Goal: Check status: Check status

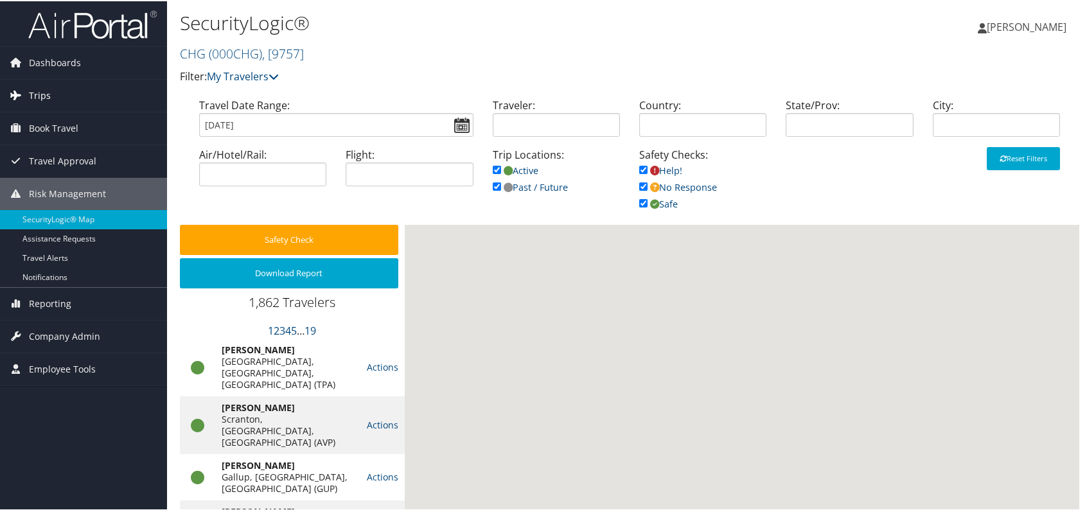
click at [30, 89] on span "Trips" at bounding box center [40, 94] width 22 height 32
click at [31, 90] on span "Trips" at bounding box center [40, 94] width 22 height 32
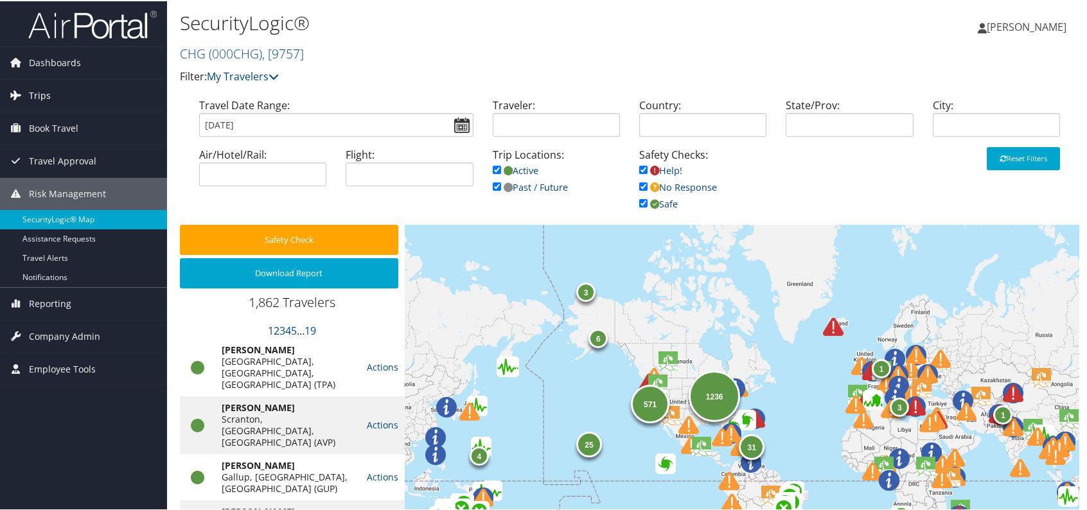
click at [27, 98] on link "Trips" at bounding box center [83, 94] width 167 height 32
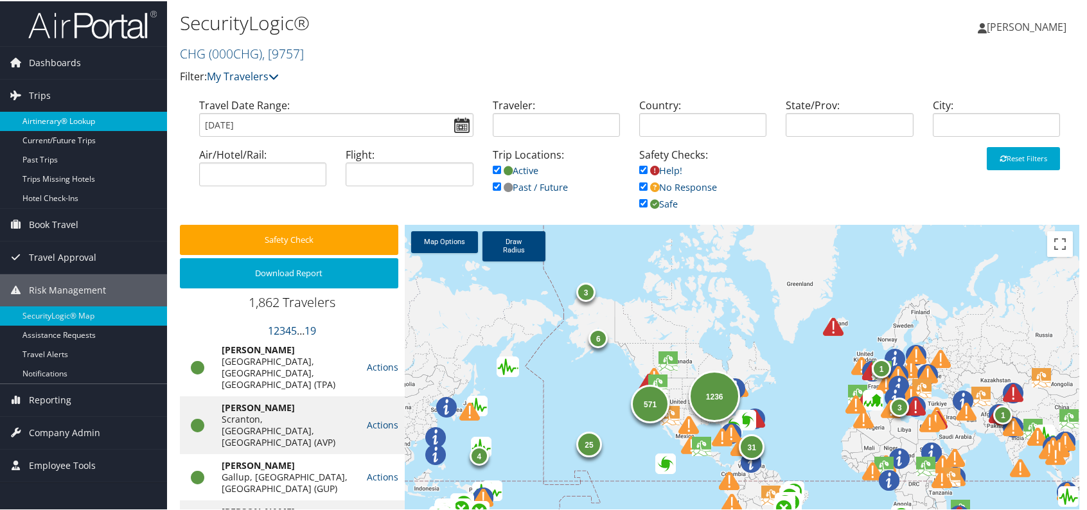
click at [51, 113] on link "Airtinerary® Lookup" at bounding box center [83, 119] width 167 height 19
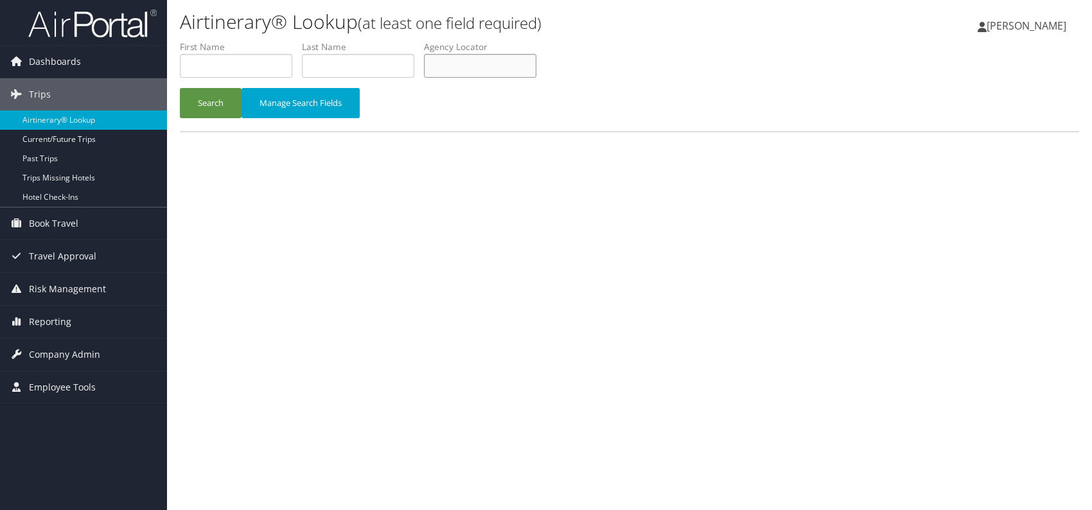
paste input "DKOIDC"
drag, startPoint x: 207, startPoint y: 98, endPoint x: 222, endPoint y: 60, distance: 40.1
click at [209, 96] on button "Search" at bounding box center [211, 103] width 62 height 30
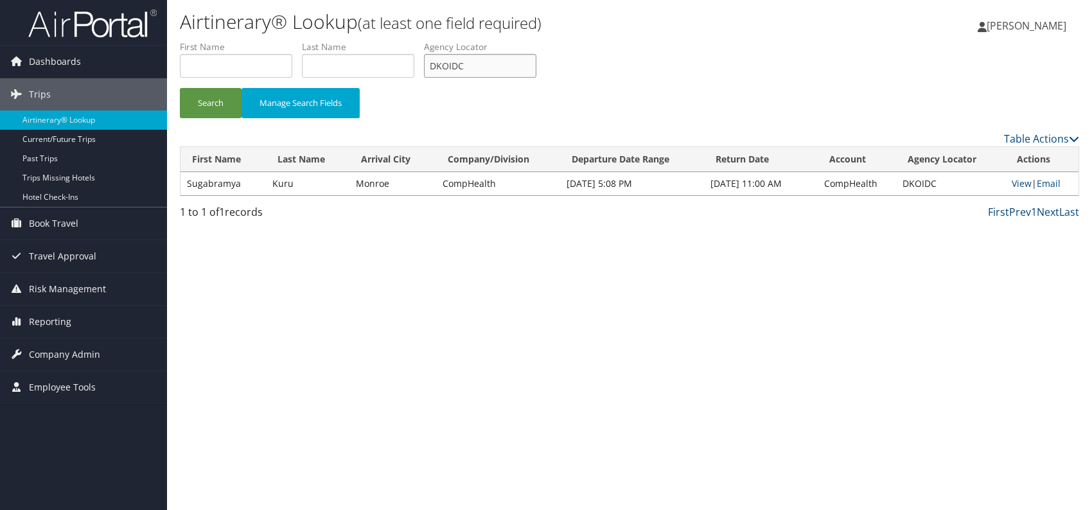
drag, startPoint x: 477, startPoint y: 57, endPoint x: 434, endPoint y: 67, distance: 44.3
click at [434, 67] on input "DKOIDC" at bounding box center [480, 66] width 112 height 24
paste input "LNZQGY"
type input "LNZQGY"
click at [215, 107] on button "Search" at bounding box center [211, 103] width 62 height 30
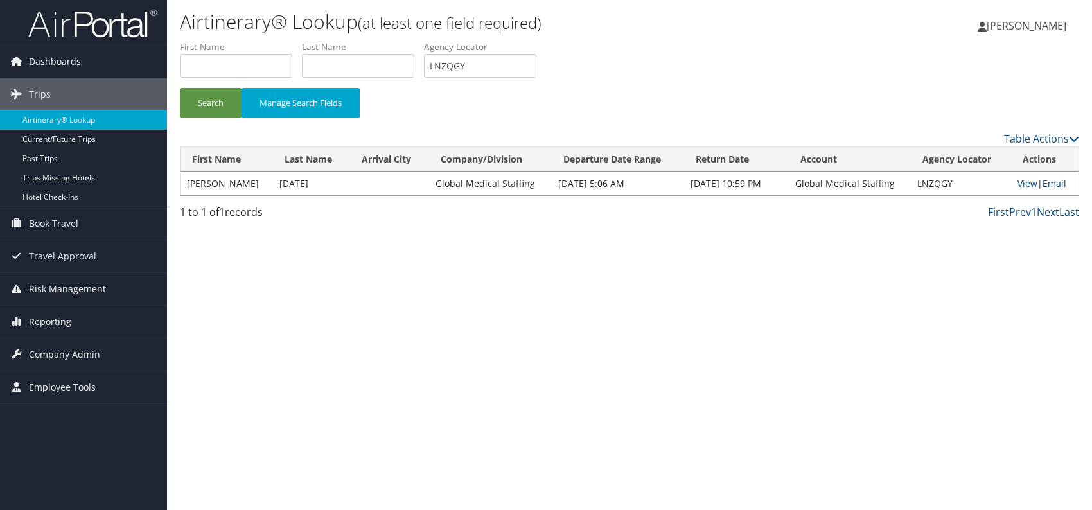
click at [1057, 184] on link "Email" at bounding box center [1055, 183] width 24 height 12
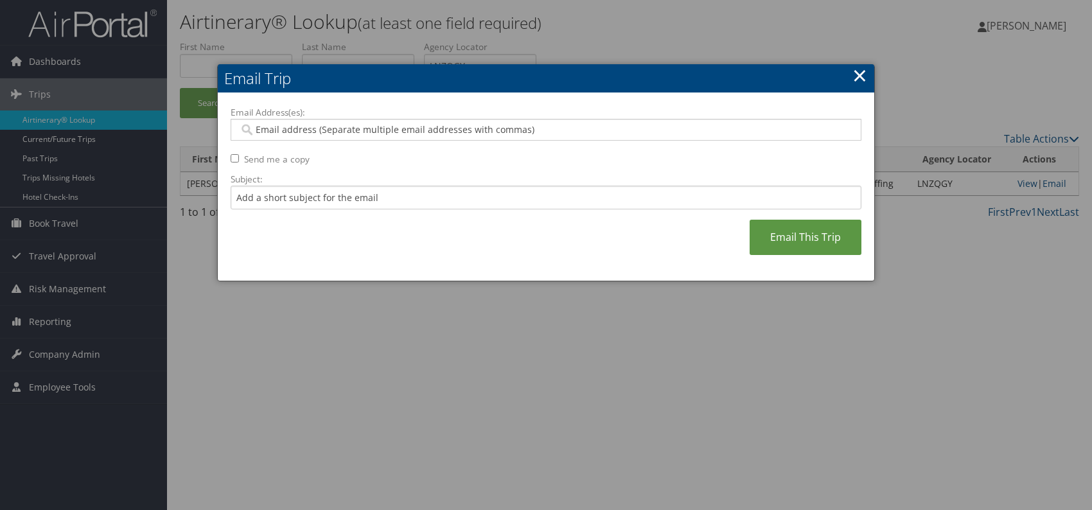
paste input "alisha.boyle@gmedical.com"
type input "alisha.boyle@gmedical.com"
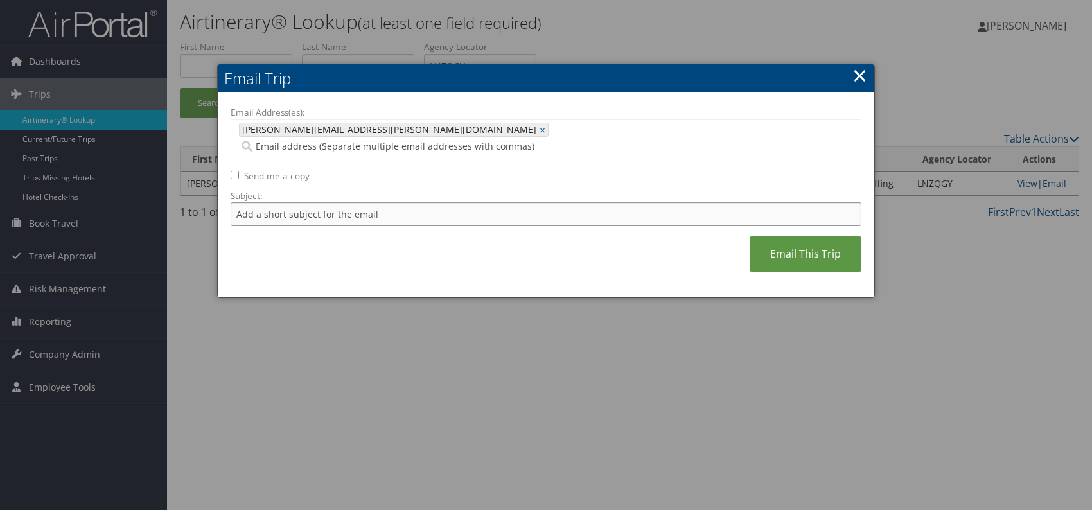
drag, startPoint x: 336, startPoint y: 198, endPoint x: 344, endPoint y: 208, distance: 13.2
click at [336, 202] on input "Subject:" at bounding box center [546, 214] width 631 height 24
click at [494, 238] on div "Email Address(es): alisha.boyle@gmedical.com alisha.boyle@gmedical.com × Send m…" at bounding box center [546, 195] width 631 height 179
click at [415, 202] on input "Itinerary change. Please see notes in TR-756070" at bounding box center [546, 214] width 631 height 24
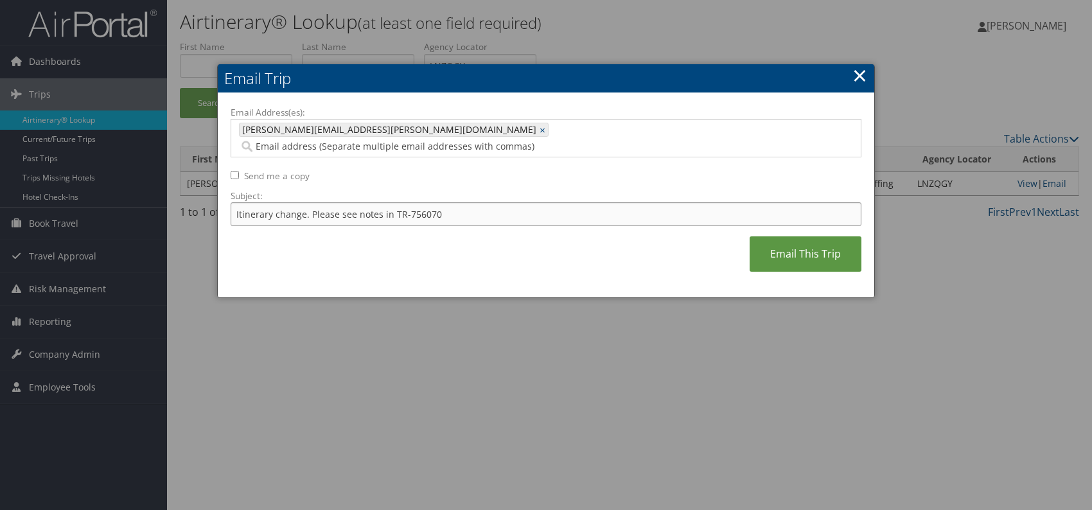
paste input "65082"
type input "Itinerary change. Please see notes in TR-765082"
click at [515, 253] on div "Email Address(es): alisha.boyle@gmedical.com alisha.boyle@gmedical.com × Send m…" at bounding box center [546, 195] width 631 height 179
click at [786, 238] on link "Email This Trip" at bounding box center [806, 253] width 112 height 35
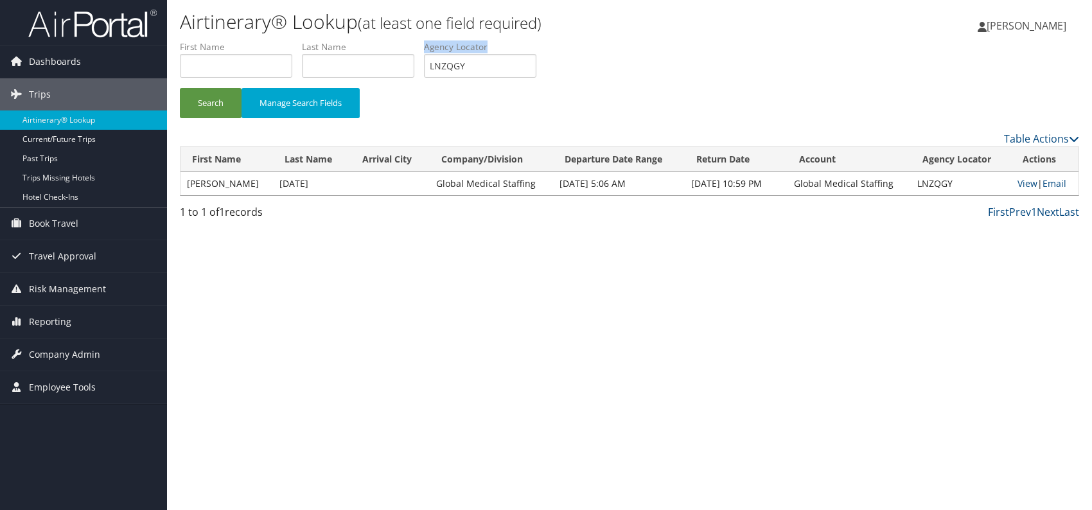
drag, startPoint x: 481, startPoint y: 53, endPoint x: 429, endPoint y: 60, distance: 52.5
click at [429, 60] on li "Agency Locator LNZQGY" at bounding box center [485, 63] width 122 height 47
drag, startPoint x: 477, startPoint y: 62, endPoint x: 448, endPoint y: 64, distance: 28.3
click at [431, 62] on input "LNZQGY" at bounding box center [480, 66] width 112 height 24
paste input "KJMYXM"
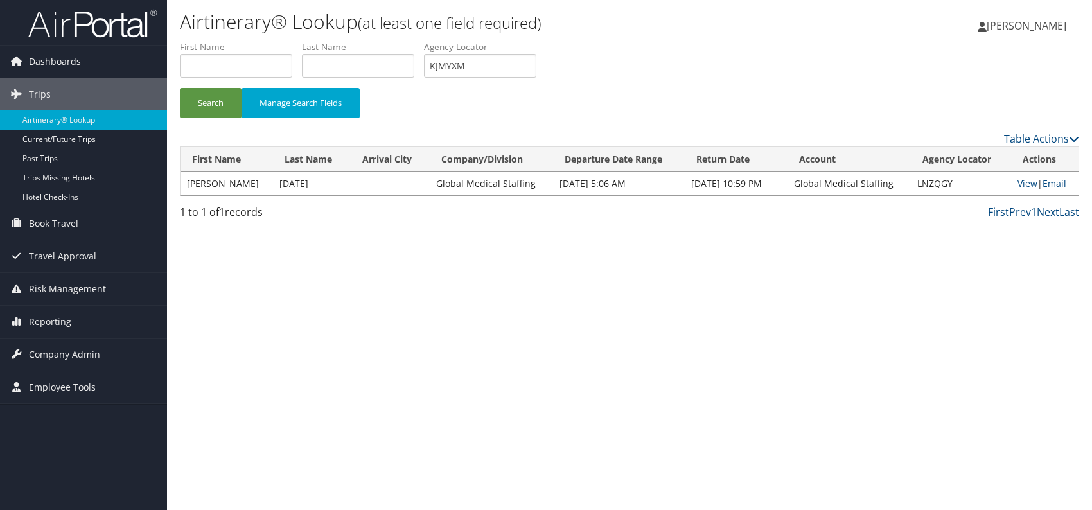
click at [395, 265] on div "Airtinerary® Lookup (at least one field required) Romina Kwock Romina Kwock My …" at bounding box center [629, 255] width 925 height 510
click at [229, 105] on button "Search" at bounding box center [211, 103] width 62 height 30
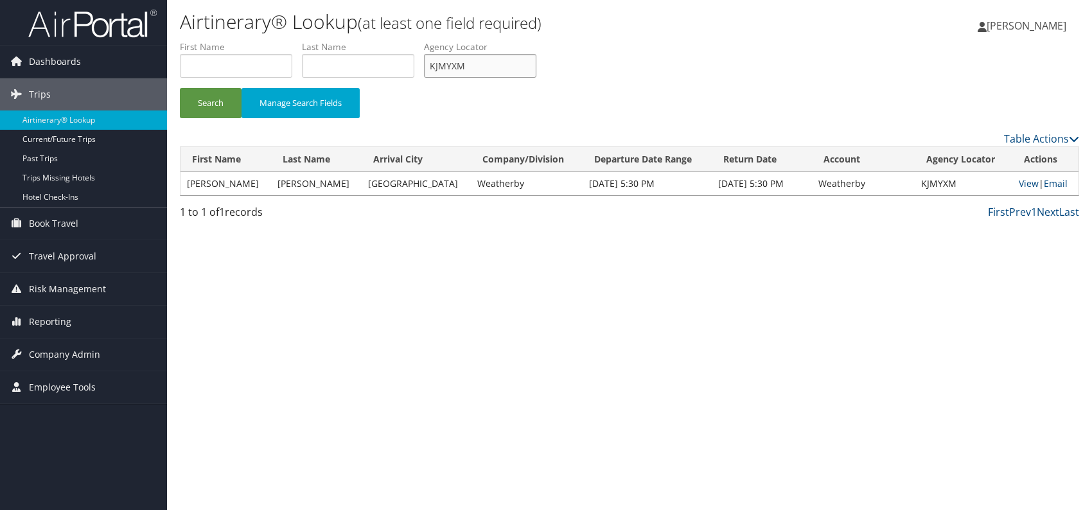
drag, startPoint x: 491, startPoint y: 66, endPoint x: 429, endPoint y: 67, distance: 61.7
click at [429, 67] on input "KJMYXM" at bounding box center [480, 66] width 112 height 24
paste input "NFQKQX"
type input "NFQKQX"
click at [225, 102] on button "Search" at bounding box center [211, 103] width 62 height 30
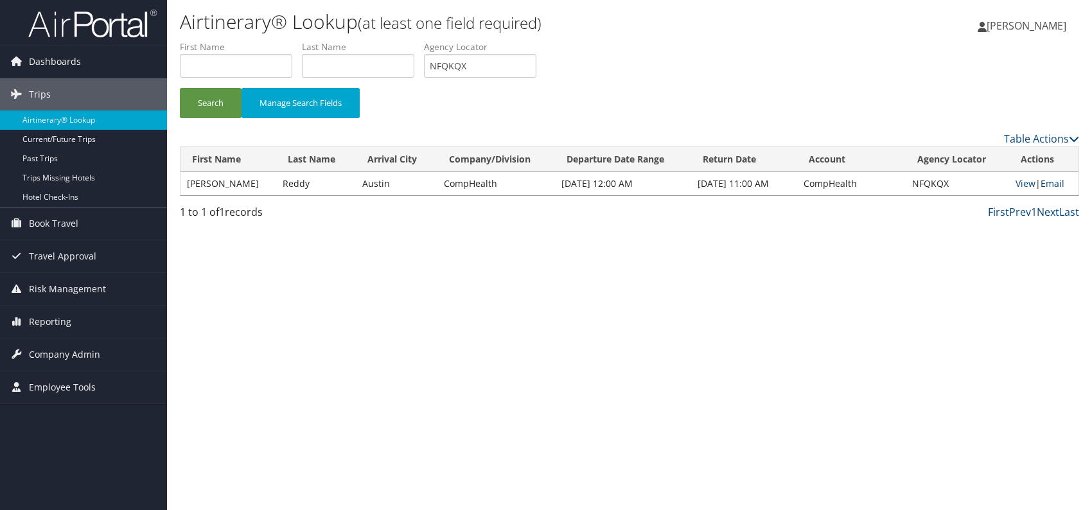
click at [1057, 184] on link "Email" at bounding box center [1053, 183] width 24 height 12
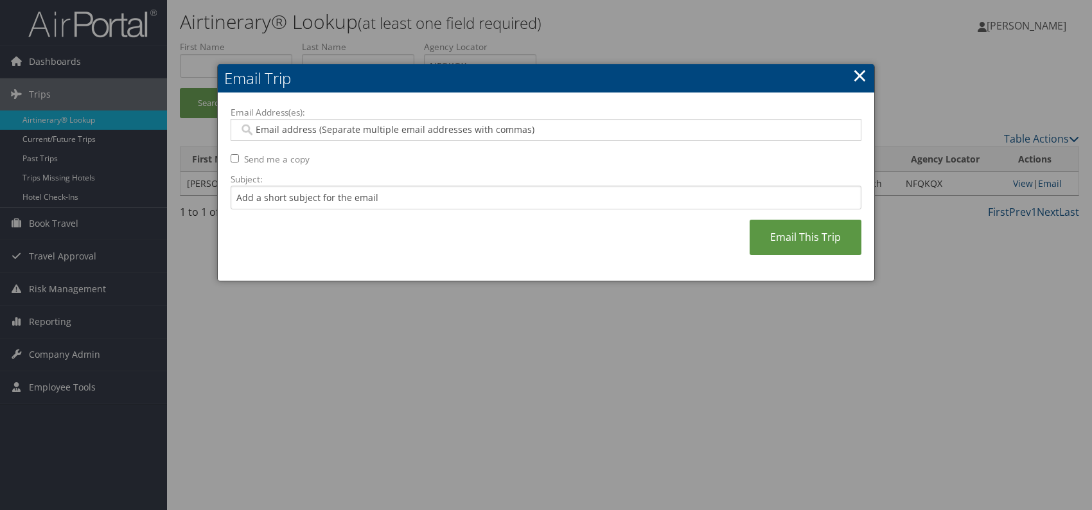
paste input "mckenzie.gammon@comphealth.com"
type input "mckenzie.gammon@comphealth.com"
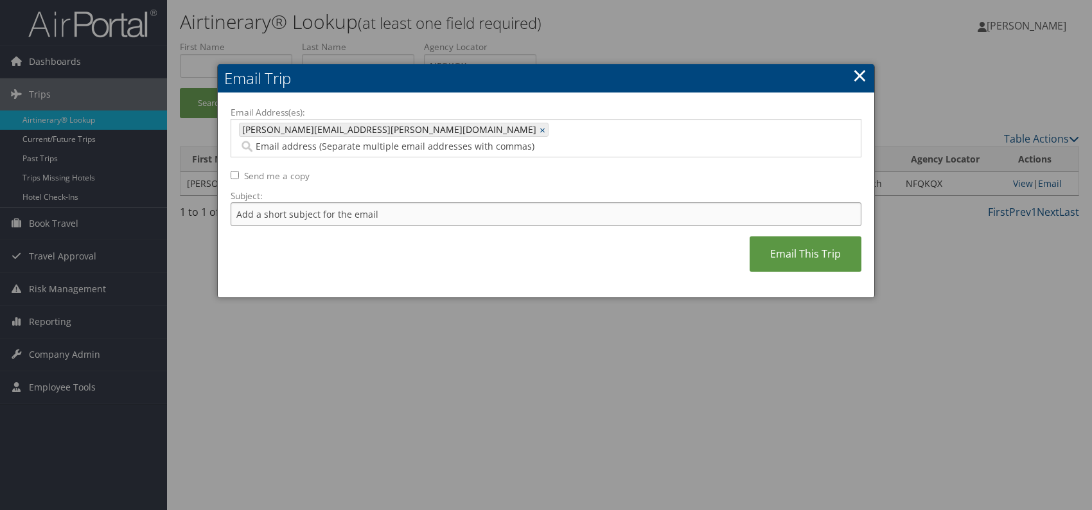
click at [310, 202] on input "Subject:" at bounding box center [546, 214] width 631 height 24
drag, startPoint x: 441, startPoint y: 202, endPoint x: 405, endPoint y: 196, distance: 36.4
click at [405, 202] on input "Itinerary change. Please see notes in TR-756070" at bounding box center [546, 214] width 631 height 24
paste input "65802"
type input "Itinerary change. Please see notes in TR-765802"
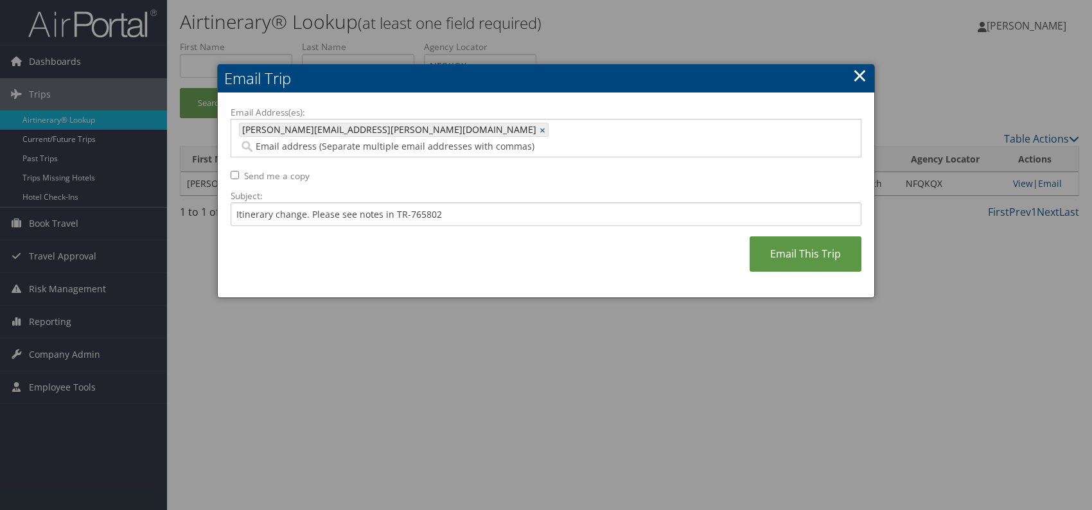
click at [563, 219] on div "Email Address(es): mckenzie.gammon@comphealth.com mckenzie.gammon@comphealth.co…" at bounding box center [546, 195] width 631 height 179
click at [791, 236] on link "Email This Trip" at bounding box center [806, 253] width 112 height 35
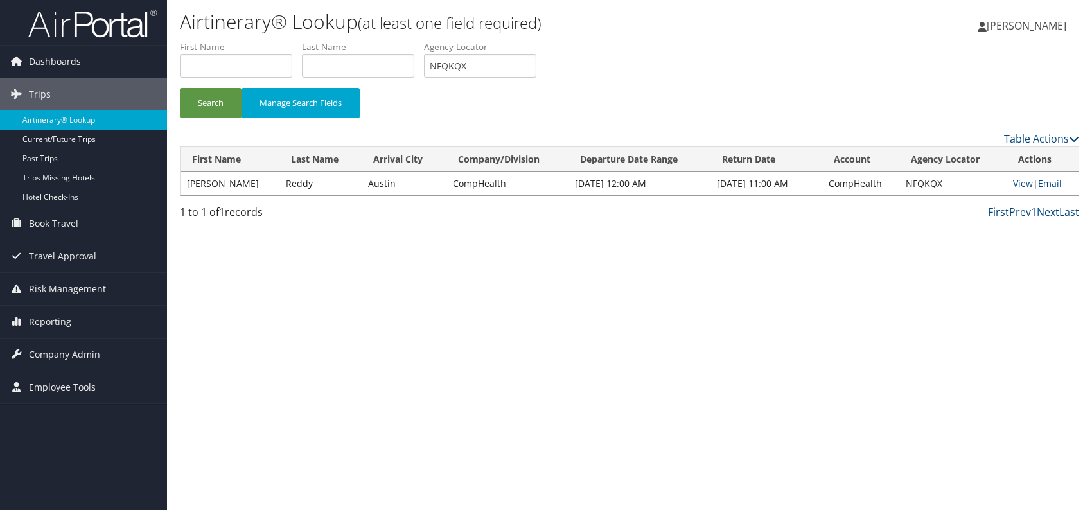
drag, startPoint x: 553, startPoint y: 367, endPoint x: 568, endPoint y: 340, distance: 30.2
click at [556, 362] on div "Airtinerary® Lookup (at least one field required) Romina Kwock Romina Kwock My …" at bounding box center [629, 255] width 925 height 510
click at [51, 320] on span "Reporting" at bounding box center [50, 322] width 42 height 32
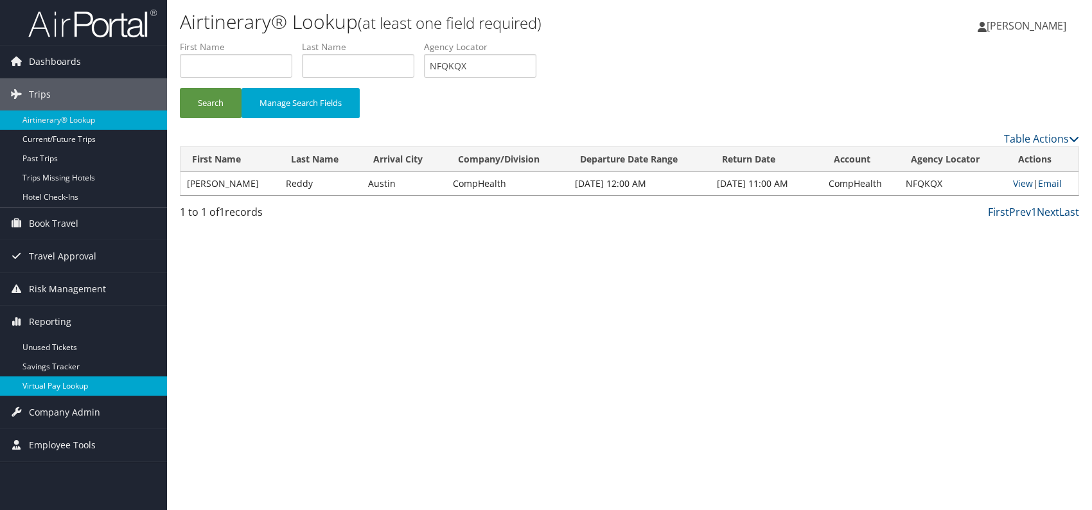
click at [84, 388] on link "Virtual Pay Lookup" at bounding box center [83, 385] width 167 height 19
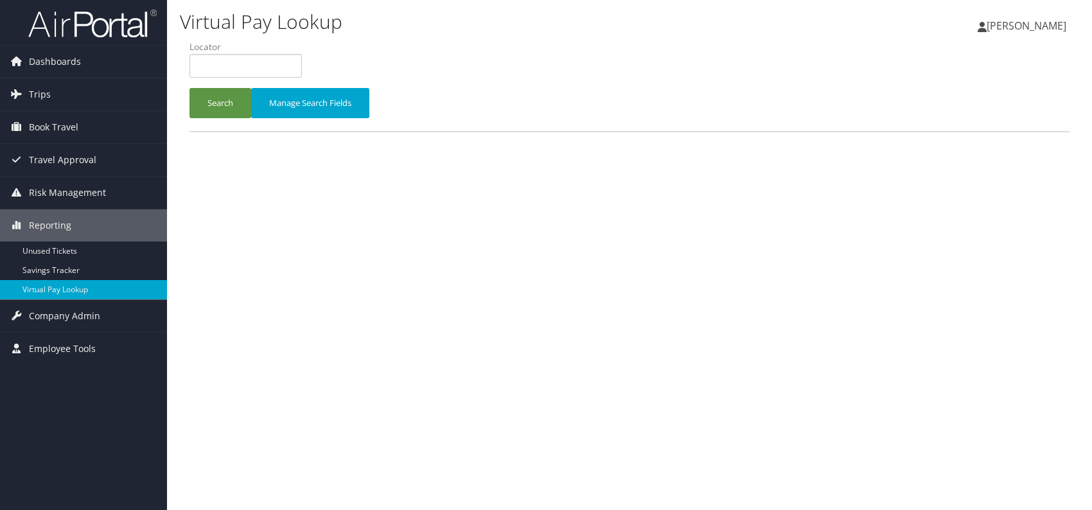
click at [483, 263] on div "Virtual Pay Lookup Romina Kwock Romina Kwock My Settings Travel Agency Contacts…" at bounding box center [629, 255] width 925 height 510
paste input "TR-756041"
type input "TR-756041"
click at [242, 100] on button "Search" at bounding box center [221, 103] width 62 height 30
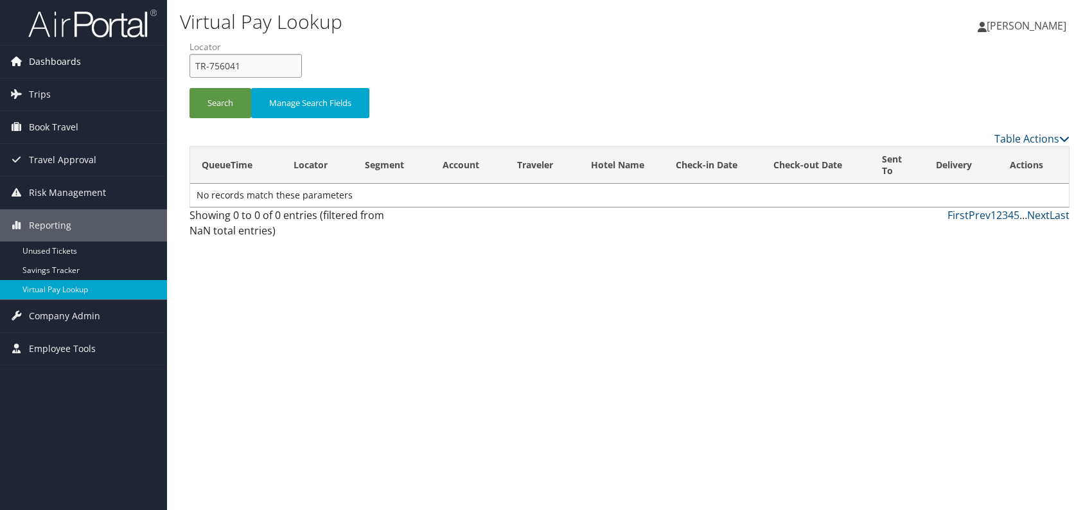
drag, startPoint x: 247, startPoint y: 62, endPoint x: 148, endPoint y: 60, distance: 98.9
click at [156, 61] on div "Dashboards AirPortal 360™ (Manager) AirPortal 360™ (Agent) My Travel Dashboard …" at bounding box center [546, 255] width 1092 height 510
paste input "QFYHNC"
click at [216, 66] on input "QFYHNC" at bounding box center [246, 66] width 112 height 24
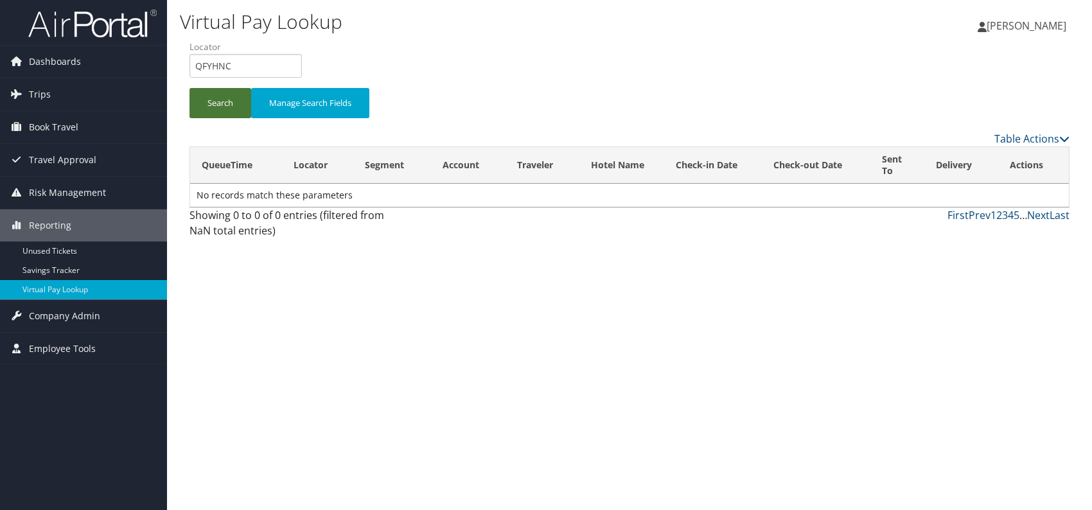
click at [207, 106] on button "Search" at bounding box center [221, 103] width 62 height 30
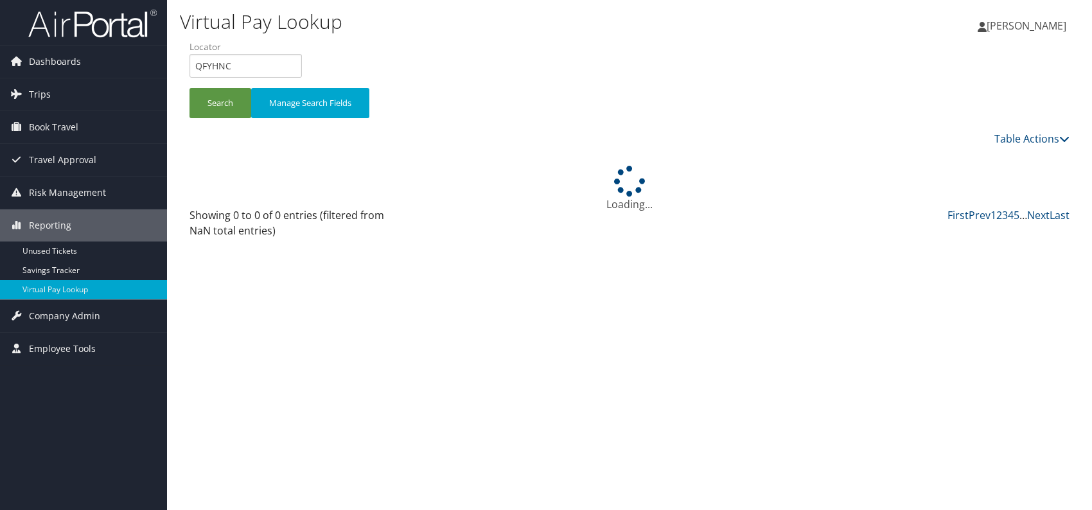
click at [894, 447] on div "Virtual Pay Lookup Romina Kwock Romina Kwock My Settings Travel Agency Contacts…" at bounding box center [629, 255] width 925 height 510
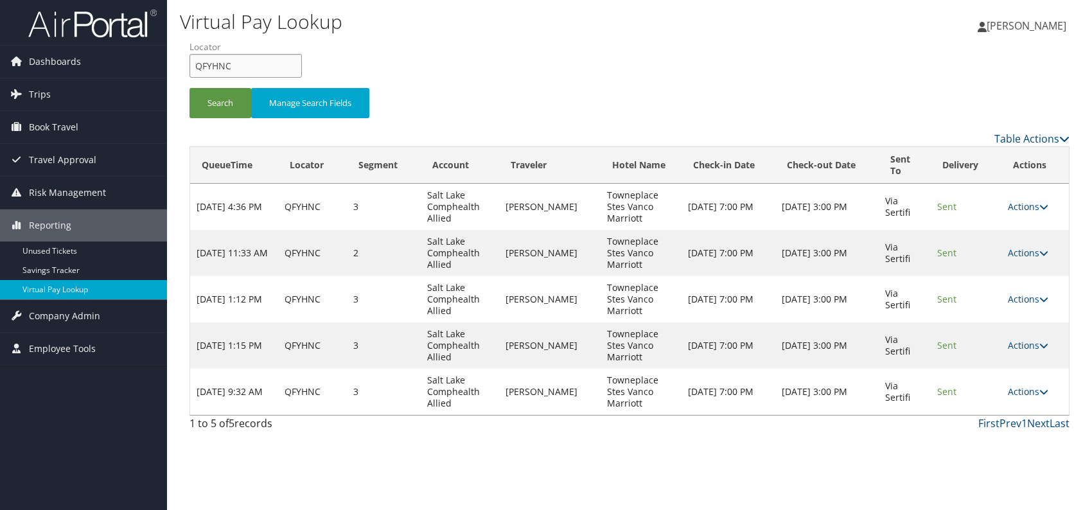
click at [190, 59] on form "QueueTime Locator QFYHNC Segment Account Traveler Hotel Name Check-in Date Chec…" at bounding box center [630, 85] width 880 height 90
paste input "DOAGRJ"
click at [212, 102] on button "Search" at bounding box center [221, 103] width 62 height 30
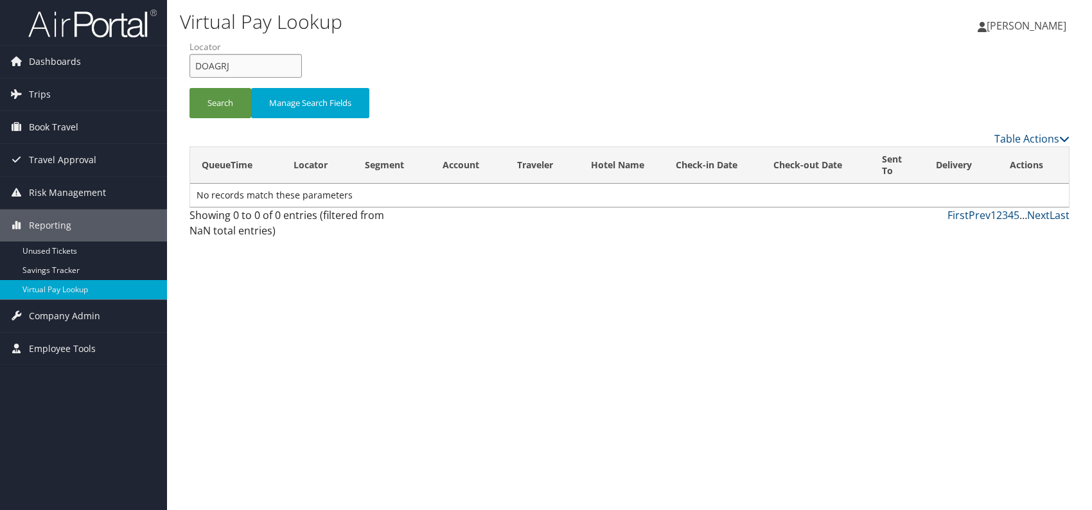
click at [220, 64] on input "DOAGRJ" at bounding box center [246, 66] width 112 height 24
click at [218, 65] on input "DOAGRJ" at bounding box center [246, 66] width 112 height 24
click at [216, 96] on button "Search" at bounding box center [221, 103] width 62 height 30
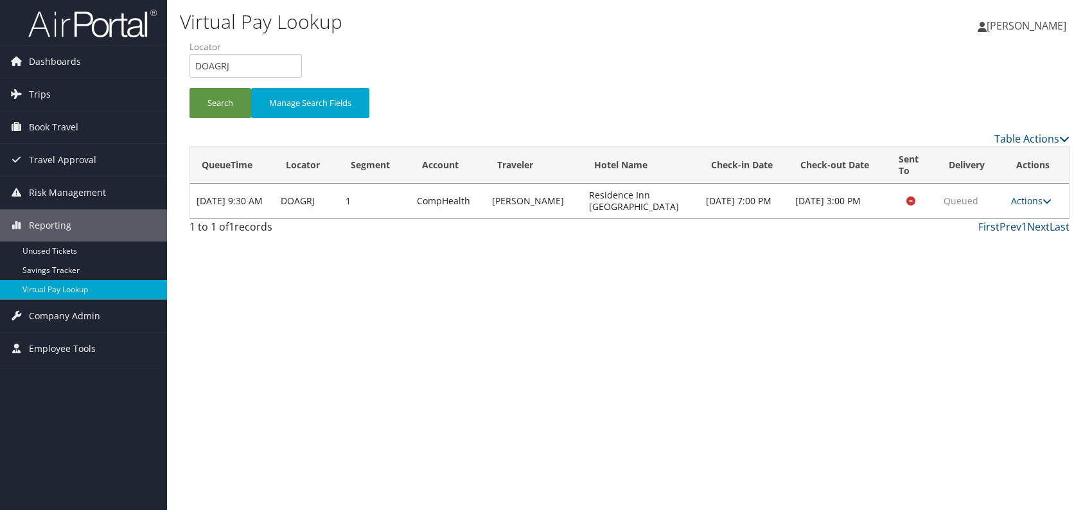
click at [777, 349] on div "Virtual Pay Lookup [PERSON_NAME] [PERSON_NAME] My Settings Travel Agency Contac…" at bounding box center [629, 255] width 925 height 510
click at [1043, 200] on icon at bounding box center [1047, 201] width 9 height 9
click at [995, 244] on link "Logs" at bounding box center [1004, 241] width 81 height 22
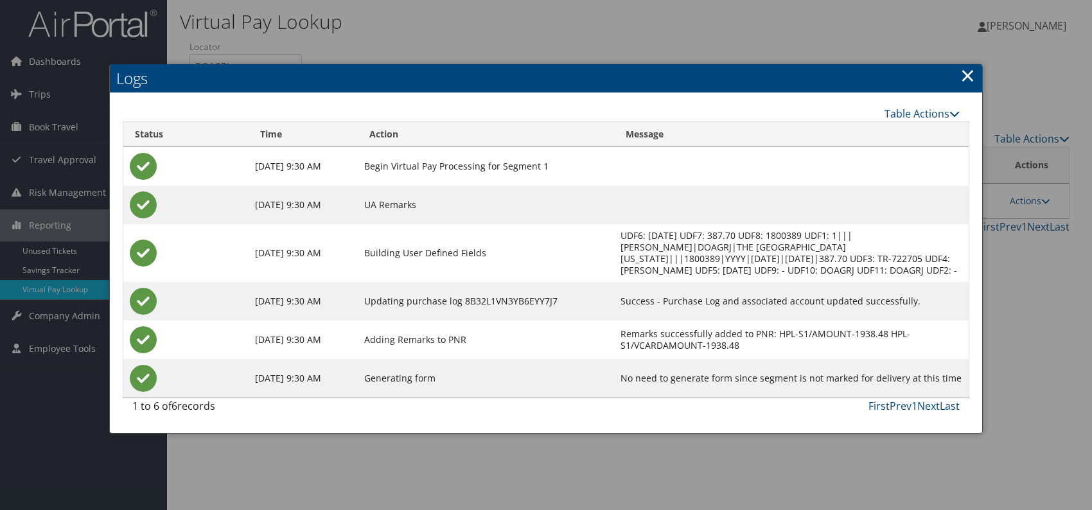
click at [963, 79] on link "×" at bounding box center [967, 75] width 15 height 26
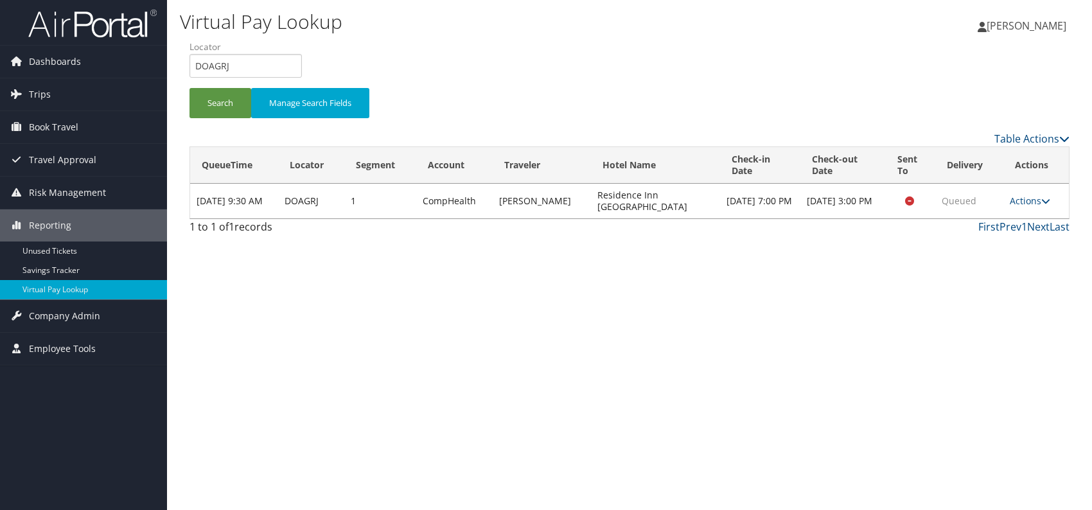
click at [451, 342] on div "Virtual Pay Lookup [PERSON_NAME] [PERSON_NAME] My Settings Travel Agency Contac…" at bounding box center [629, 255] width 925 height 510
click at [866, 276] on div "Virtual Pay Lookup [PERSON_NAME] [PERSON_NAME] My Settings Travel Agency Contac…" at bounding box center [629, 255] width 925 height 510
drag, startPoint x: 242, startPoint y: 63, endPoint x: 187, endPoint y: 64, distance: 54.6
click at [190, 64] on form "QueueTime Locator DOAGRJ Segment Account Traveler Hotel Name Check-in Date Chec…" at bounding box center [630, 85] width 880 height 90
paste input "HSKQOZ"
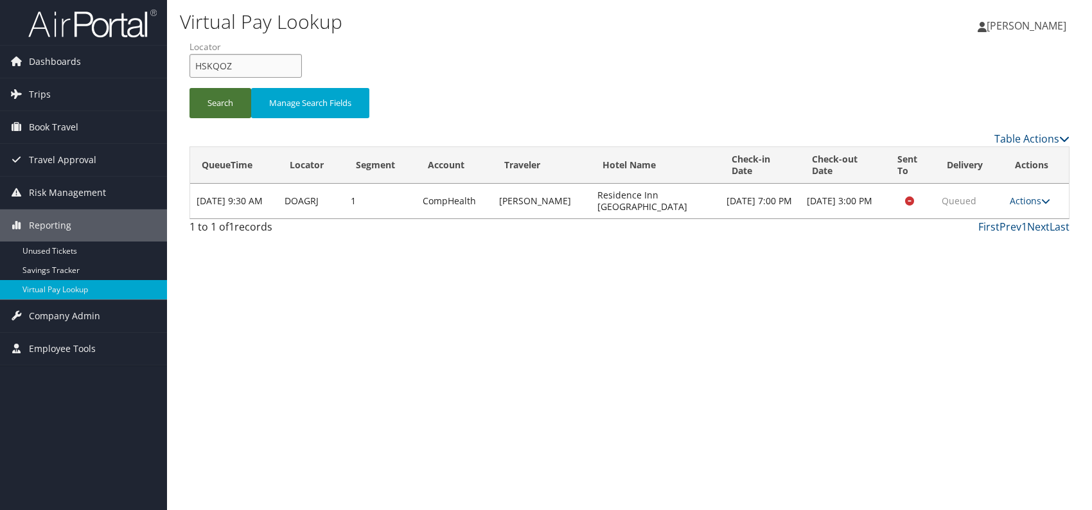
type input "HSKQOZ"
click at [206, 100] on button "Search" at bounding box center [221, 103] width 62 height 30
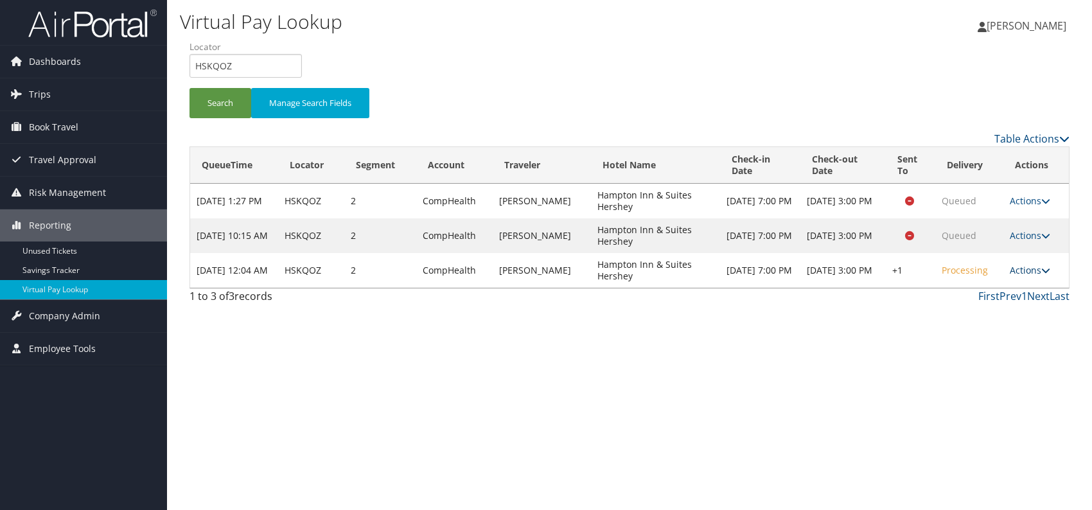
click at [1037, 268] on link "Actions" at bounding box center [1030, 270] width 40 height 12
click at [978, 316] on link "Logs" at bounding box center [993, 310] width 110 height 22
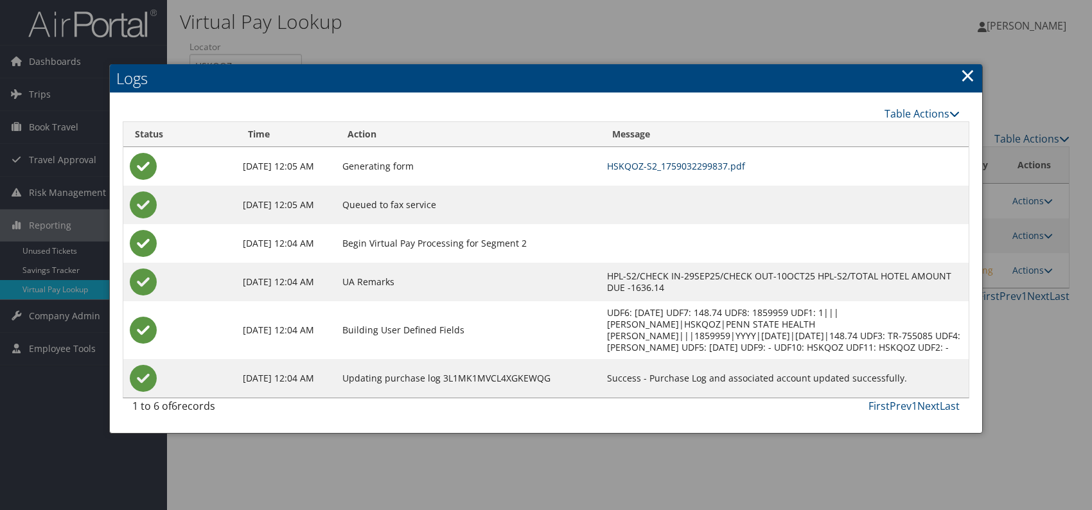
click at [745, 162] on link "HSKQOZ-S2_1759032299837.pdf" at bounding box center [676, 166] width 138 height 12
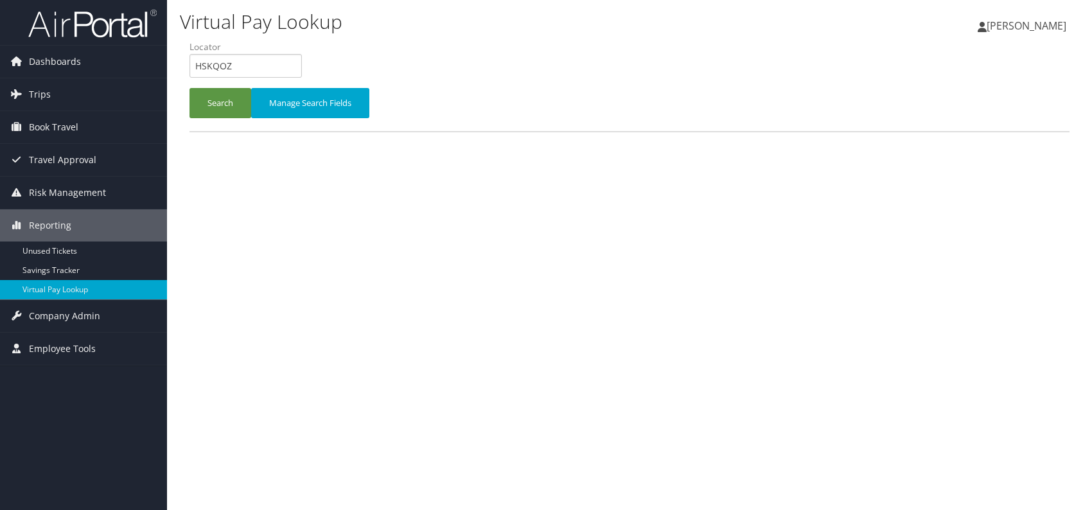
click at [192, 64] on input "HSKQOZ" at bounding box center [246, 66] width 112 height 24
type input "NOGUFE"
click at [209, 107] on button "Search" at bounding box center [221, 103] width 62 height 30
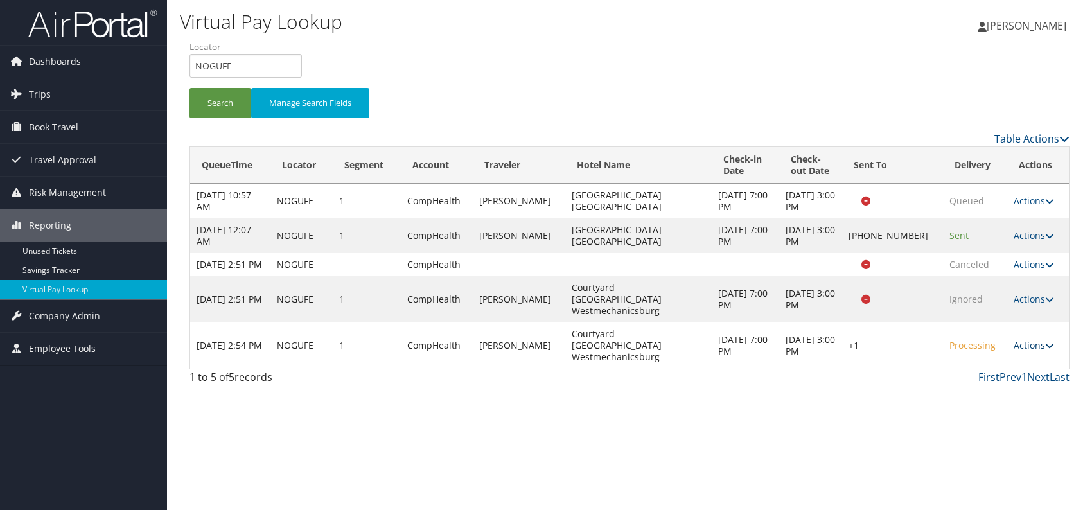
click at [1027, 339] on link "Actions" at bounding box center [1034, 345] width 40 height 12
click at [966, 373] on link "Logs" at bounding box center [992, 380] width 110 height 22
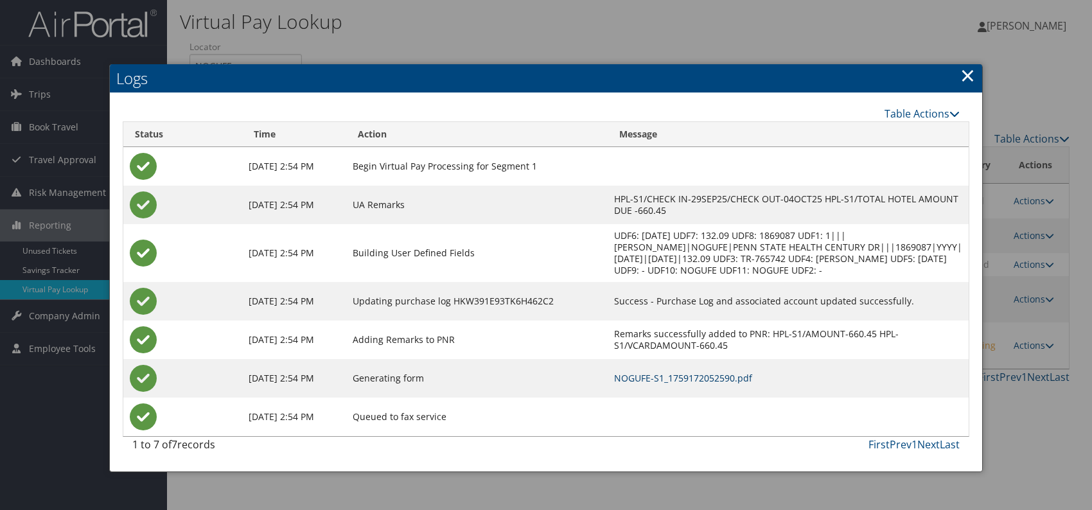
click at [707, 384] on link "NOGUFE-S1_1759172052590.pdf" at bounding box center [683, 378] width 138 height 12
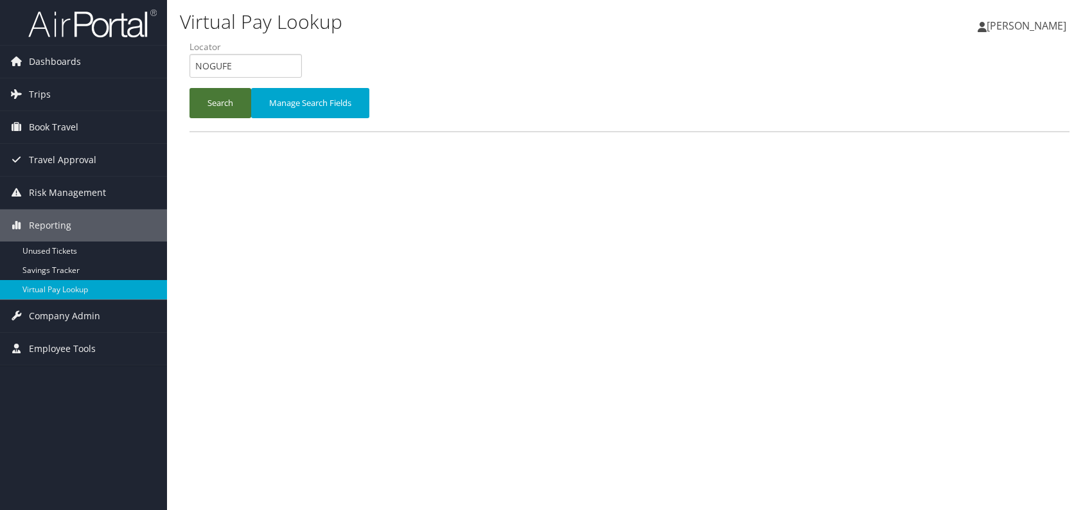
drag, startPoint x: 194, startPoint y: 100, endPoint x: 205, endPoint y: 100, distance: 10.9
click at [194, 100] on button "Search" at bounding box center [221, 103] width 62 height 30
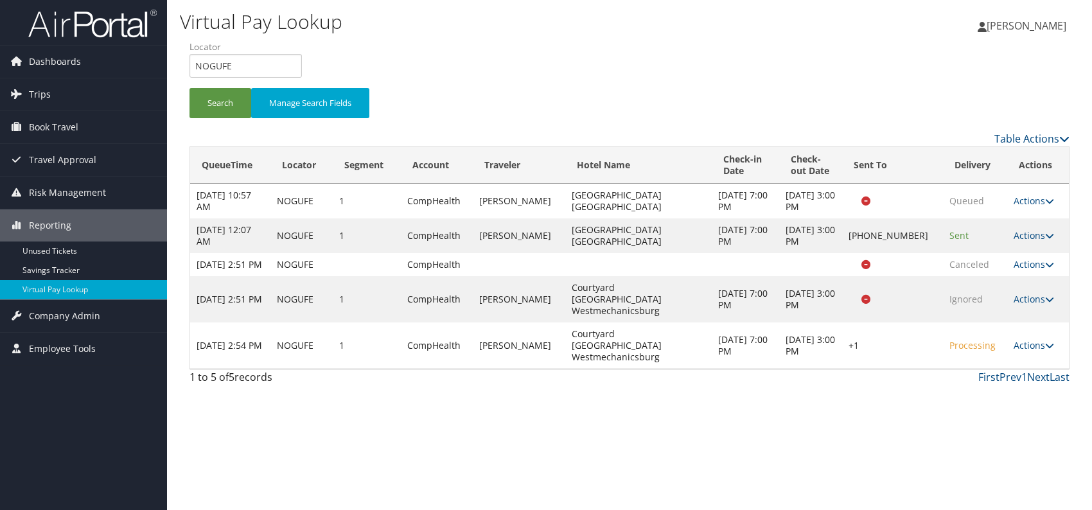
drag, startPoint x: 1038, startPoint y: 342, endPoint x: 1025, endPoint y: 348, distance: 14.4
click at [1037, 342] on link "Actions" at bounding box center [1034, 345] width 40 height 12
click at [979, 359] on link "Resend" at bounding box center [992, 358] width 110 height 22
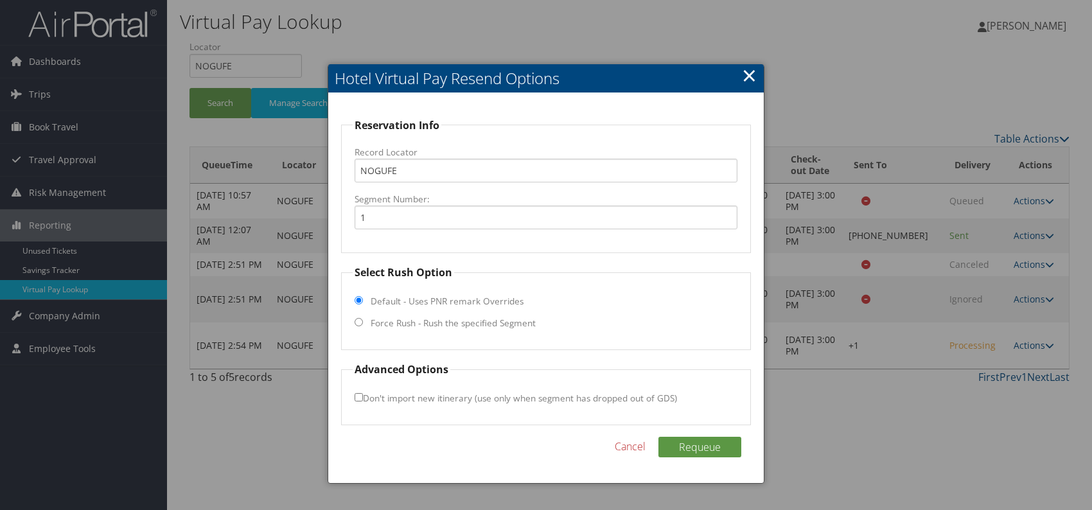
click at [355, 322] on input "Force Rush - Rush the specified Segment" at bounding box center [359, 322] width 8 height 8
radio input "true"
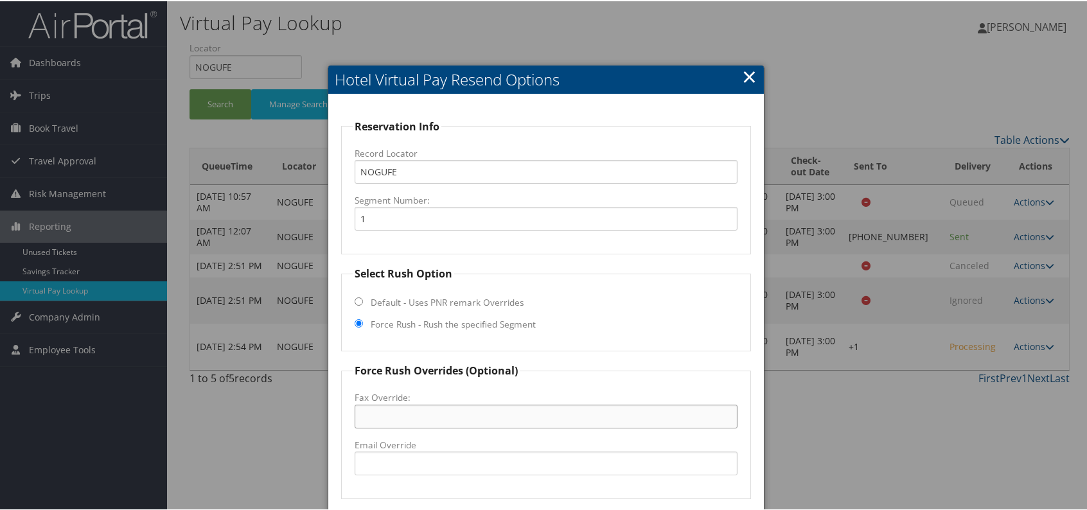
drag, startPoint x: 372, startPoint y: 458, endPoint x: 359, endPoint y: 408, distance: 51.7
paste input "717-591-1728"
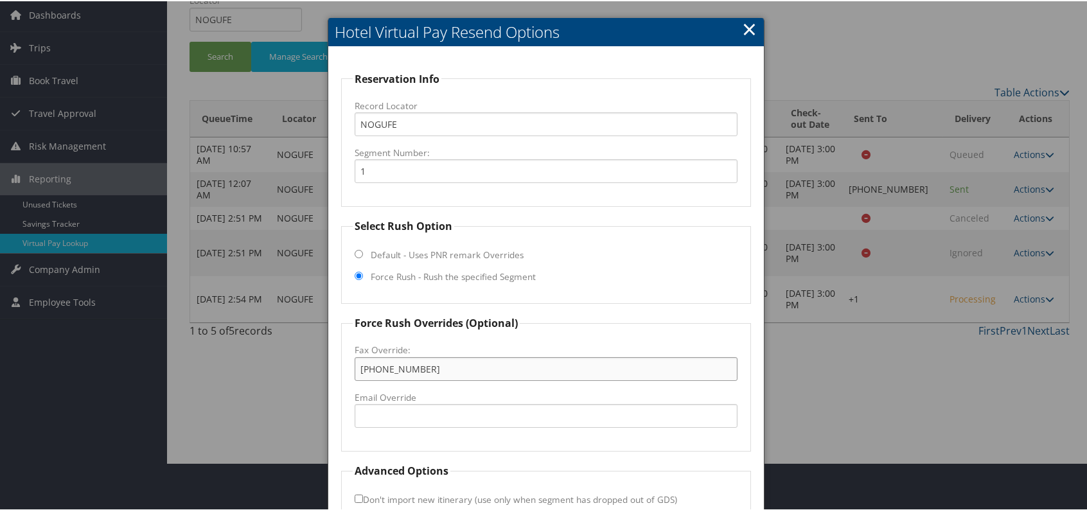
scroll to position [119, 0]
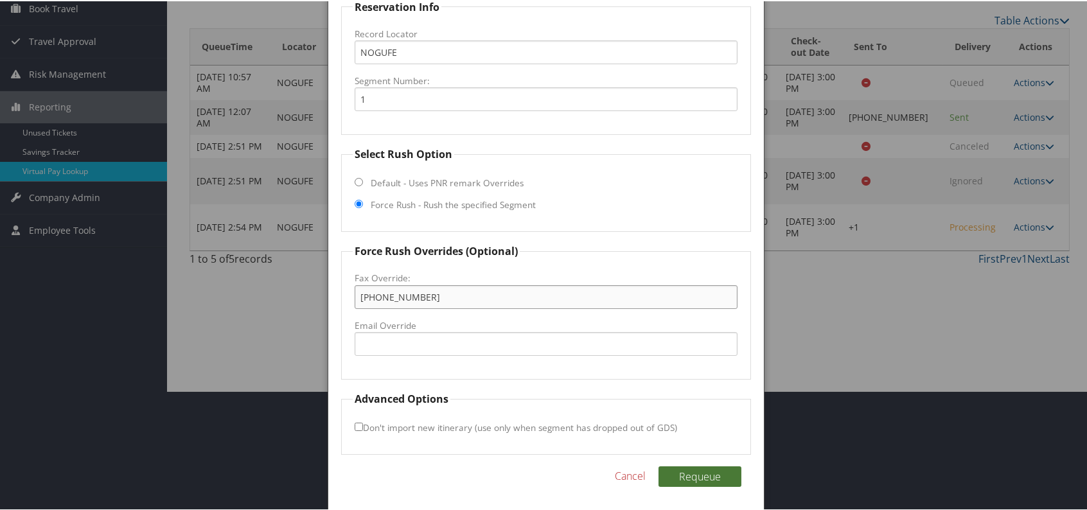
type input "717-591-1728"
click at [696, 471] on button "Requeue" at bounding box center [699, 475] width 83 height 21
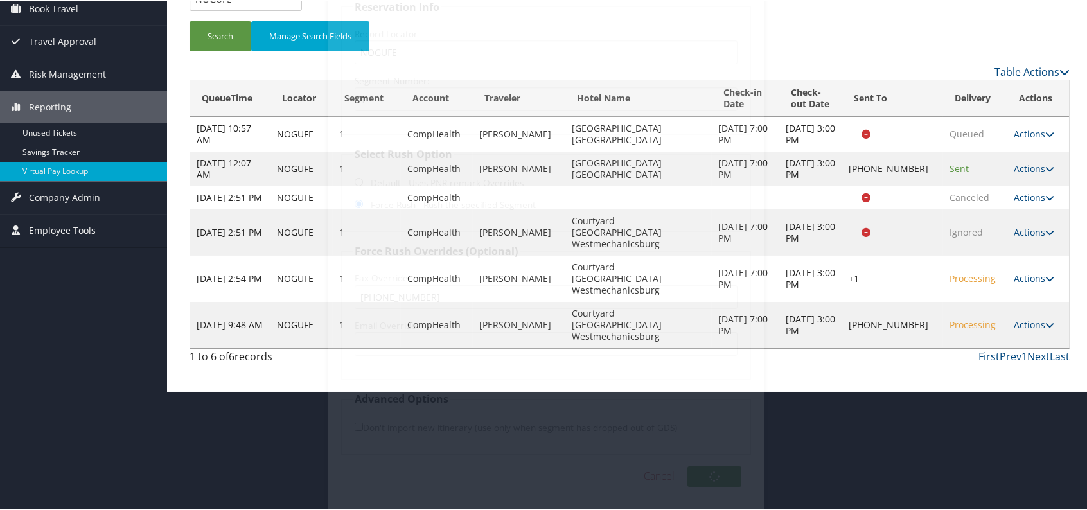
scroll to position [0, 0]
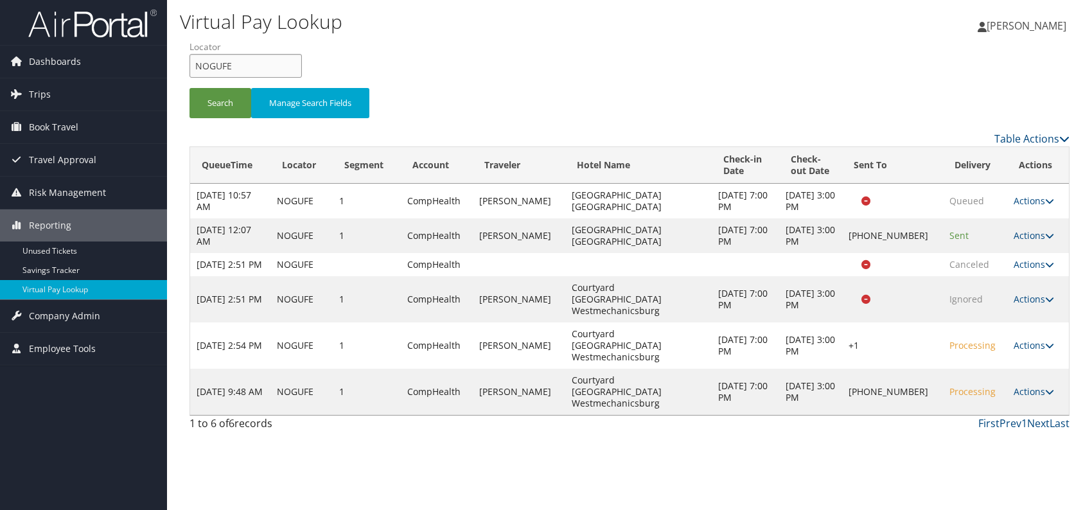
drag, startPoint x: 247, startPoint y: 58, endPoint x: 195, endPoint y: 67, distance: 52.2
click at [176, 64] on div "Virtual Pay Lookup Romina Kwock Romina Kwock My Settings Travel Agency Contacts…" at bounding box center [629, 255] width 925 height 510
paste input "ZLNAS"
click at [211, 112] on button "Search" at bounding box center [221, 103] width 62 height 30
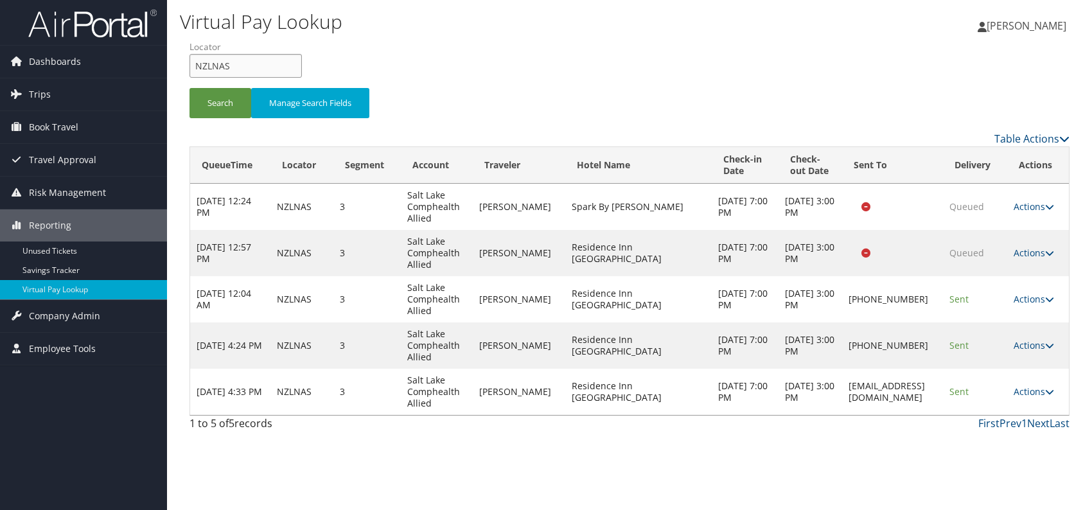
drag, startPoint x: 237, startPoint y: 64, endPoint x: 186, endPoint y: 65, distance: 50.8
click at [190, 65] on form "QueueTime Locator NZLNAS Segment Account Traveler Hotel Name Check-in Date Chec…" at bounding box center [630, 85] width 880 height 90
paste input "UAZHNG"
click at [217, 62] on input "UAZHNG" at bounding box center [246, 66] width 112 height 24
type input "UAZHNG"
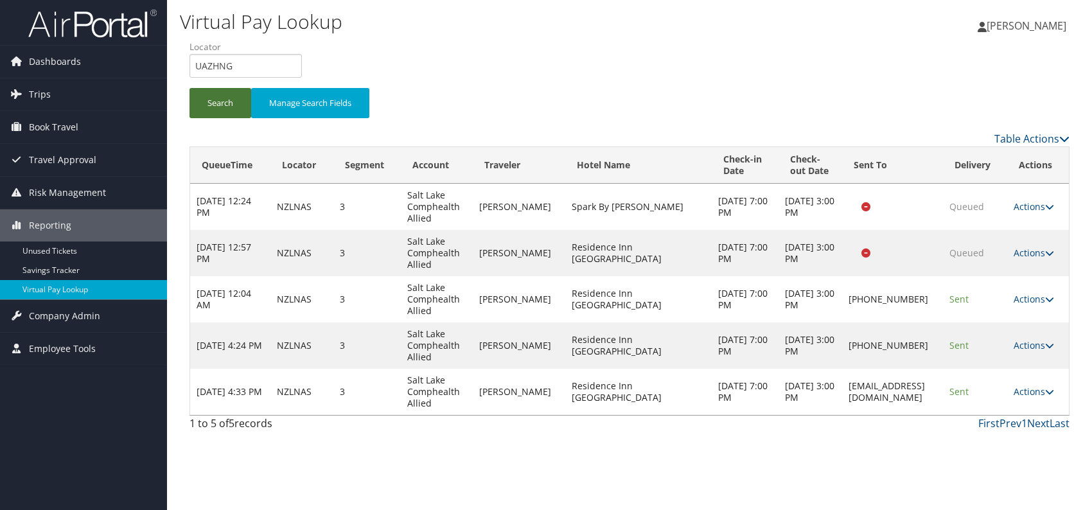
click at [222, 105] on button "Search" at bounding box center [221, 103] width 62 height 30
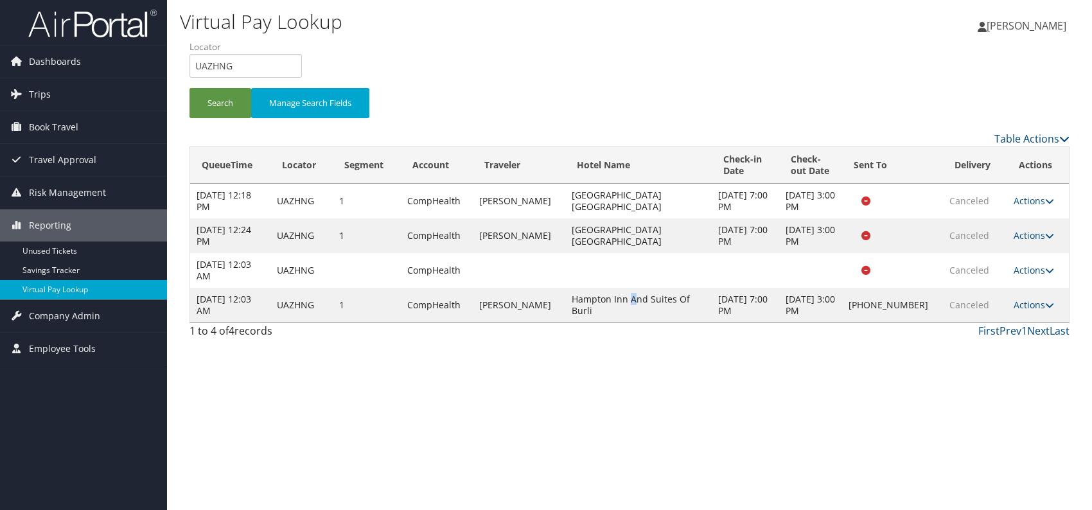
click at [642, 304] on td "Hampton Inn And Suites Of Burli" at bounding box center [638, 305] width 146 height 35
click at [951, 416] on div "Virtual Pay Lookup [PERSON_NAME] [PERSON_NAME] My Settings Travel Agency Contac…" at bounding box center [629, 255] width 925 height 510
click at [870, 357] on div "Virtual Pay Lookup [PERSON_NAME] [PERSON_NAME] My Settings Travel Agency Contac…" at bounding box center [629, 255] width 925 height 510
drag, startPoint x: 583, startPoint y: 306, endPoint x: 716, endPoint y: 303, distance: 133.7
click at [712, 303] on td "Hampton Inn And Suites Of Burli" at bounding box center [638, 305] width 146 height 35
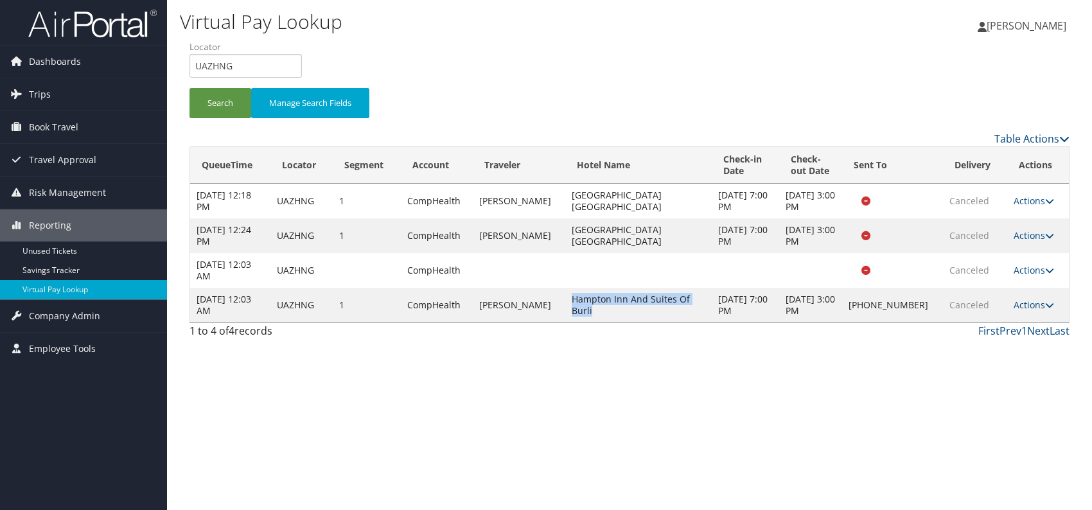
copy td "Hampton Inn And Suites Of Burli"
click at [1027, 297] on td "Actions Logs Delivery Information View Itinerary" at bounding box center [1038, 305] width 62 height 35
click at [1023, 308] on link "Actions" at bounding box center [1034, 305] width 40 height 12
click at [993, 346] on link "Delivery Information" at bounding box center [992, 345] width 110 height 22
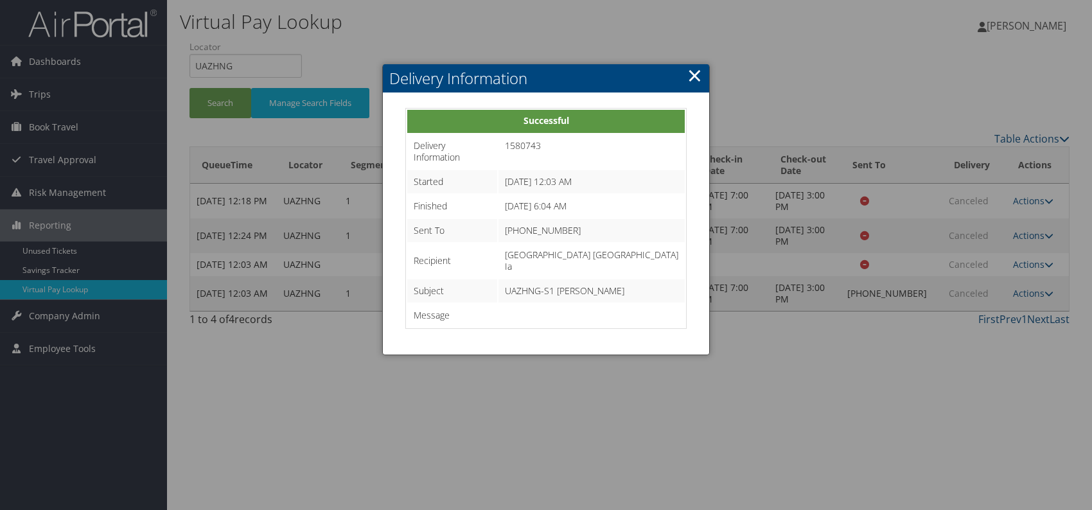
click at [696, 77] on link "×" at bounding box center [694, 75] width 15 height 26
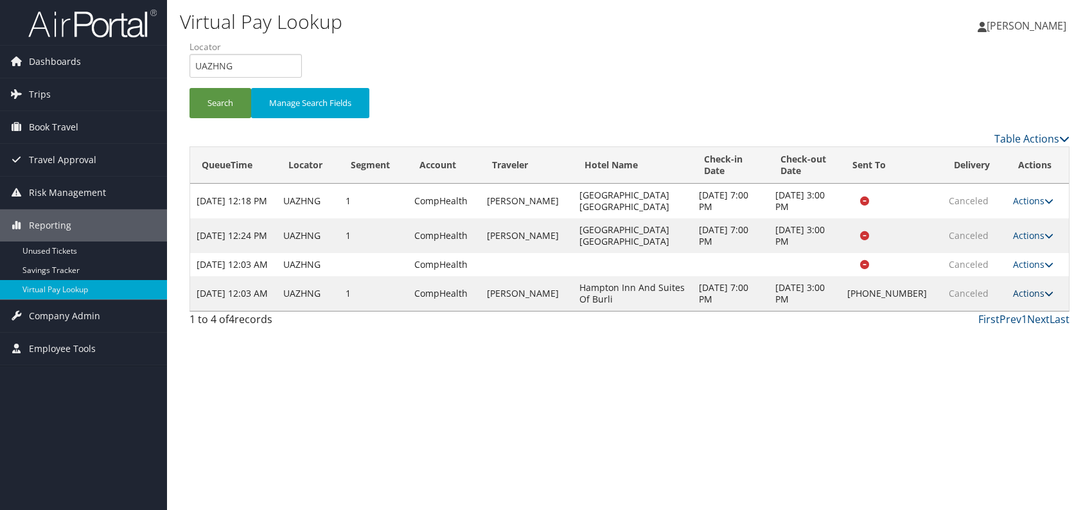
click at [1025, 299] on link "Actions" at bounding box center [1033, 293] width 40 height 12
click at [972, 326] on link "Logs" at bounding box center [992, 323] width 110 height 22
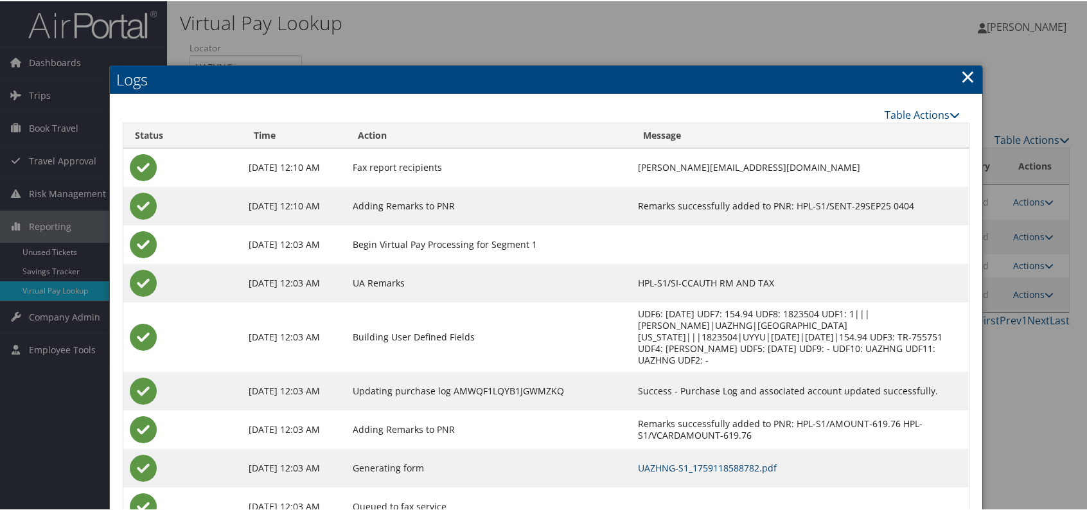
click at [727, 461] on link "UAZHNG-S1_1759118588782.pdf" at bounding box center [707, 467] width 139 height 12
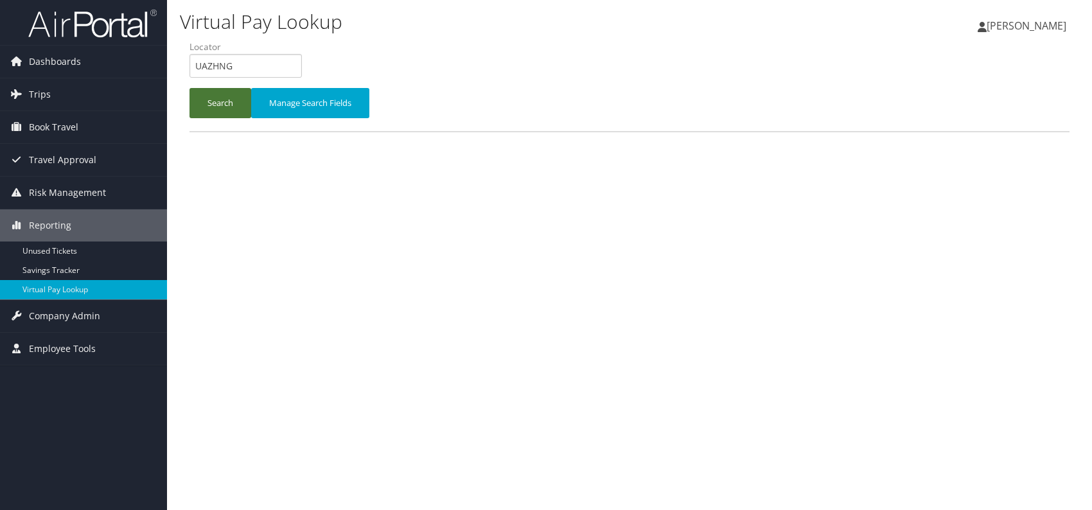
click at [209, 96] on button "Search" at bounding box center [221, 103] width 62 height 30
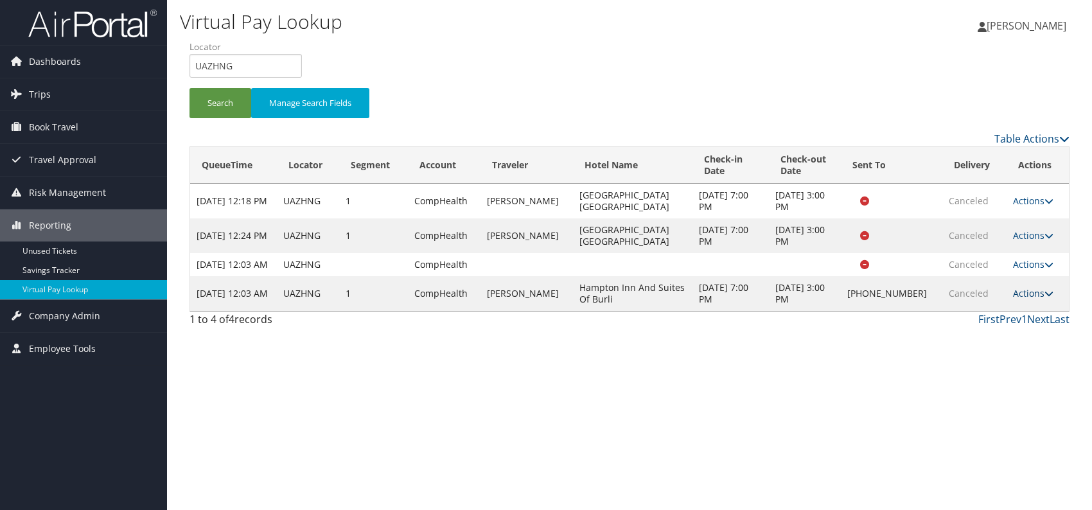
click at [1032, 298] on link "Actions" at bounding box center [1033, 293] width 40 height 12
click at [995, 319] on link "Logs" at bounding box center [992, 323] width 110 height 22
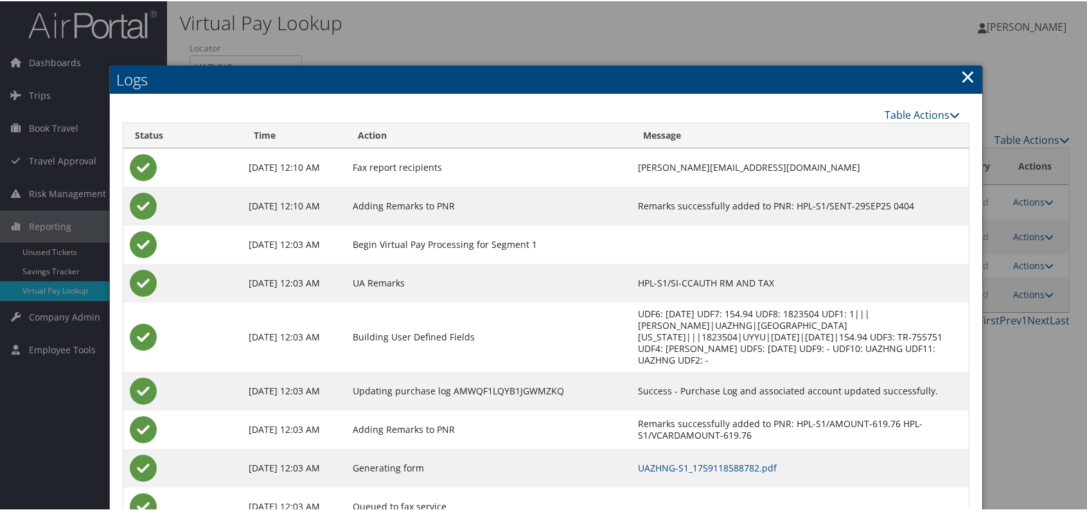
drag, startPoint x: 958, startPoint y: 73, endPoint x: 975, endPoint y: 156, distance: 85.0
click at [960, 76] on link "×" at bounding box center [967, 75] width 15 height 26
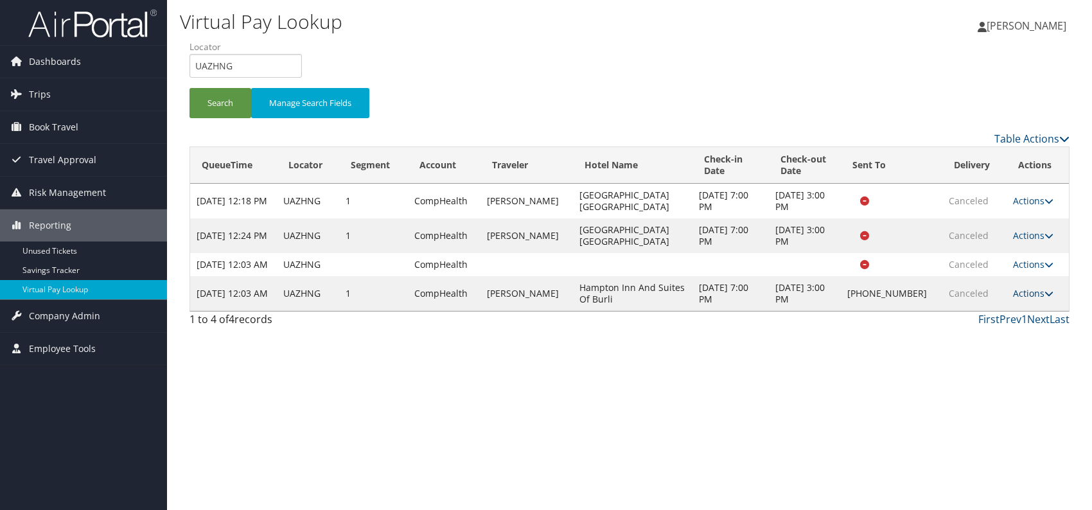
click at [1032, 299] on link "Actions" at bounding box center [1033, 293] width 40 height 12
click at [1048, 269] on icon at bounding box center [1049, 264] width 9 height 9
click at [995, 287] on link "Logs" at bounding box center [1006, 289] width 81 height 22
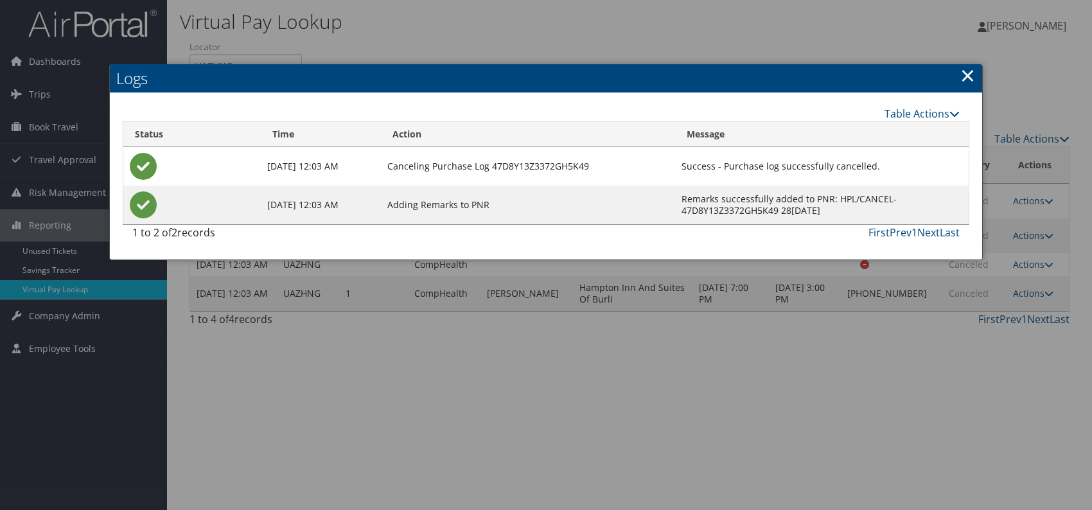
click at [968, 80] on link "×" at bounding box center [967, 75] width 15 height 26
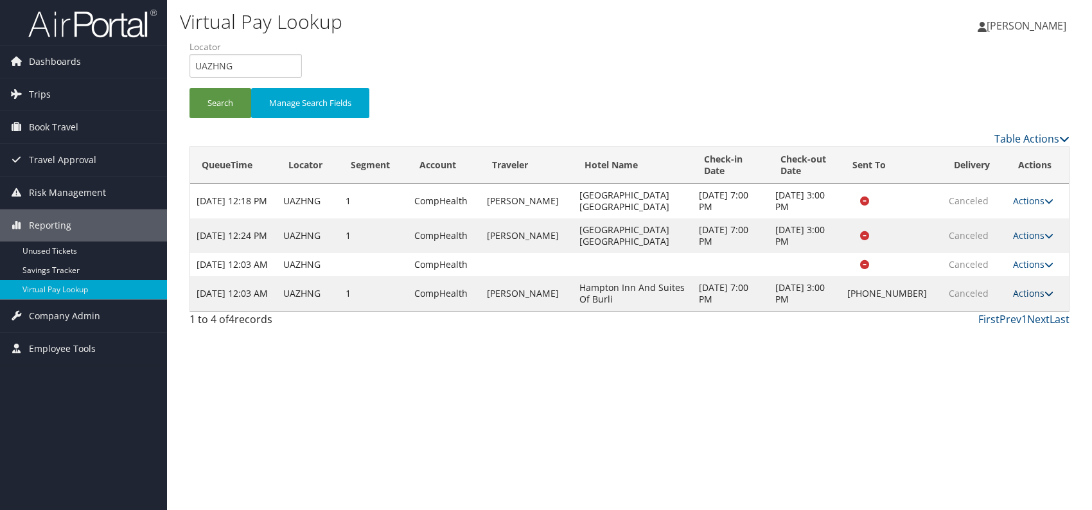
click at [1022, 299] on link "Actions" at bounding box center [1033, 293] width 40 height 12
click at [847, 355] on div "Virtual Pay Lookup Romina Kwock Romina Kwock My Settings Travel Agency Contacts…" at bounding box center [629, 255] width 925 height 510
click at [227, 105] on button "Search" at bounding box center [221, 103] width 62 height 30
click at [890, 390] on div "Virtual Pay Lookup Romina Kwock Romina Kwock My Settings Travel Agency Contacts…" at bounding box center [629, 255] width 925 height 510
click at [1031, 299] on link "Actions" at bounding box center [1033, 293] width 40 height 12
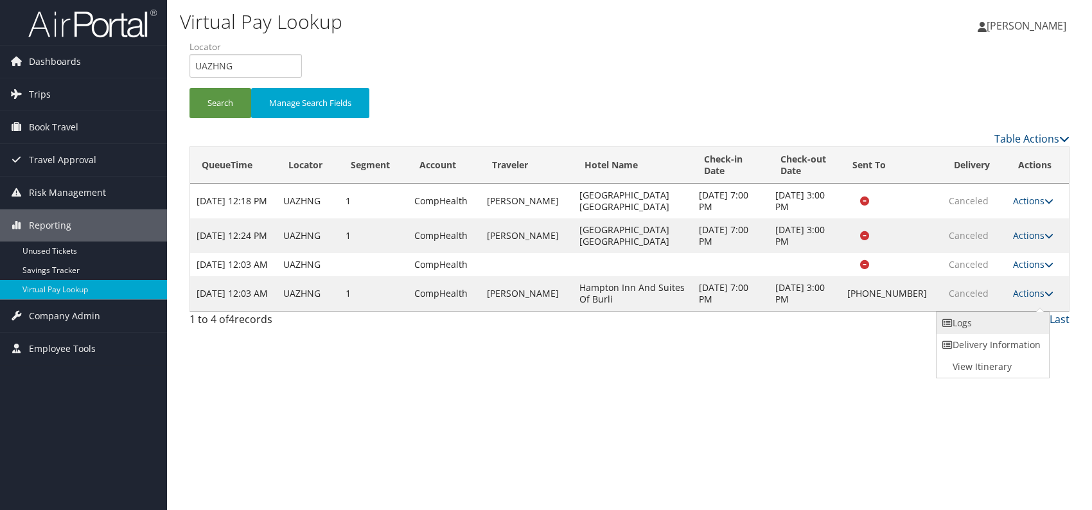
click at [960, 321] on link "Logs" at bounding box center [992, 323] width 110 height 22
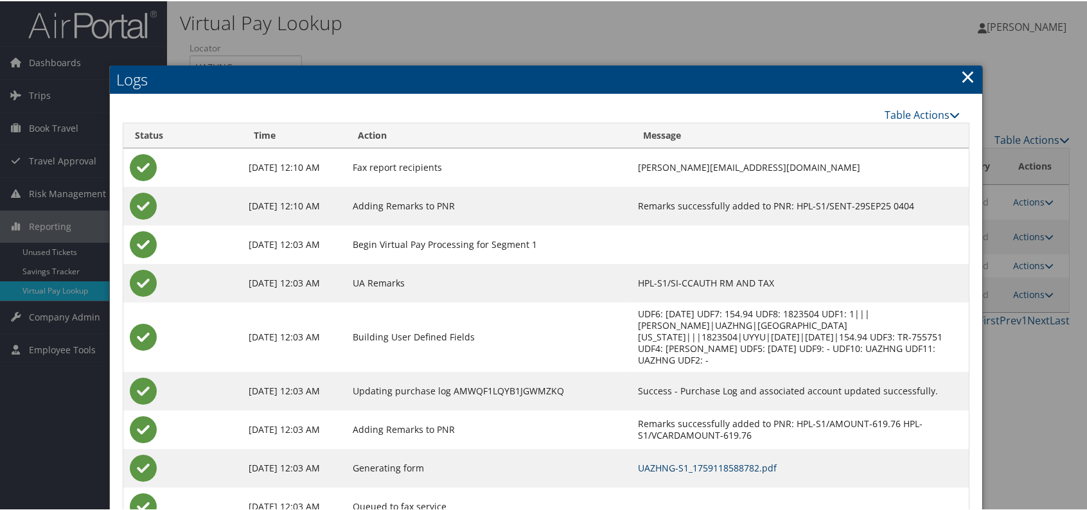
click at [711, 461] on link "UAZHNG-S1_1759118588782.pdf" at bounding box center [707, 467] width 139 height 12
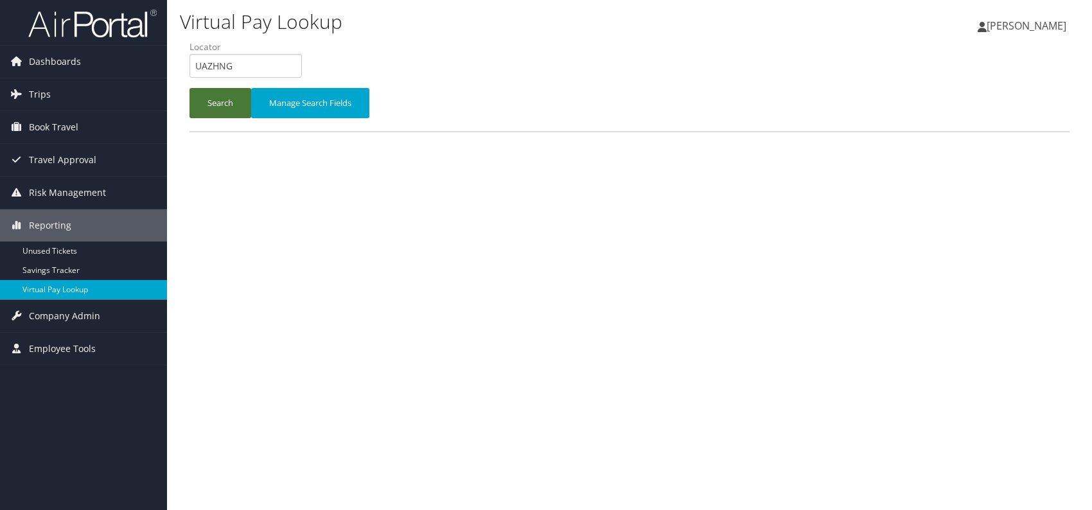
click at [211, 105] on button "Search" at bounding box center [221, 103] width 62 height 30
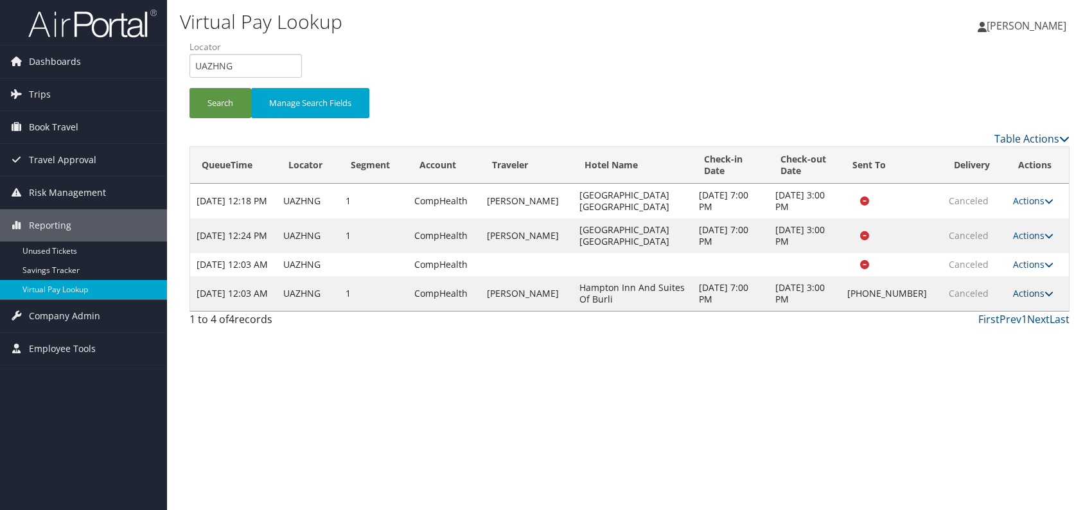
click at [1045, 298] on icon at bounding box center [1049, 293] width 9 height 9
click at [996, 331] on link "Logs" at bounding box center [992, 323] width 110 height 22
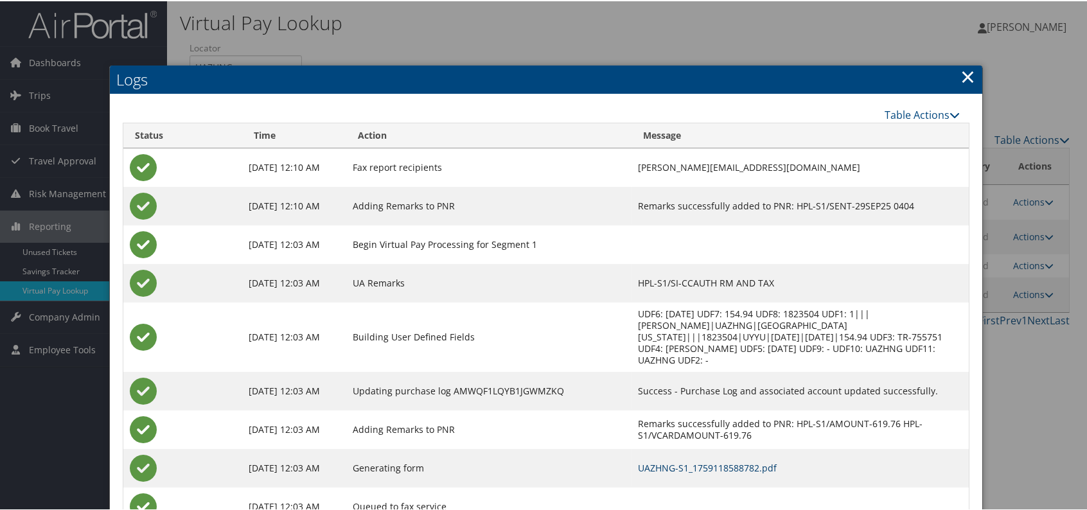
click at [719, 461] on link "UAZHNG-S1_1759118588782.pdf" at bounding box center [707, 467] width 139 height 12
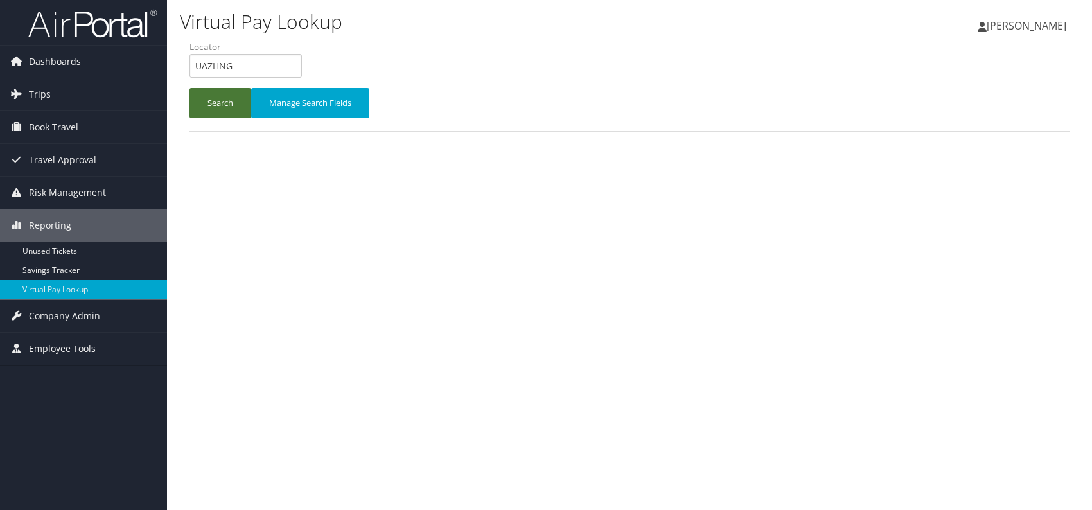
click at [200, 110] on button "Search" at bounding box center [221, 103] width 62 height 30
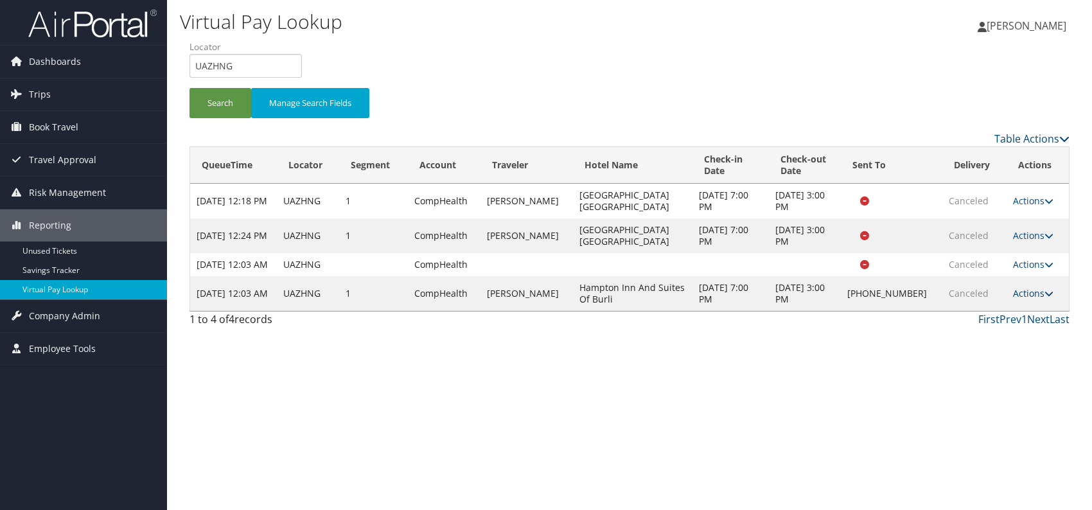
click at [1048, 298] on icon at bounding box center [1049, 293] width 9 height 9
click at [1030, 199] on link "Actions" at bounding box center [1033, 201] width 40 height 12
click at [1030, 299] on link "Actions" at bounding box center [1033, 293] width 40 height 12
click at [872, 353] on div "Virtual Pay Lookup [PERSON_NAME] [PERSON_NAME] My Settings Travel Agency Contac…" at bounding box center [629, 255] width 925 height 510
click at [495, 367] on div "Virtual Pay Lookup [PERSON_NAME] [PERSON_NAME] My Settings Travel Agency Contac…" at bounding box center [629, 255] width 925 height 510
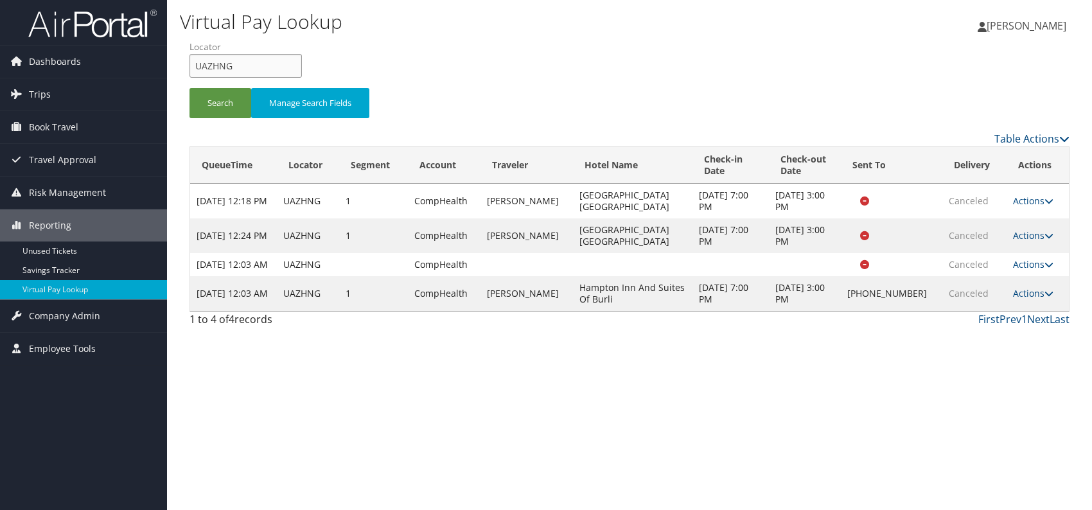
drag, startPoint x: 207, startPoint y: 69, endPoint x: 186, endPoint y: 64, distance: 22.3
click at [190, 64] on form "QueueTime Locator UAZHNG Segment Account Traveler Hotel Name Check-in Date Chec…" at bounding box center [630, 85] width 880 height 90
paste input "WIZDAV"
type input "WIZDAV"
click at [218, 107] on button "Search" at bounding box center [221, 103] width 62 height 30
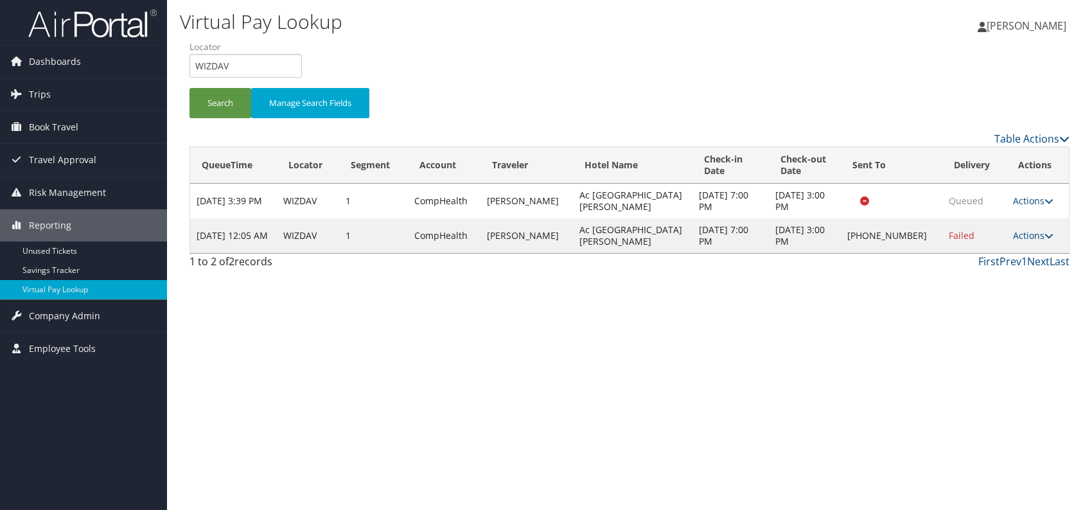
drag, startPoint x: 1034, startPoint y: 235, endPoint x: 1014, endPoint y: 252, distance: 26.0
click at [1034, 234] on link "Actions" at bounding box center [1033, 235] width 40 height 12
click at [983, 271] on link "Logs" at bounding box center [992, 276] width 110 height 22
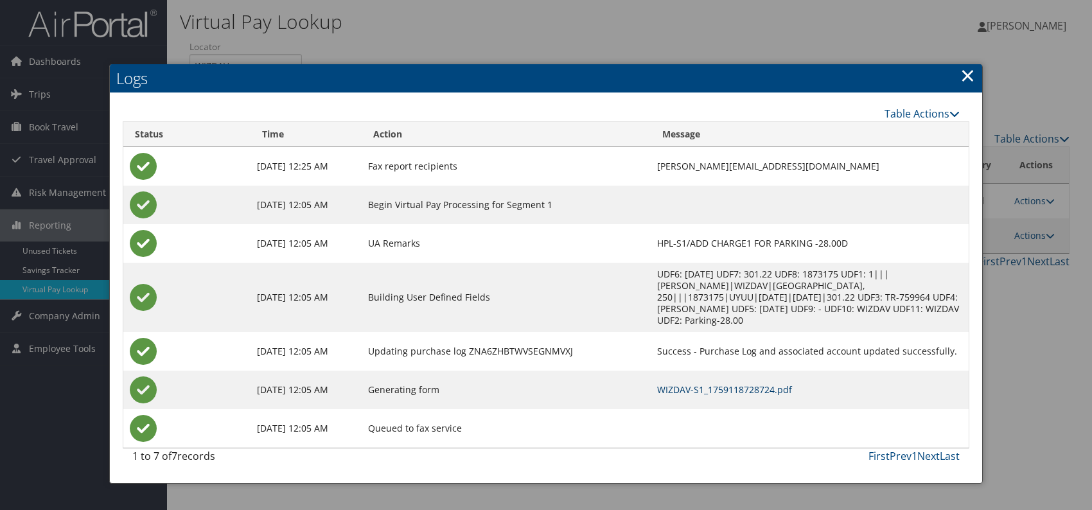
click at [678, 384] on link "WIZDAV-S1_1759118728724.pdf" at bounding box center [724, 390] width 135 height 12
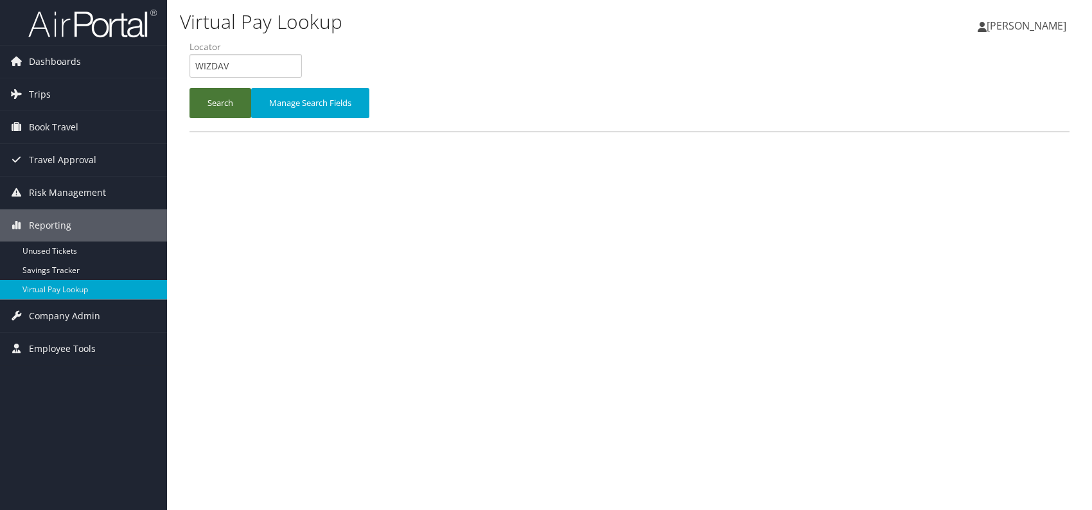
click at [202, 102] on button "Search" at bounding box center [221, 103] width 62 height 30
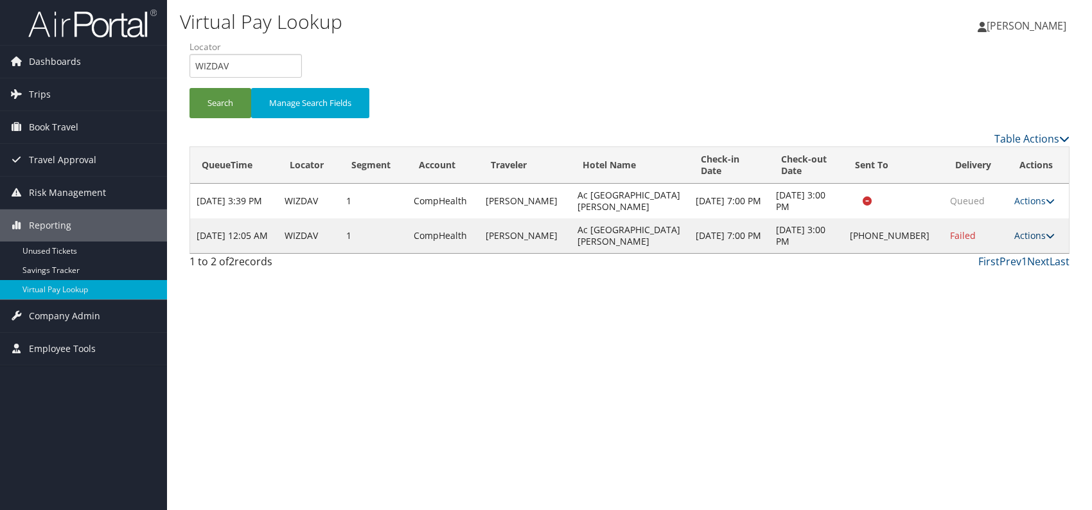
click at [1038, 235] on link "Actions" at bounding box center [1034, 235] width 40 height 12
click at [978, 259] on link "Resend" at bounding box center [993, 254] width 110 height 22
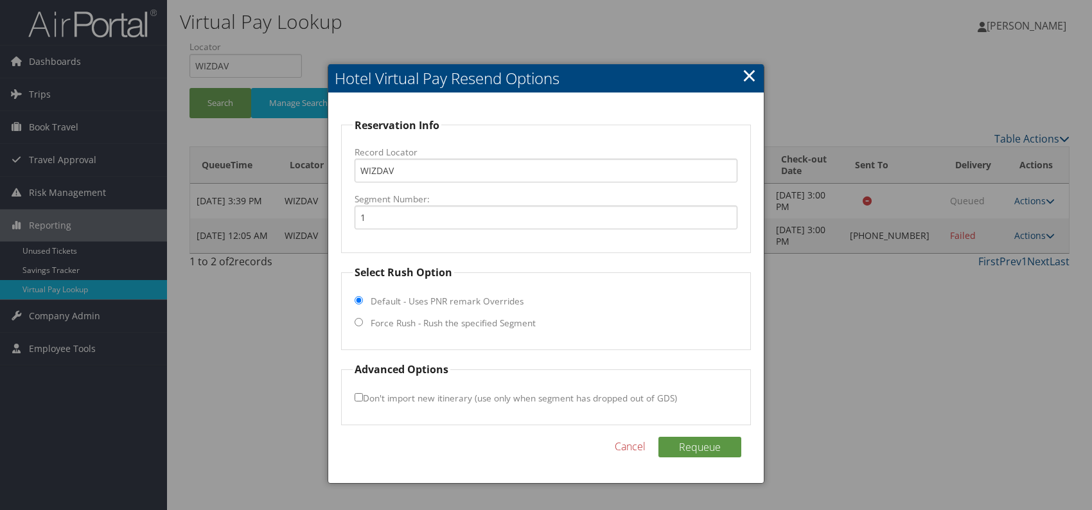
click at [355, 321] on input "Force Rush - Rush the specified Segment" at bounding box center [359, 322] width 8 height 8
radio input "true"
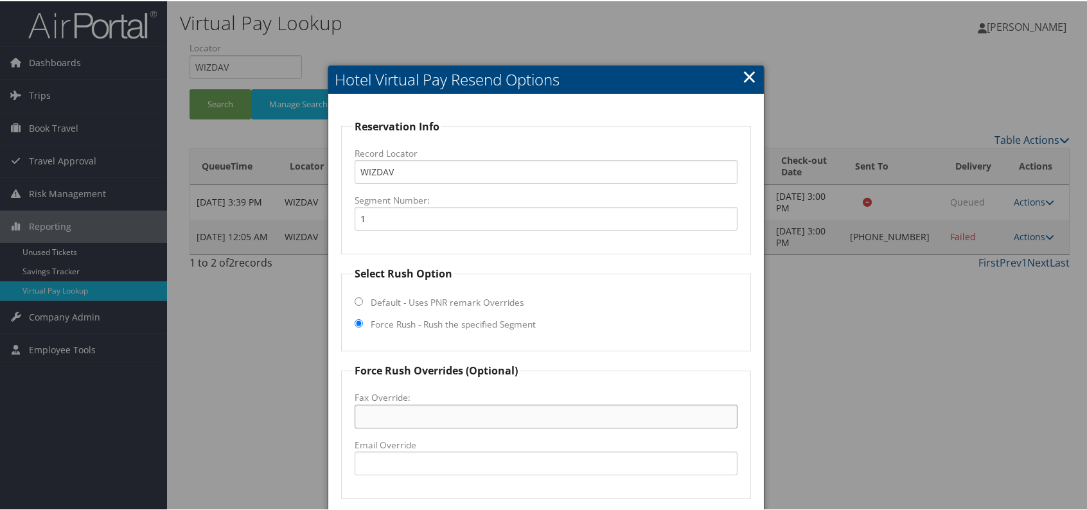
paste input "[PHONE_NUMBER]"
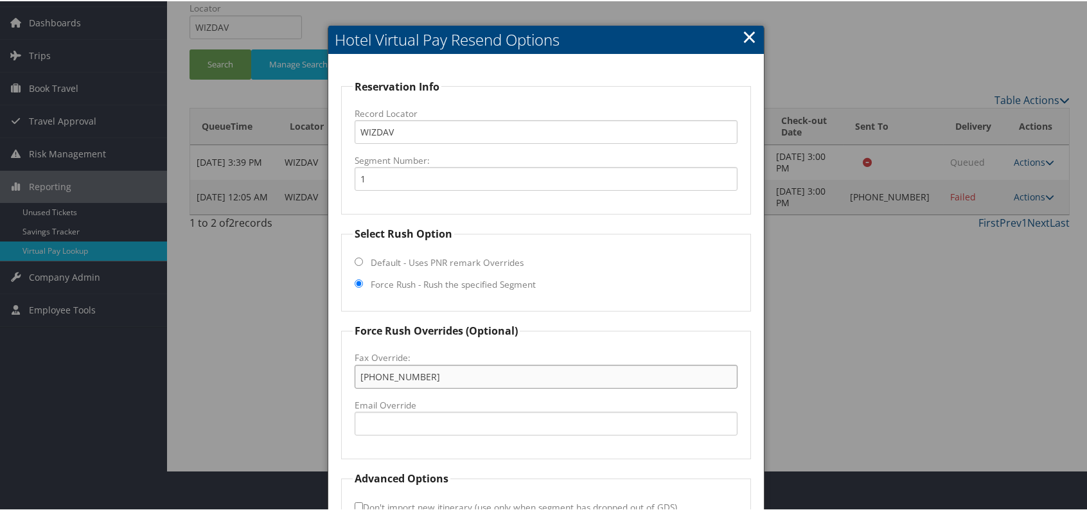
scroll to position [119, 0]
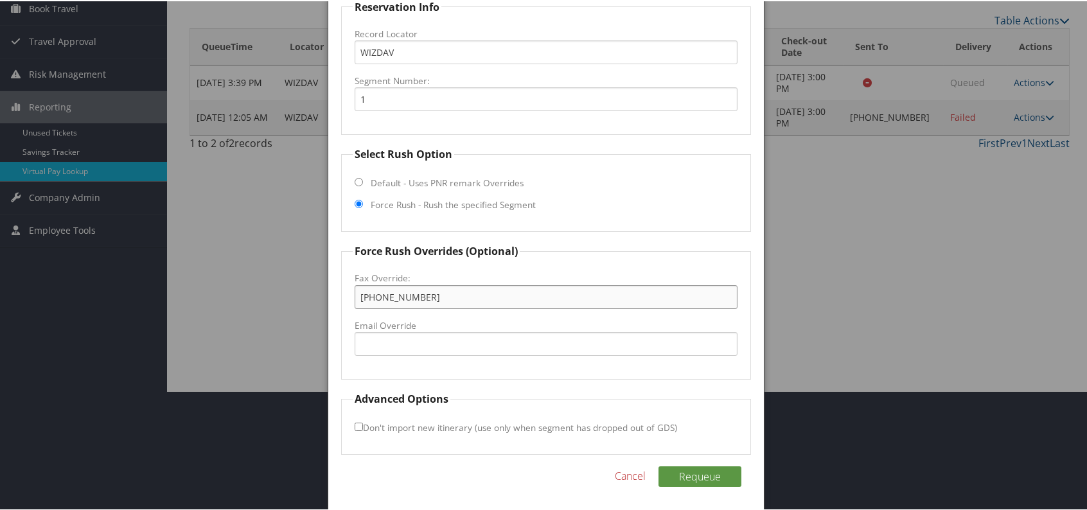
type input "[PHONE_NUMBER]"
click at [699, 463] on div "Reservation Info Record Locator WIZDAV Segment Number: 1 Select Rush Option Def…" at bounding box center [546, 243] width 436 height 538
click at [705, 470] on button "Requeue" at bounding box center [699, 475] width 83 height 21
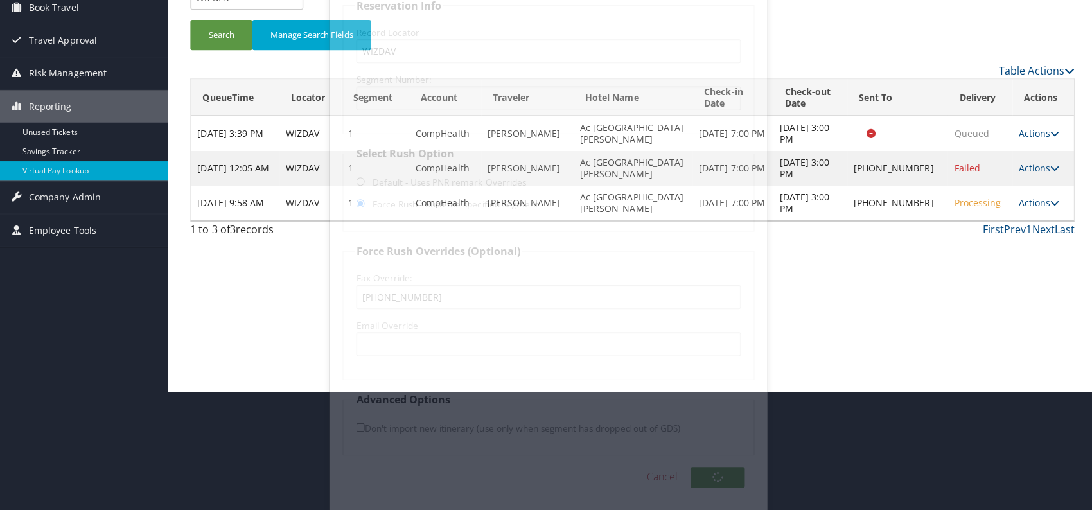
scroll to position [0, 0]
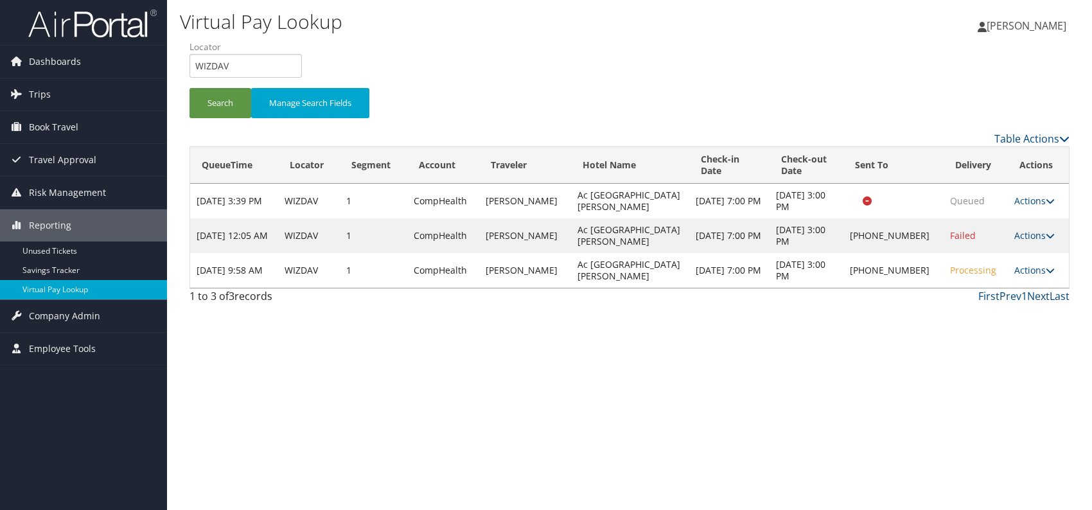
drag, startPoint x: 322, startPoint y: 269, endPoint x: 283, endPoint y: 272, distance: 39.3
click at [283, 272] on tr "[DATE] 9:58 AM WIZDAV 1 CompHealth VUTESCU [PERSON_NAME] [GEOGRAPHIC_DATA][PERS…" at bounding box center [629, 270] width 879 height 35
copy tr "WIZDAV"
click at [904, 344] on div "Virtual Pay Lookup [PERSON_NAME] [PERSON_NAME] My Settings Travel Agency Contac…" at bounding box center [629, 255] width 925 height 510
click at [1026, 269] on link "Actions" at bounding box center [1034, 270] width 40 height 12
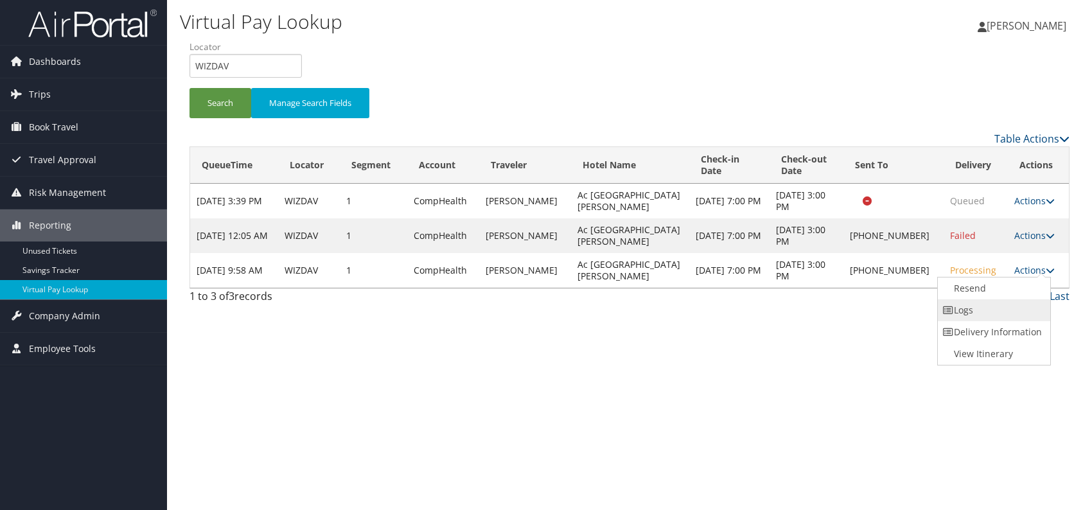
click at [973, 310] on link "Logs" at bounding box center [993, 310] width 110 height 22
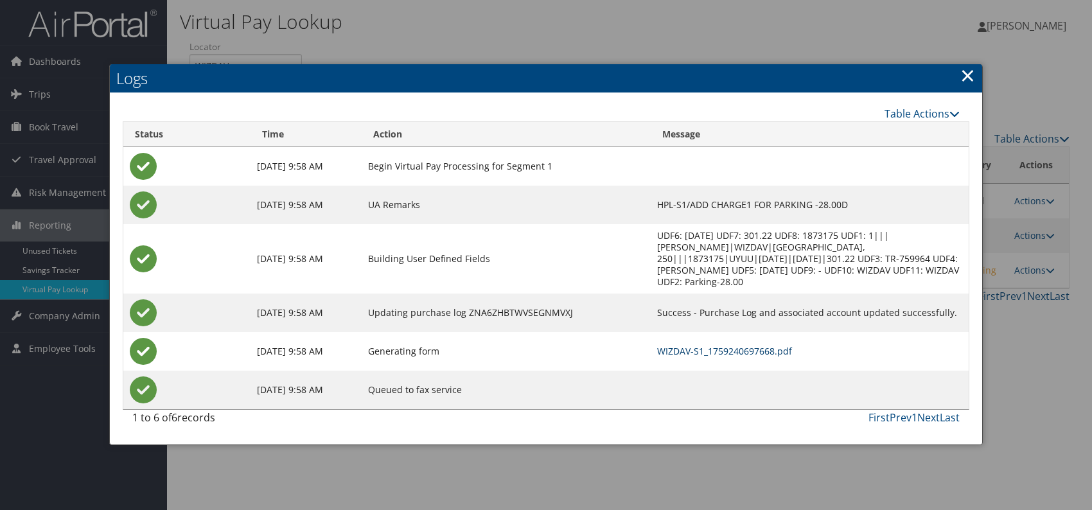
click at [719, 352] on link "WIZDAV-S1_1759240697668.pdf" at bounding box center [724, 351] width 135 height 12
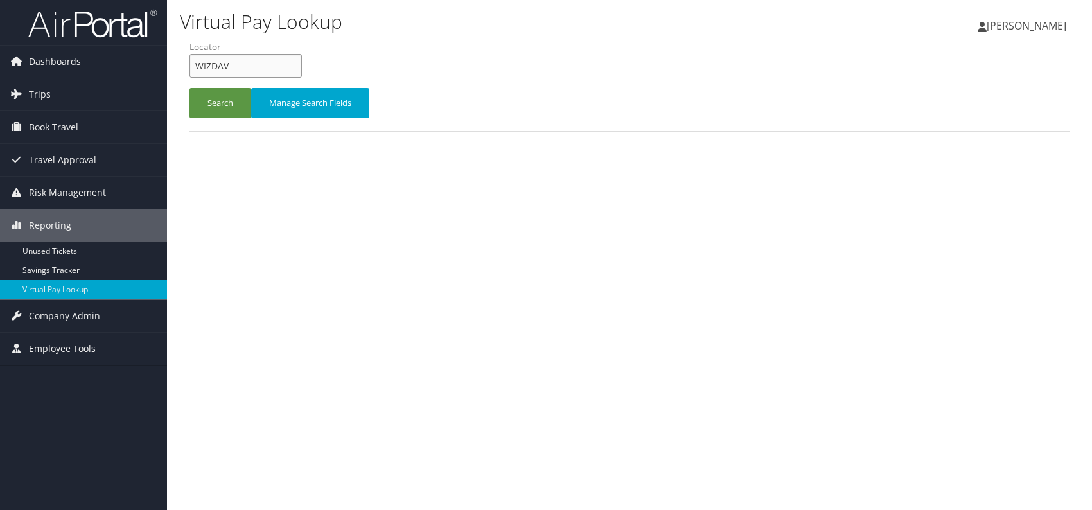
drag, startPoint x: 197, startPoint y: 69, endPoint x: 182, endPoint y: 66, distance: 14.5
click at [190, 66] on form "QueueTime Locator WIZDAV Segment Account Traveler Hotel Name Check-in Date Chec…" at bounding box center [630, 85] width 880 height 90
paste input "UKPPVC"
click at [217, 67] on input "UKPPVC" at bounding box center [246, 66] width 112 height 24
type input "UKPPVC"
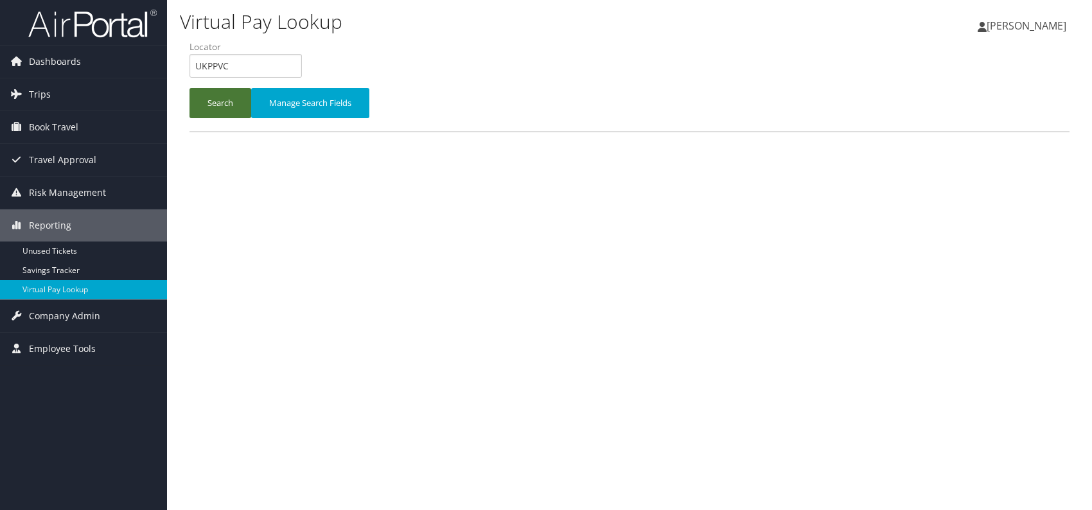
click at [220, 98] on button "Search" at bounding box center [221, 103] width 62 height 30
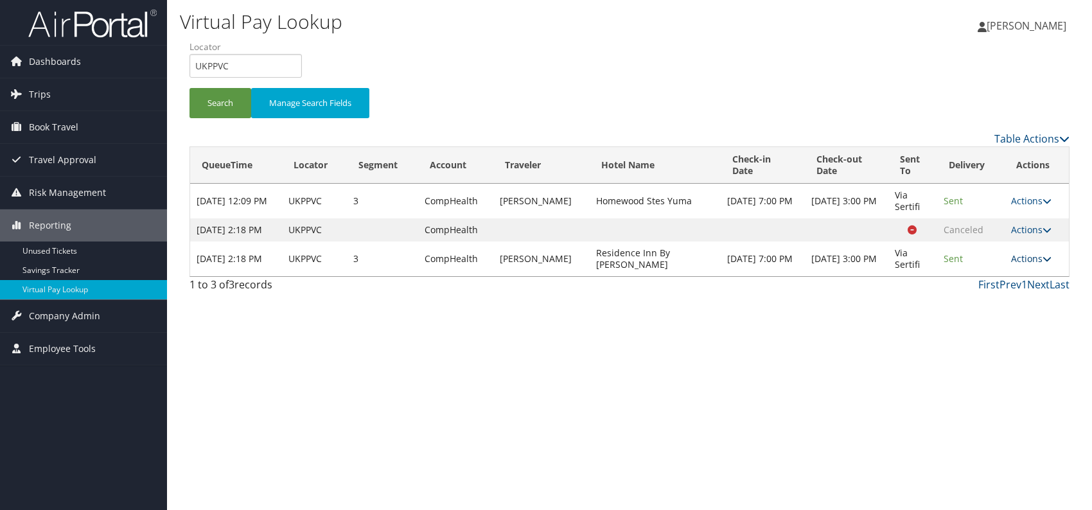
click at [1030, 265] on link "Actions" at bounding box center [1031, 258] width 40 height 12
click at [999, 305] on link "Logs" at bounding box center [1006, 310] width 81 height 22
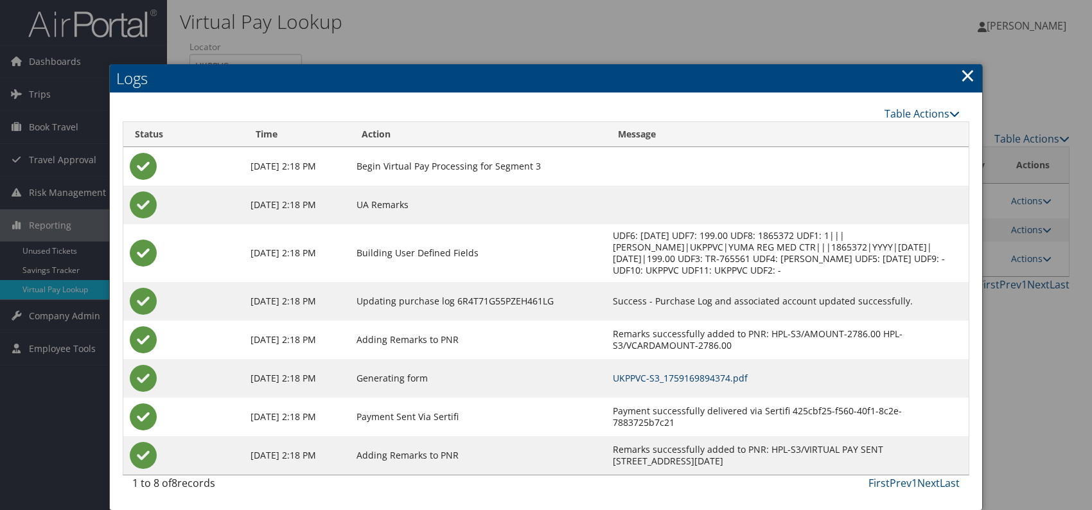
click at [731, 378] on link "UKPPVC-S3_1759169894374.pdf" at bounding box center [680, 378] width 135 height 12
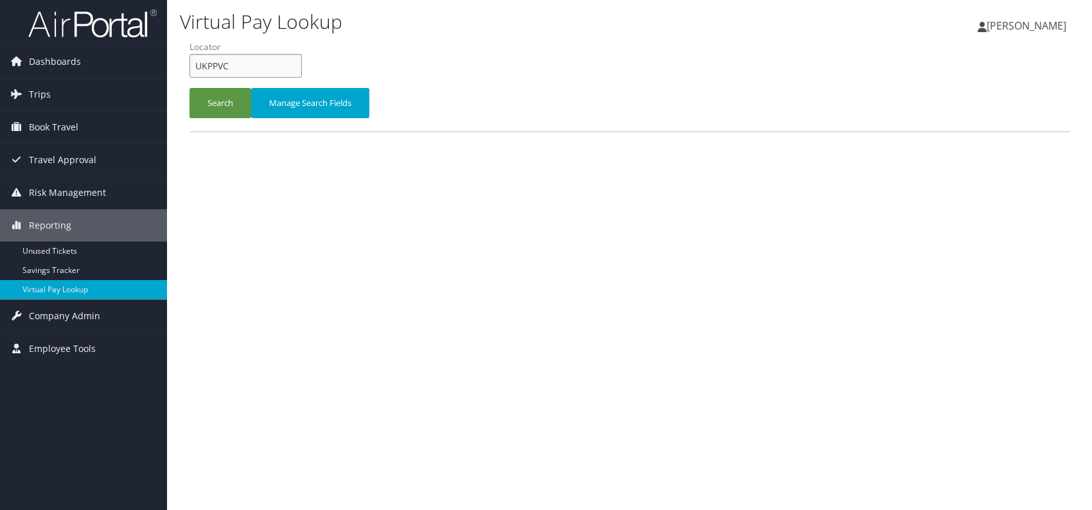
drag, startPoint x: 206, startPoint y: 60, endPoint x: 193, endPoint y: 58, distance: 12.3
click at [193, 58] on input "UKPPVC" at bounding box center [246, 66] width 112 height 24
paste input "ALUVPL"
type input "ALUVPL"
click at [214, 100] on button "Search" at bounding box center [221, 103] width 62 height 30
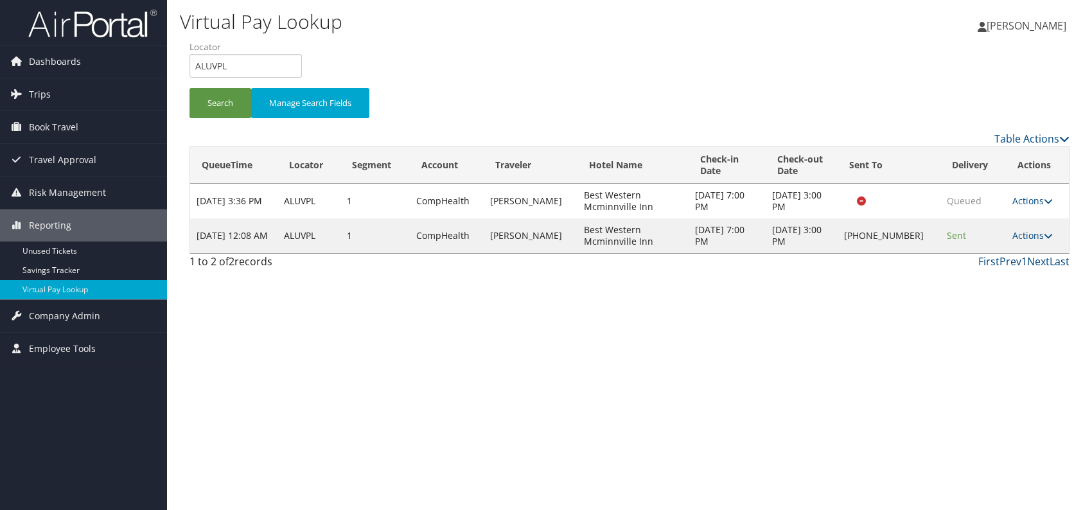
click at [685, 339] on div "Virtual Pay Lookup [PERSON_NAME] [PERSON_NAME] My Settings Travel Agency Contac…" at bounding box center [629, 255] width 925 height 510
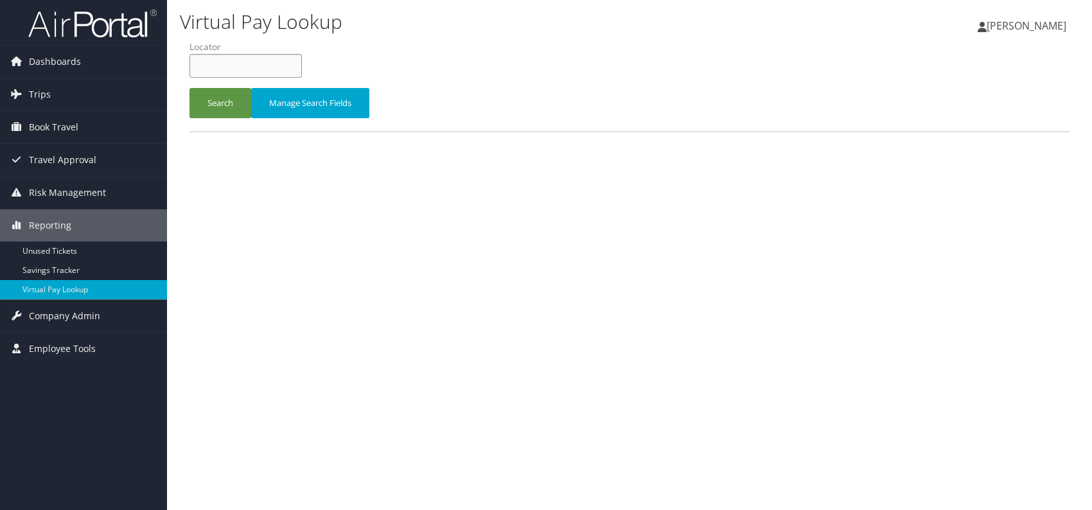
paste input "UAZHNG"
click at [218, 66] on input "UAZHNG" at bounding box center [246, 66] width 112 height 24
type input "UAZHNG"
click at [214, 93] on button "Search" at bounding box center [221, 103] width 62 height 30
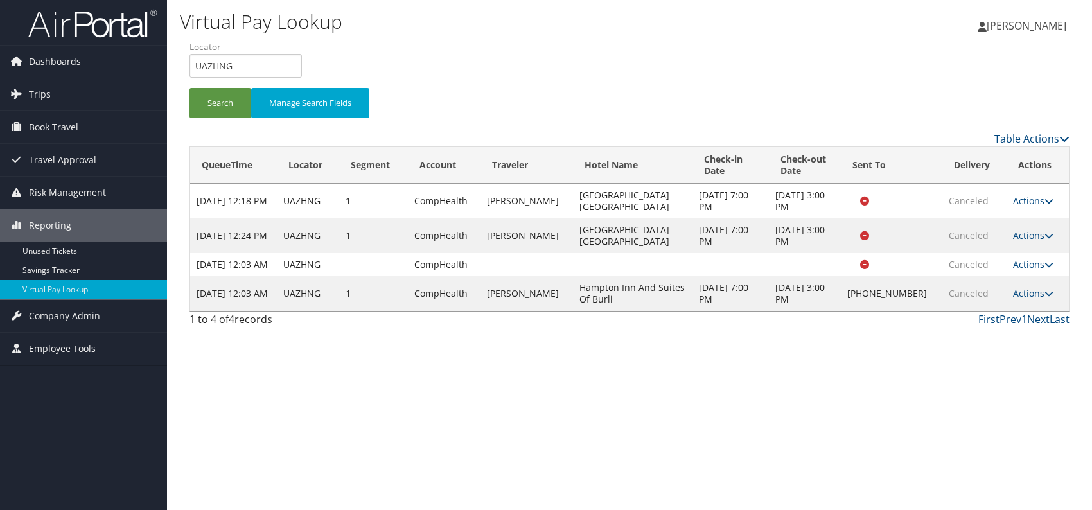
click at [1032, 297] on td "Actions Logs Delivery Information View Itinerary" at bounding box center [1038, 293] width 62 height 35
click at [1030, 299] on link "Actions" at bounding box center [1033, 293] width 40 height 12
click at [835, 401] on div "Virtual Pay Lookup [PERSON_NAME] [PERSON_NAME] My Settings Travel Agency Contac…" at bounding box center [629, 255] width 925 height 510
click at [1044, 310] on td "Actions Logs Delivery Information View Itinerary" at bounding box center [1038, 293] width 62 height 35
click at [1040, 299] on link "Actions" at bounding box center [1033, 293] width 40 height 12
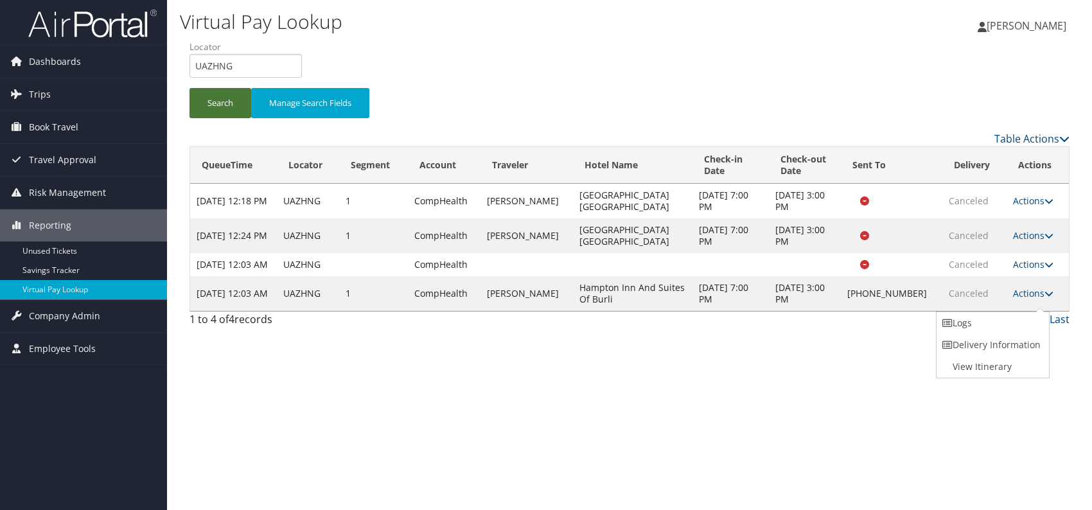
drag, startPoint x: 215, startPoint y: 100, endPoint x: 222, endPoint y: 125, distance: 26.8
click at [215, 100] on button "Search" at bounding box center [221, 103] width 62 height 30
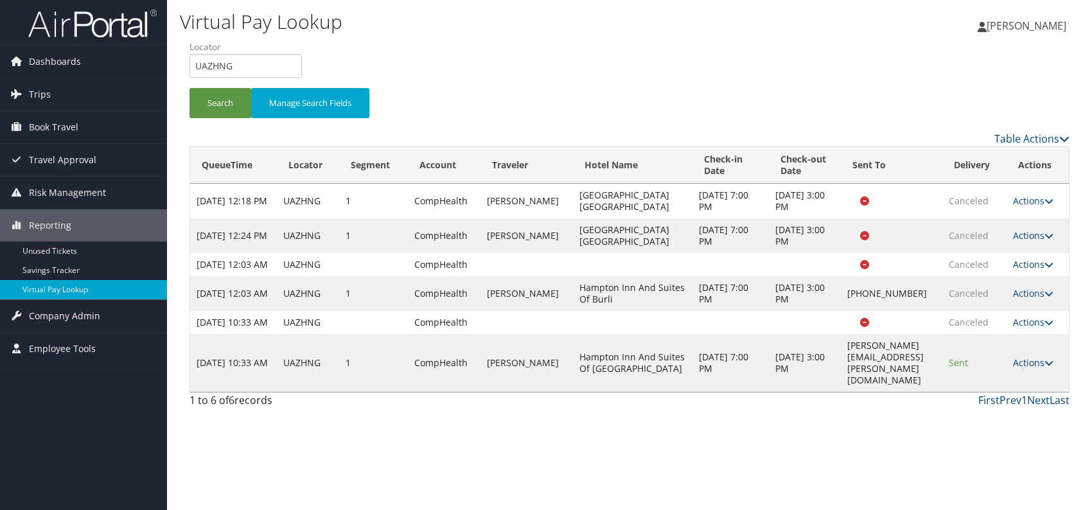
click at [1043, 369] on link "Actions" at bounding box center [1033, 363] width 40 height 12
click at [1011, 463] on link "Logs" at bounding box center [1016, 466] width 81 height 22
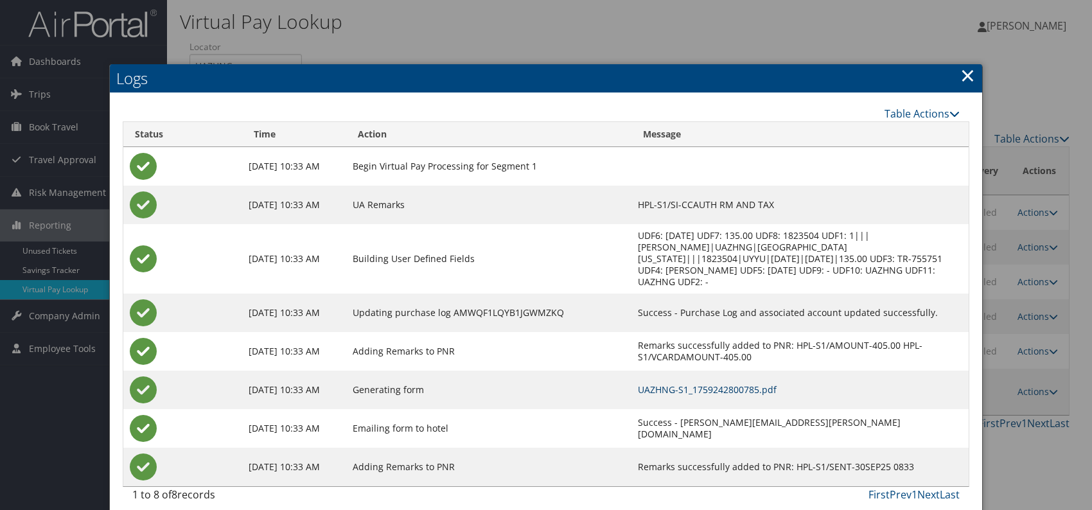
click at [647, 384] on link "UAZHNG-S1_1759242800785.pdf" at bounding box center [707, 390] width 139 height 12
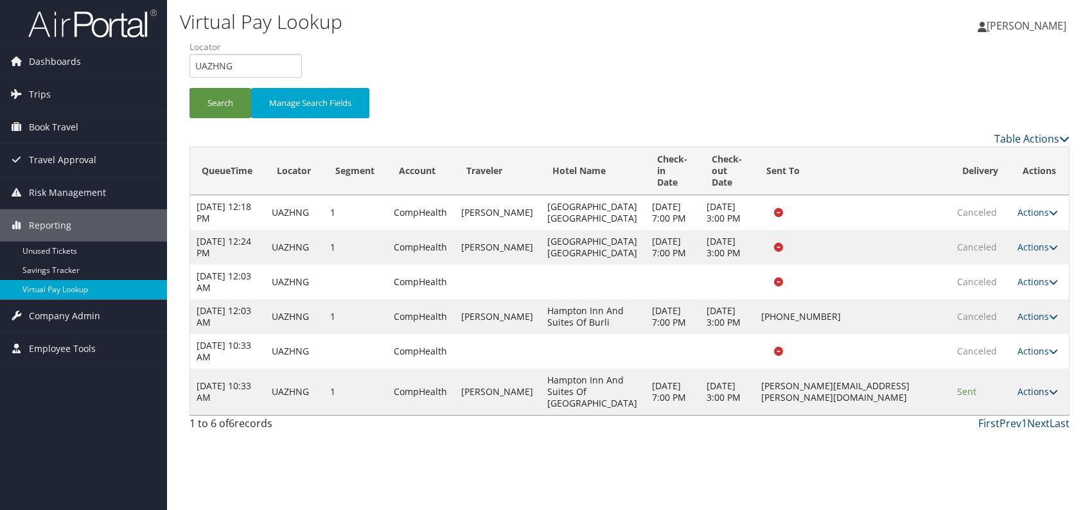
drag, startPoint x: 1042, startPoint y: 426, endPoint x: 1025, endPoint y: 427, distance: 16.8
click at [1042, 398] on link "Actions" at bounding box center [1038, 391] width 40 height 12
click at [991, 449] on link "Resend" at bounding box center [1012, 445] width 81 height 22
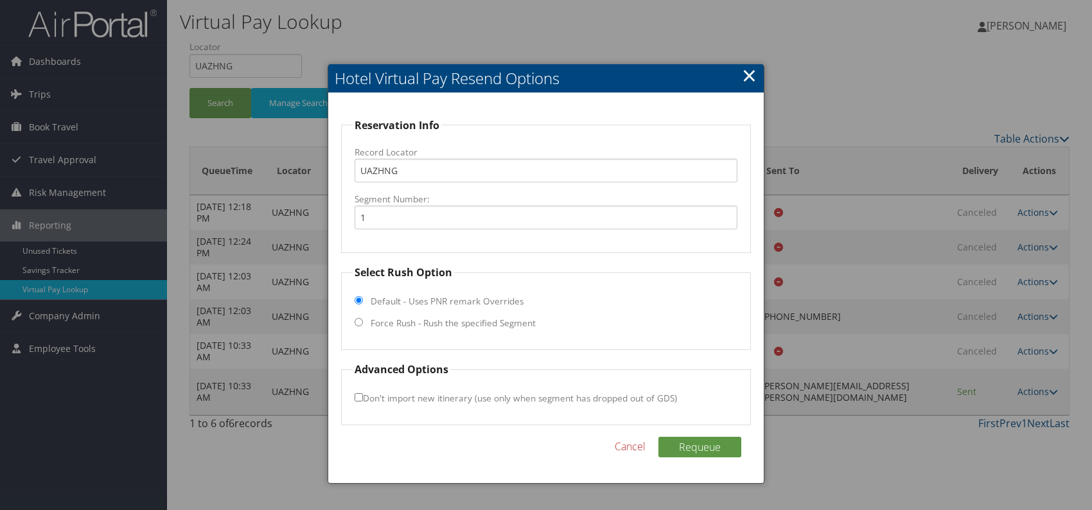
click at [362, 318] on fieldset "Select Rush Option Default - Uses PNR remark Overrides Force Rush - Rush the sp…" at bounding box center [546, 307] width 410 height 85
click at [357, 324] on input "Force Rush - Rush the specified Segment" at bounding box center [359, 322] width 8 height 8
radio input "true"
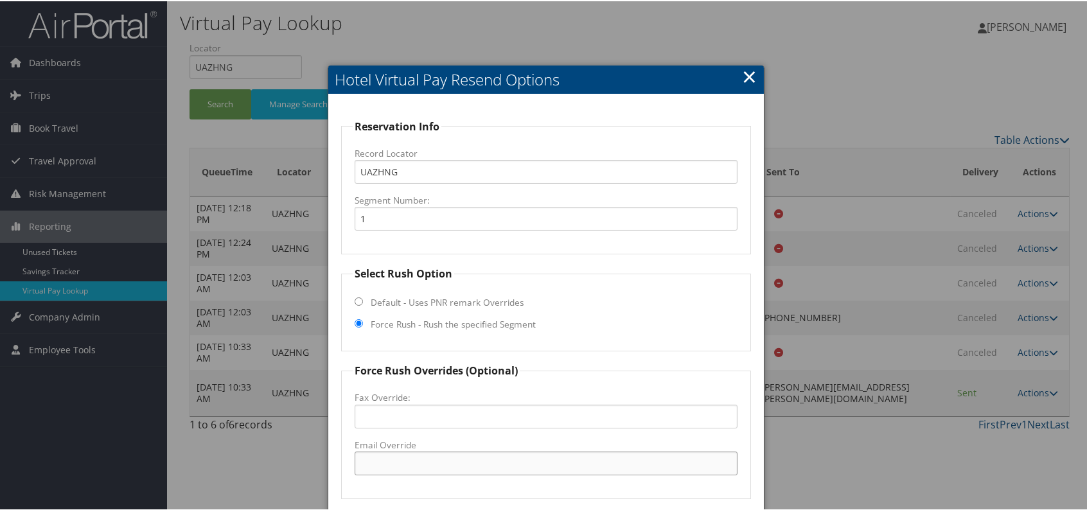
paste input "BRLWD_hampton_suites @hilton.com"
click at [462, 457] on input "BRLWD_hampton_suites @hilton.com" at bounding box center [546, 462] width 383 height 24
click at [593, 467] on input "BRLWD_hampton_suites@hilton.com" at bounding box center [546, 462] width 383 height 24
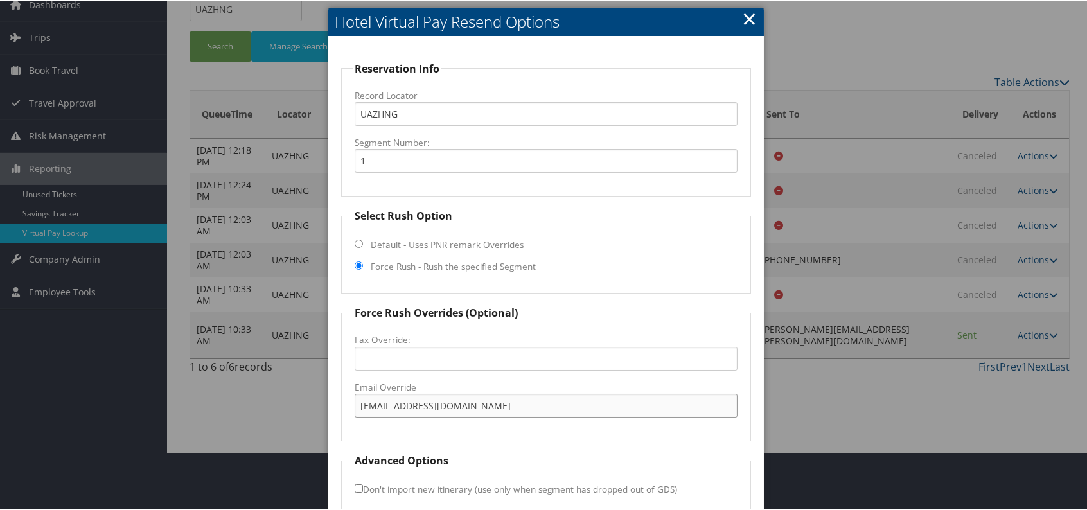
scroll to position [119, 0]
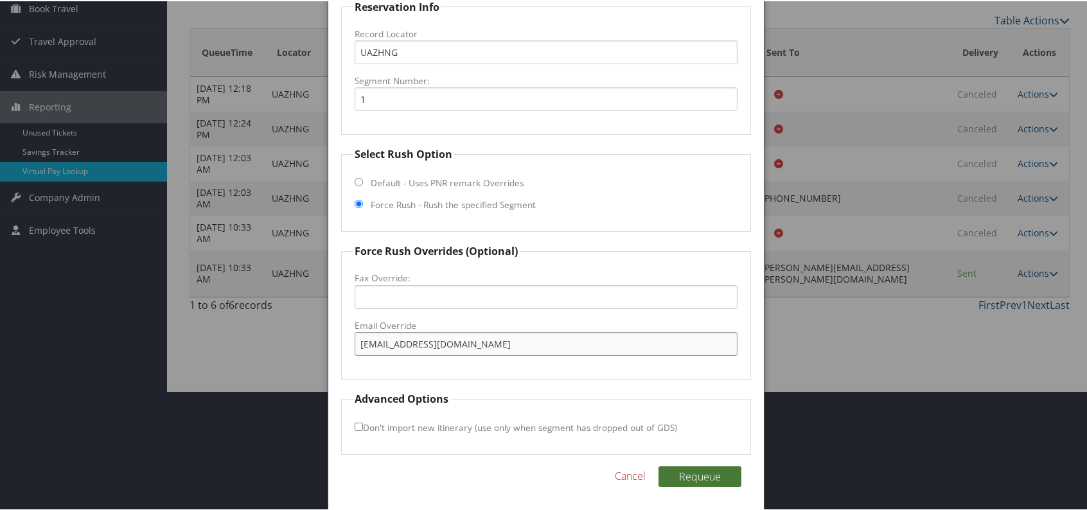
type input "BRLWD_hampton_suites@hilton.com"
click at [703, 472] on button "Requeue" at bounding box center [699, 475] width 83 height 21
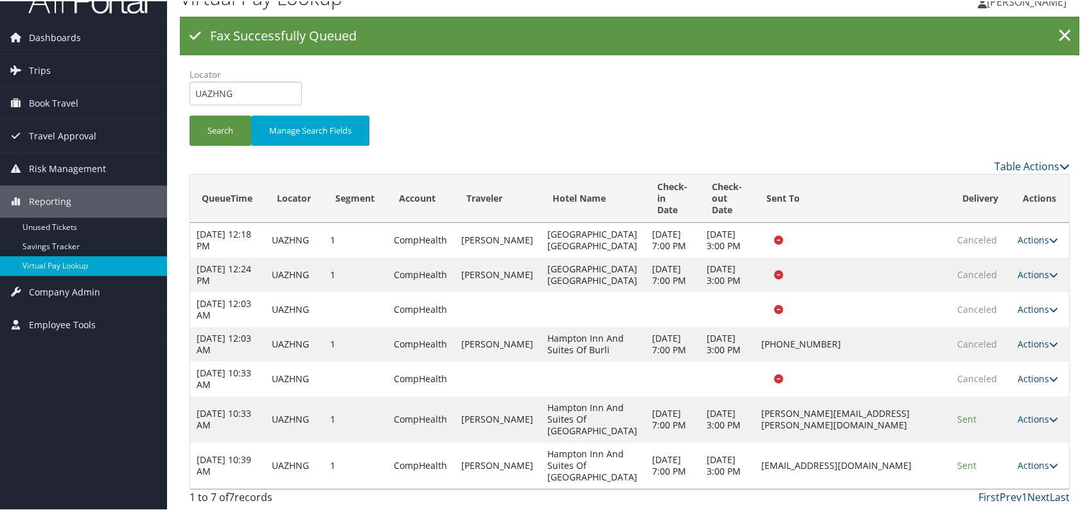
scroll to position [8, 0]
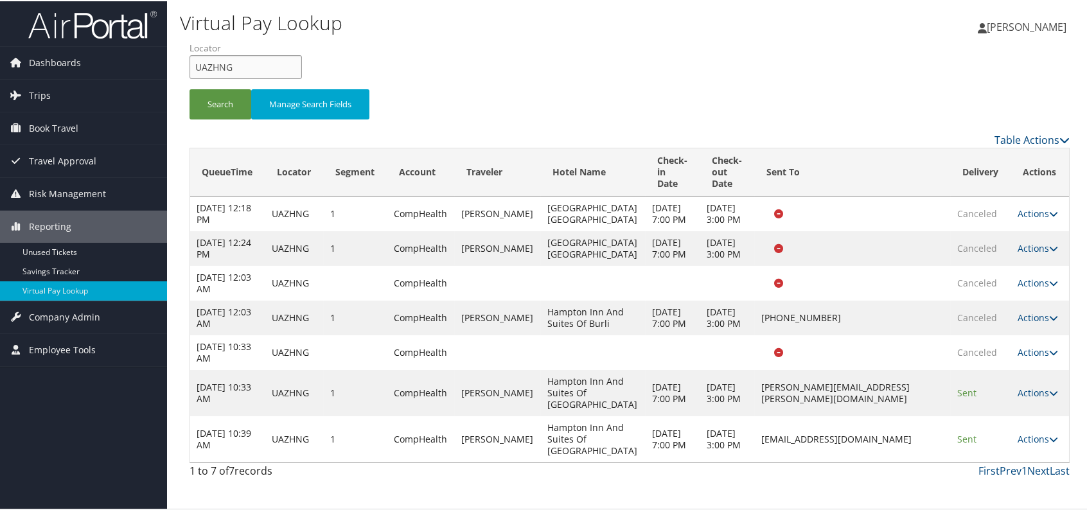
drag, startPoint x: 239, startPoint y: 60, endPoint x: 189, endPoint y: 60, distance: 50.1
click at [190, 60] on input "UAZHNG" at bounding box center [246, 66] width 112 height 24
paste input "SNJXQB"
click at [216, 54] on input "SNJXQB" at bounding box center [246, 66] width 112 height 24
type input "SNJXQB"
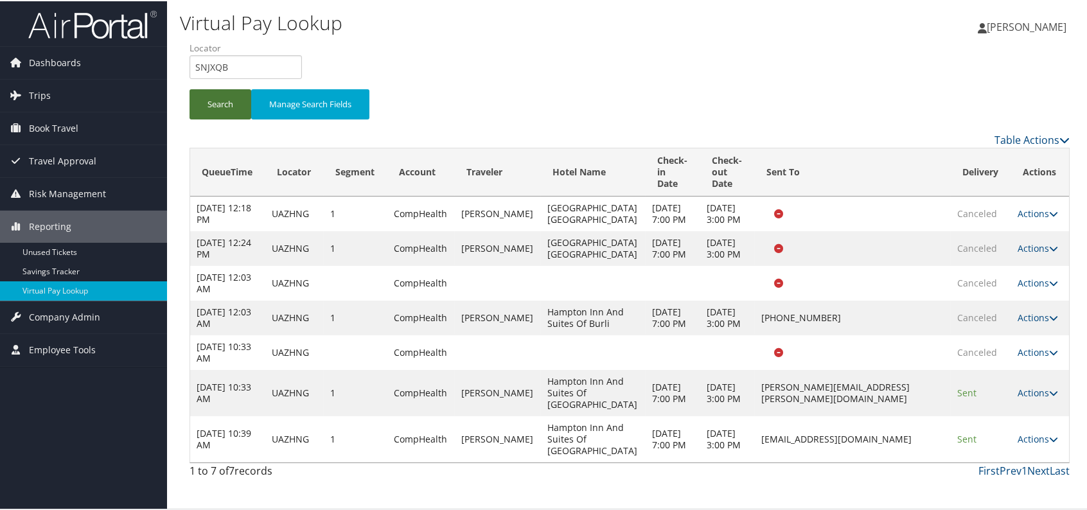
click at [235, 93] on button "Search" at bounding box center [221, 103] width 62 height 30
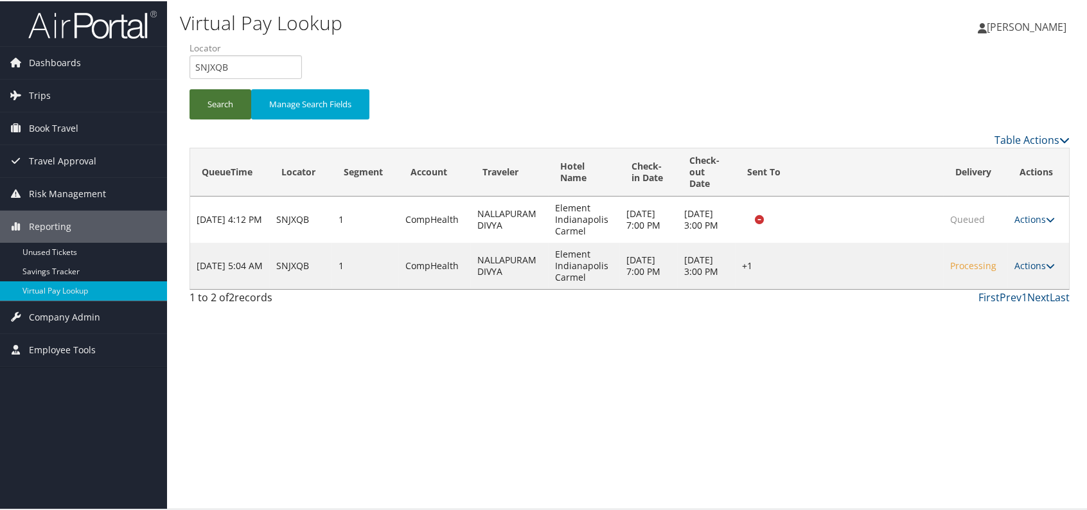
scroll to position [0, 0]
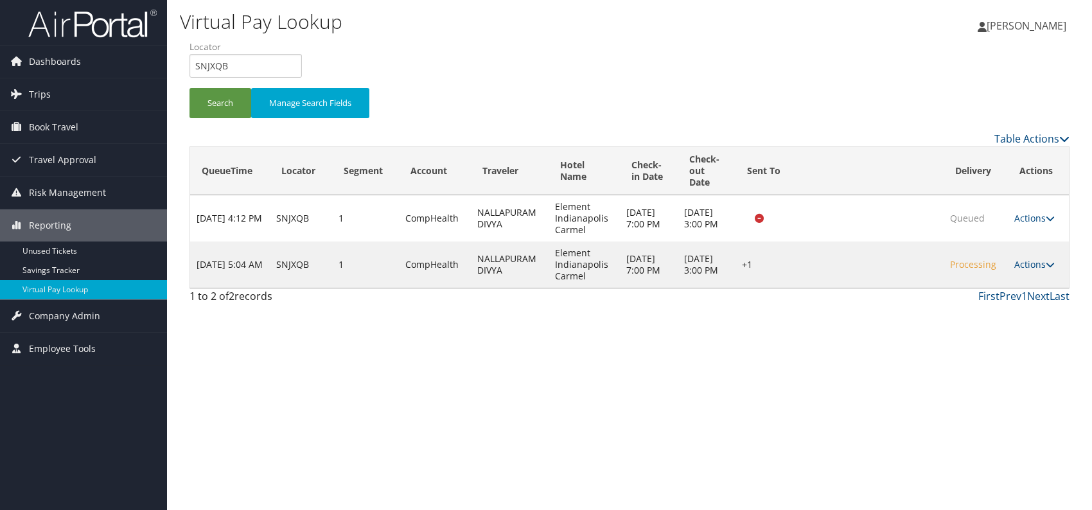
drag, startPoint x: 848, startPoint y: 350, endPoint x: 914, endPoint y: 342, distance: 66.6
click at [858, 350] on div "Virtual Pay Lookup Romina Kwock Romina Kwock My Settings Travel Agency Contacts…" at bounding box center [629, 255] width 925 height 510
drag, startPoint x: 1043, startPoint y: 268, endPoint x: 1036, endPoint y: 271, distance: 8.4
click at [1041, 268] on link "Actions" at bounding box center [1034, 264] width 40 height 12
click at [989, 308] on link "Logs" at bounding box center [997, 305] width 110 height 22
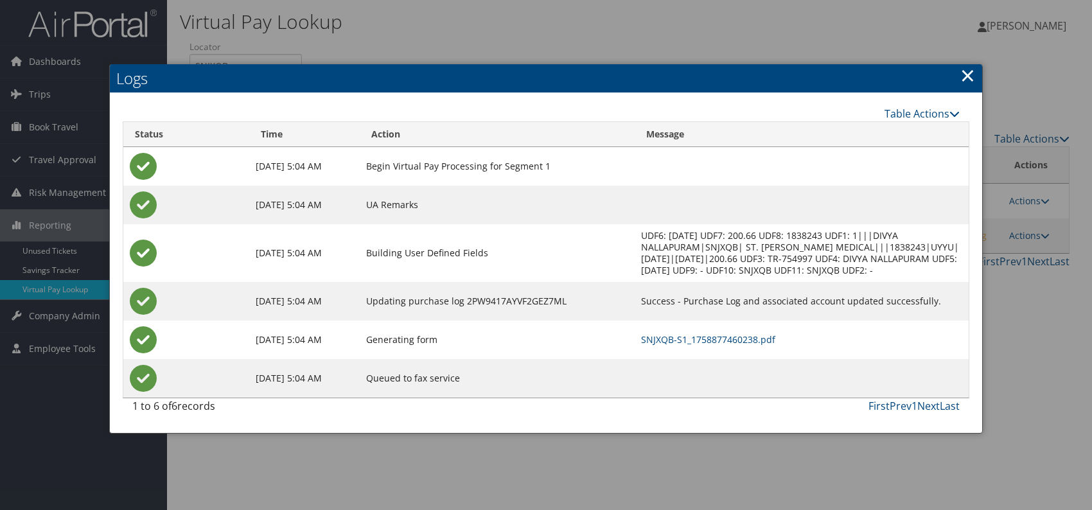
click at [969, 71] on link "×" at bounding box center [967, 75] width 15 height 26
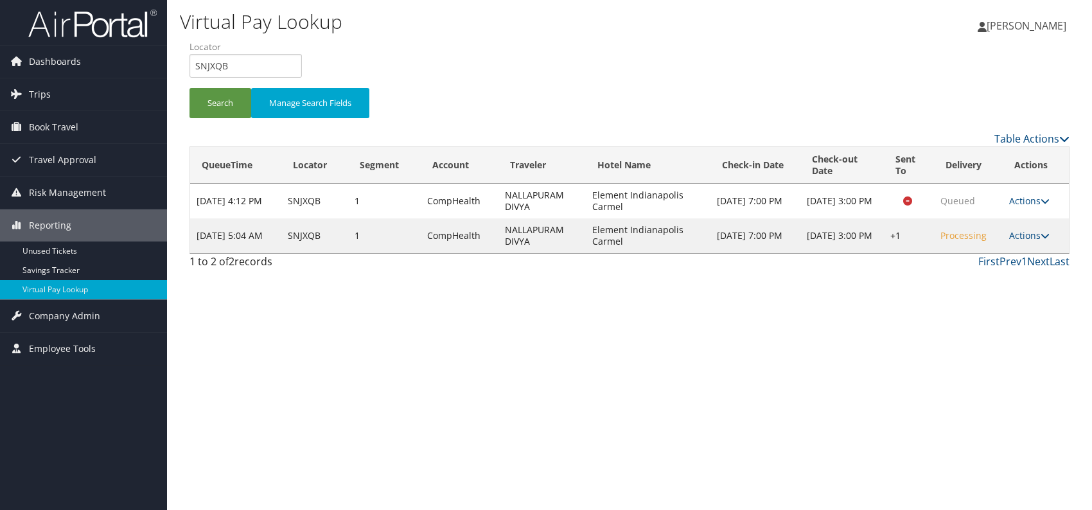
drag, startPoint x: 1042, startPoint y: 240, endPoint x: 1019, endPoint y: 248, distance: 23.8
click at [1039, 240] on link "Actions" at bounding box center [1029, 235] width 40 height 12
drag, startPoint x: 978, startPoint y: 261, endPoint x: 914, endPoint y: 261, distance: 64.2
click at [978, 261] on link "Resend" at bounding box center [992, 254] width 110 height 22
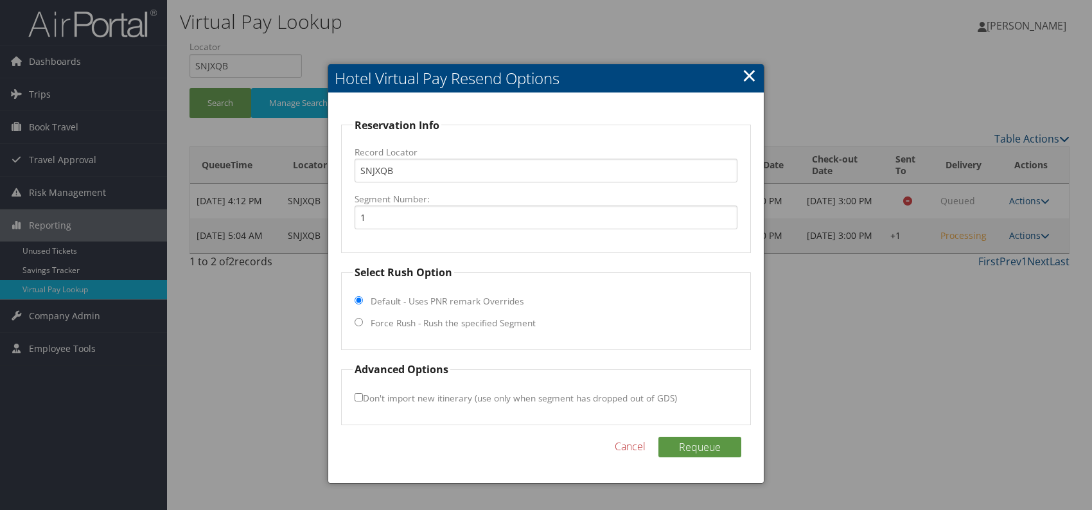
click at [360, 323] on input "Force Rush - Rush the specified Segment" at bounding box center [359, 322] width 8 height 8
radio input "true"
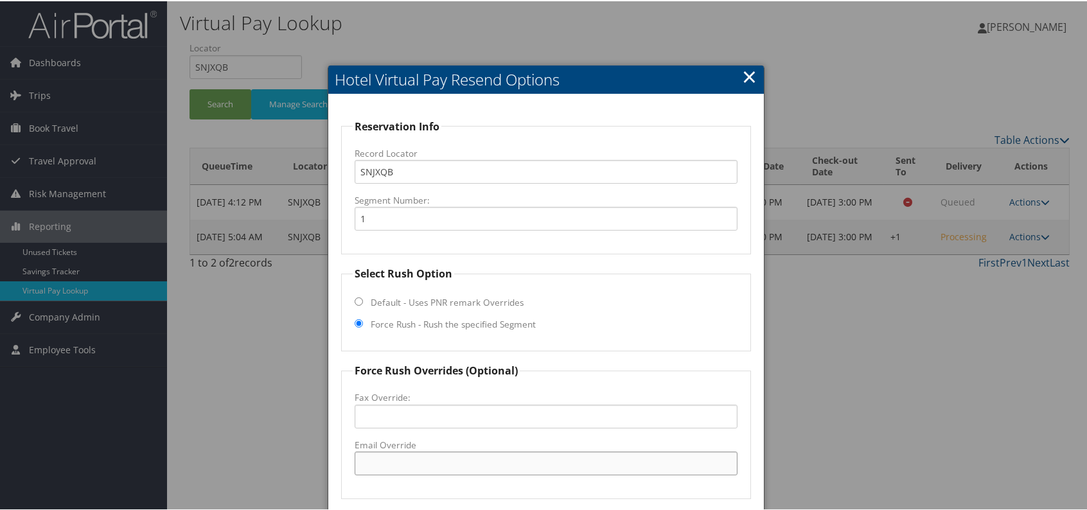
paste input "elementIndianapoliscarmel@gmail.com"
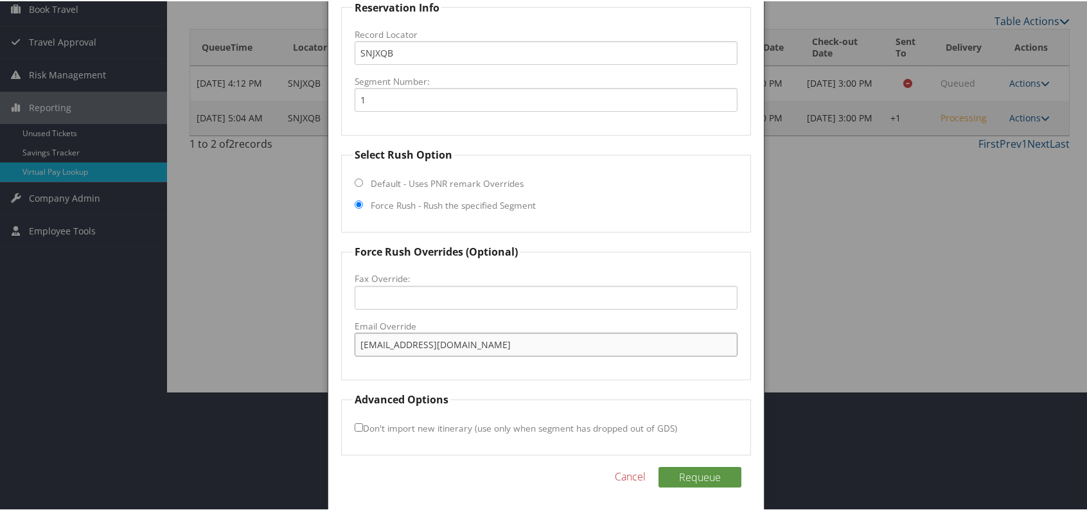
scroll to position [119, 0]
type input "elementIndianapoliscarmel@gmail.com"
click at [684, 475] on button "Requeue" at bounding box center [699, 475] width 83 height 21
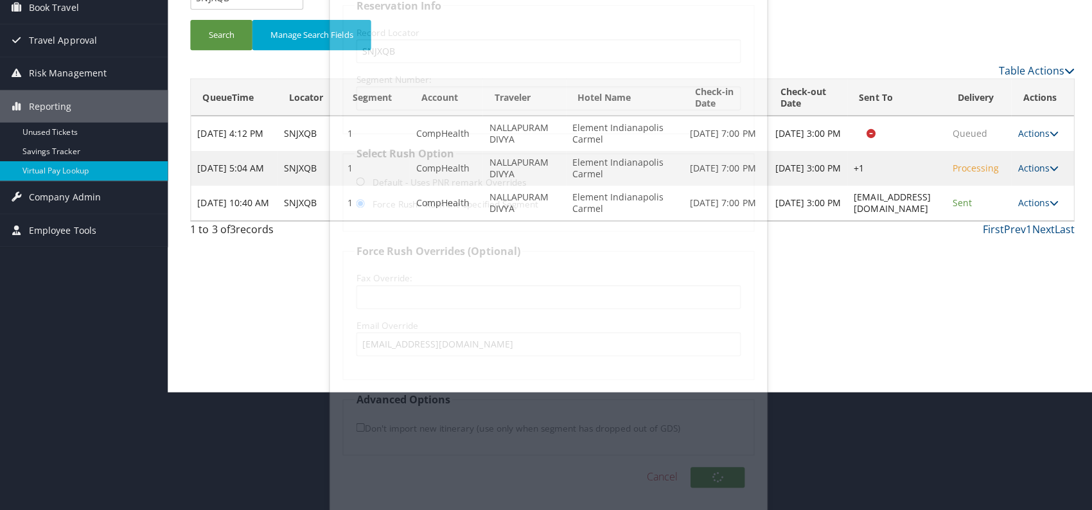
scroll to position [0, 0]
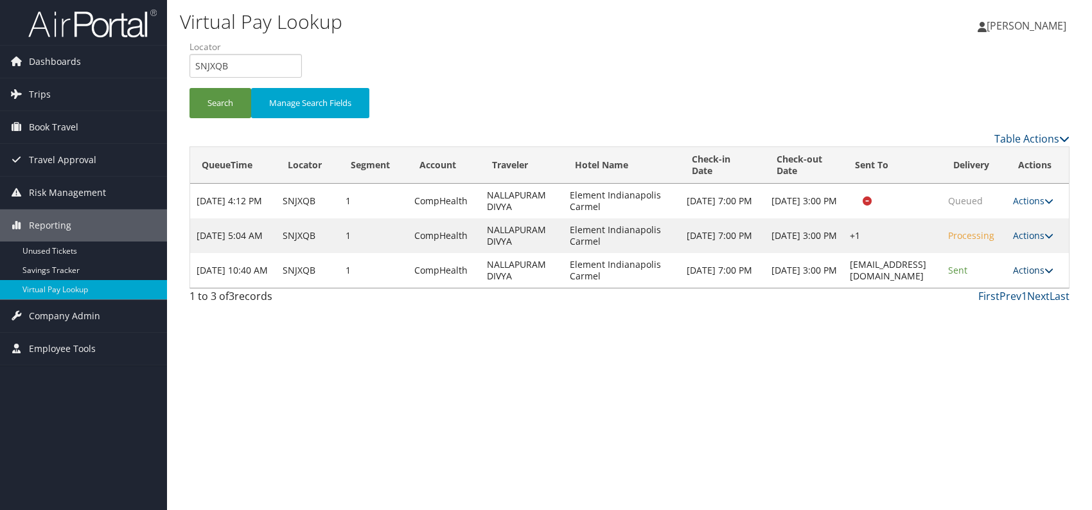
click at [1046, 271] on link "Actions" at bounding box center [1033, 270] width 40 height 12
click at [1007, 312] on link "Logs" at bounding box center [1016, 310] width 81 height 22
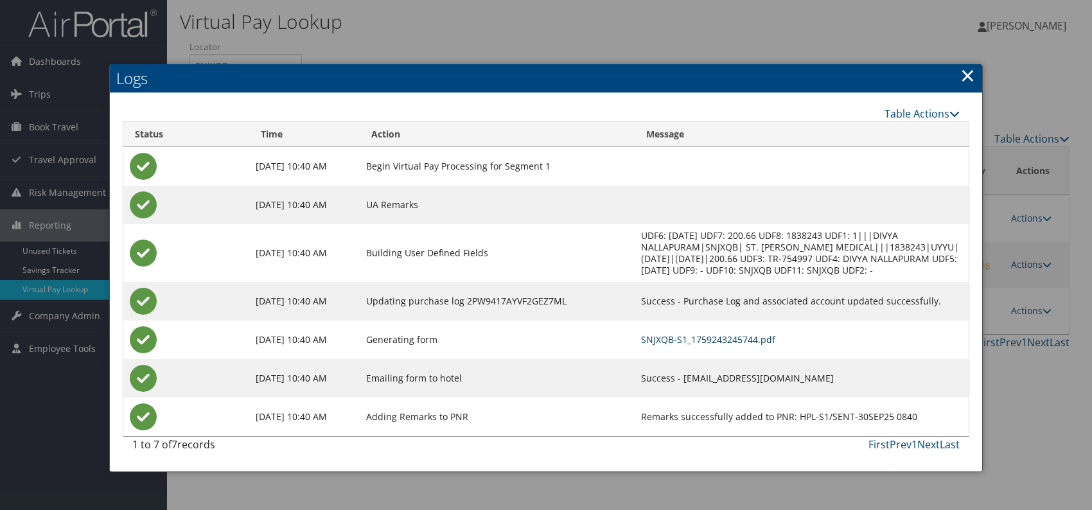
click at [662, 340] on link "SNJXQB-S1_1759243245744.pdf" at bounding box center [708, 339] width 134 height 12
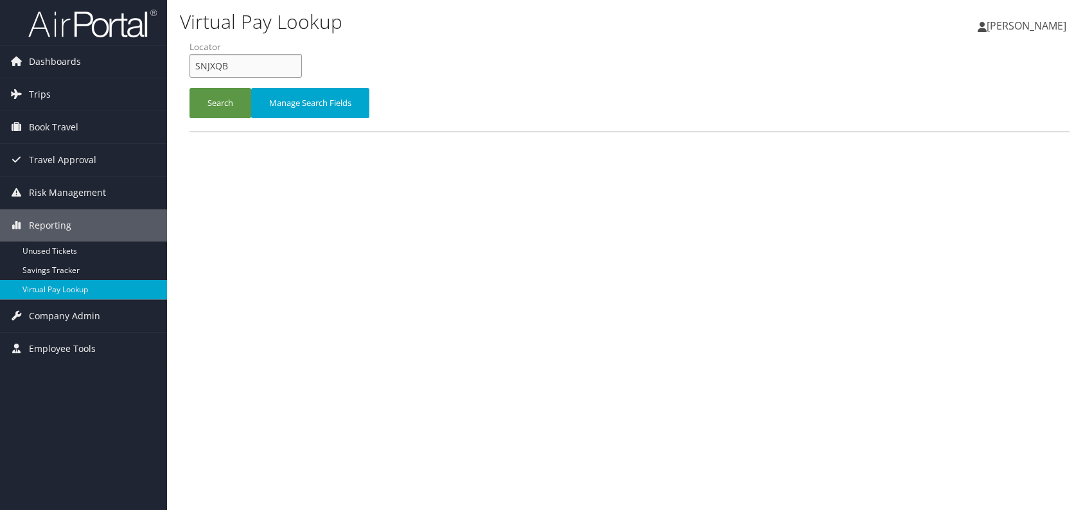
drag, startPoint x: 230, startPoint y: 71, endPoint x: 200, endPoint y: 69, distance: 29.7
click at [195, 72] on input "SNJXQB" at bounding box center [246, 66] width 112 height 24
paste input "WOSXHT"
type input "WOSXHT"
click at [216, 111] on button "Search" at bounding box center [221, 103] width 62 height 30
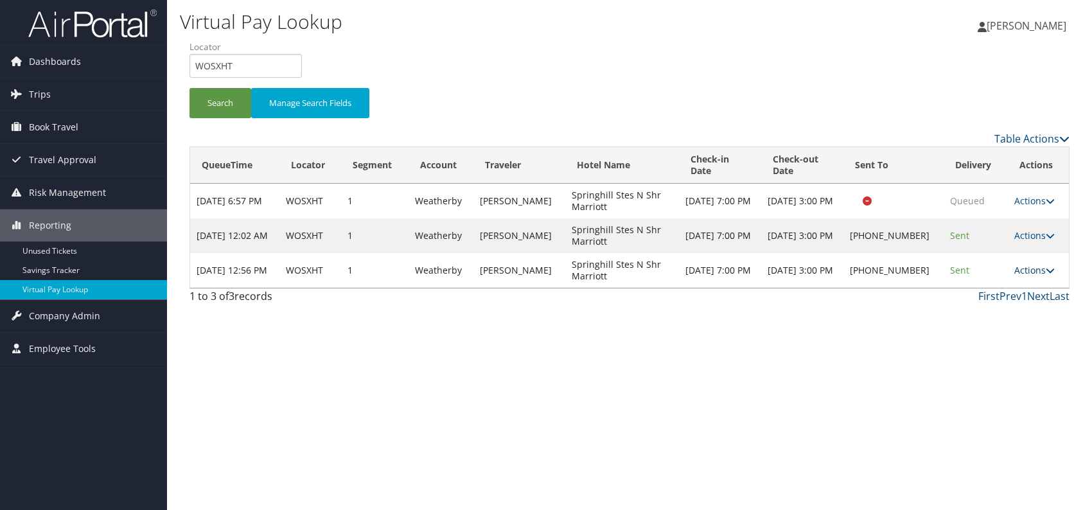
click at [1036, 267] on link "Actions" at bounding box center [1034, 270] width 40 height 12
click at [966, 319] on link "Logs" at bounding box center [993, 310] width 110 height 22
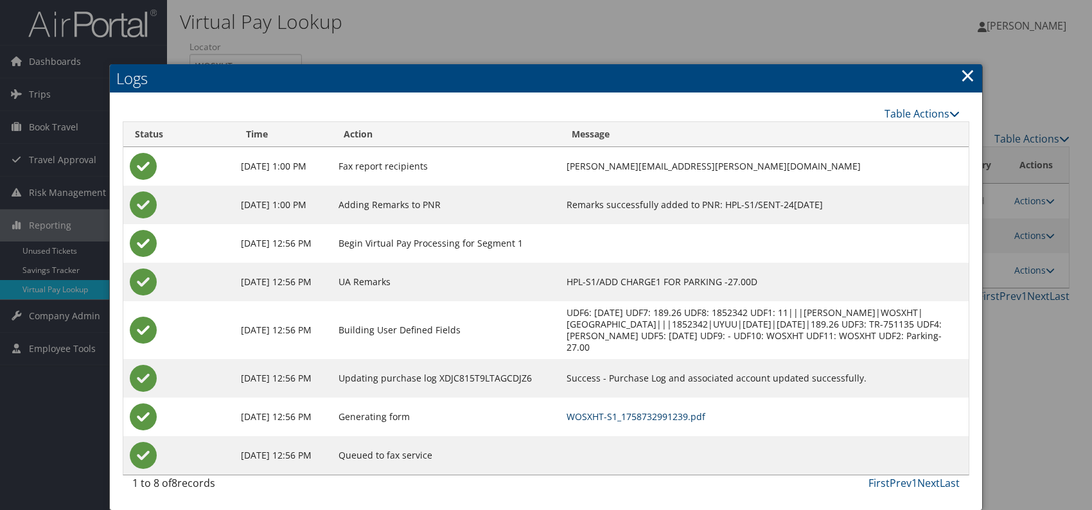
click at [678, 415] on link "WOSXHT-S1_1758732991239.pdf" at bounding box center [636, 416] width 139 height 12
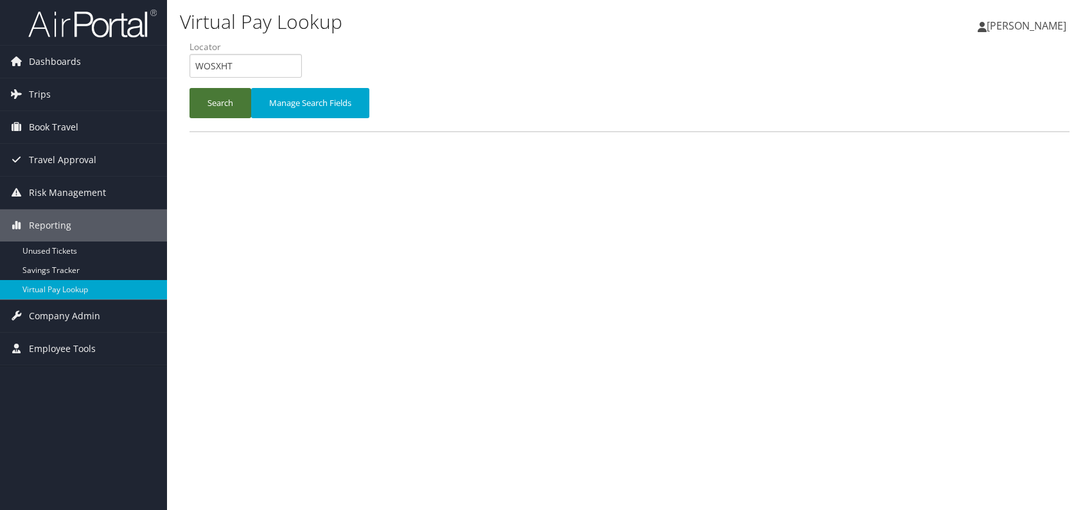
click at [211, 91] on button "Search" at bounding box center [221, 103] width 62 height 30
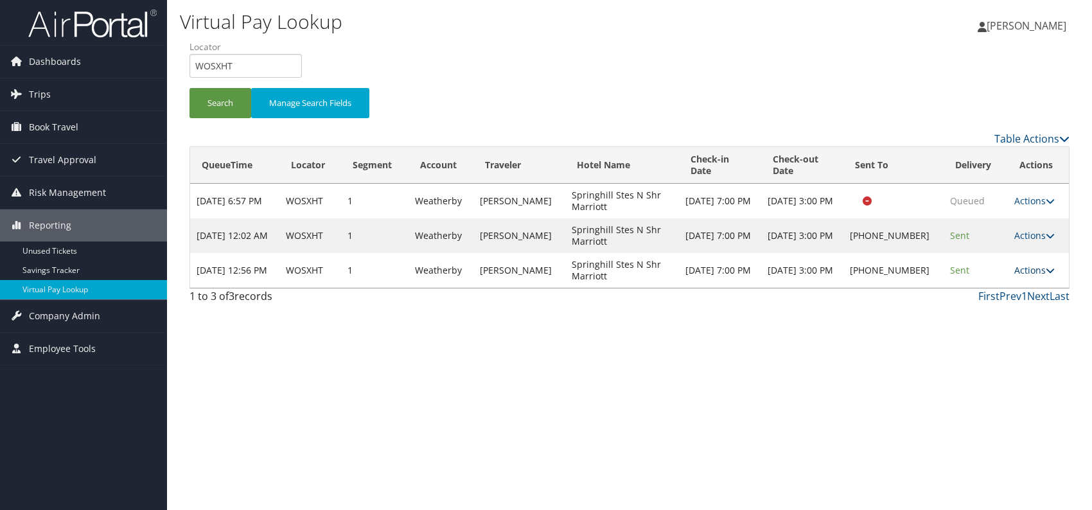
click at [1046, 269] on icon at bounding box center [1050, 270] width 9 height 9
click at [989, 352] on link "View Itinerary" at bounding box center [993, 354] width 110 height 22
click at [1028, 264] on link "Actions" at bounding box center [1034, 270] width 40 height 12
click at [715, 374] on div "Virtual Pay Lookup Romina Kwock Romina Kwock My Settings Travel Agency Contacts…" at bounding box center [629, 255] width 925 height 510
drag, startPoint x: 1042, startPoint y: 263, endPoint x: 1004, endPoint y: 276, distance: 39.8
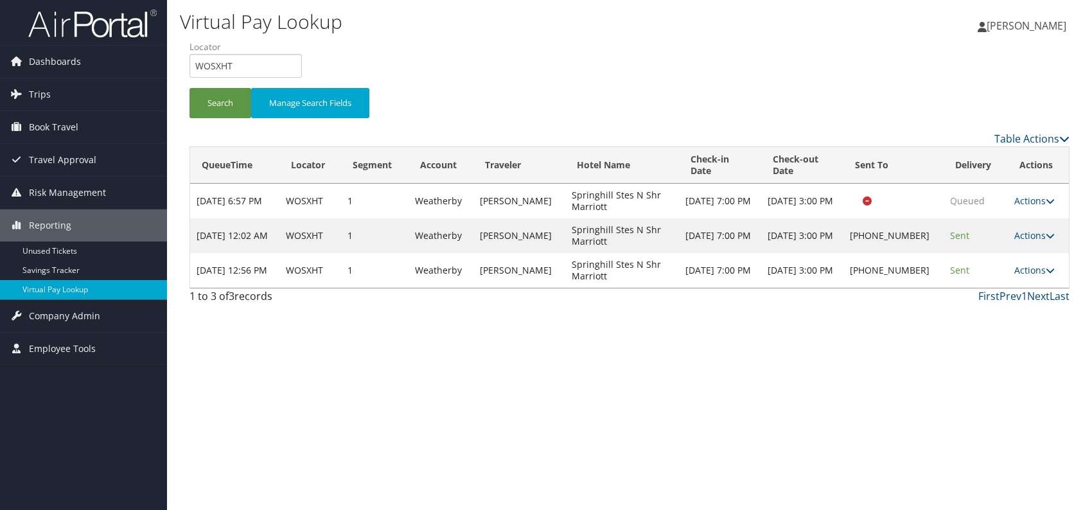
click at [1039, 265] on link "Actions" at bounding box center [1034, 270] width 40 height 12
click at [968, 316] on link "Logs" at bounding box center [993, 310] width 110 height 22
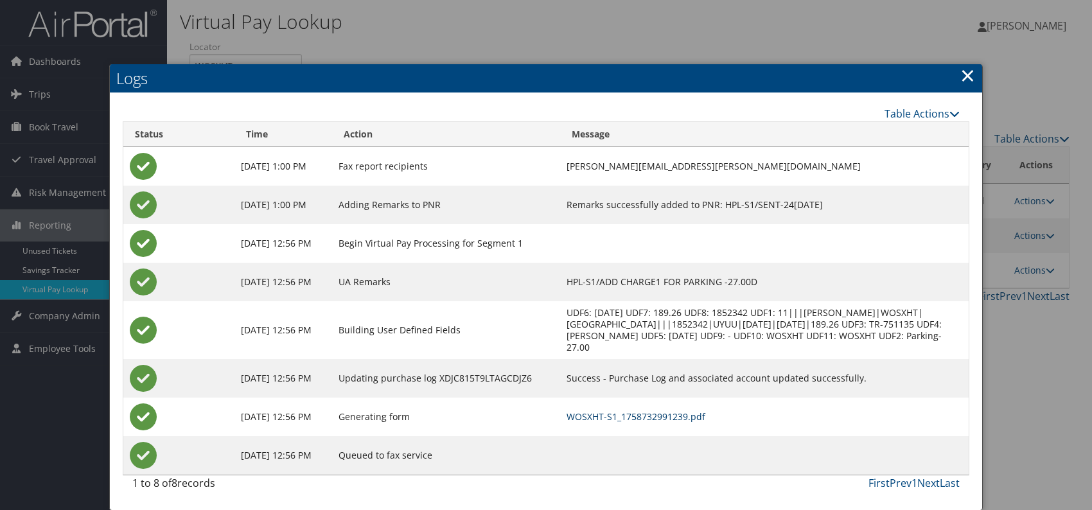
click at [684, 417] on link "WOSXHT-S1_1758732991239.pdf" at bounding box center [636, 416] width 139 height 12
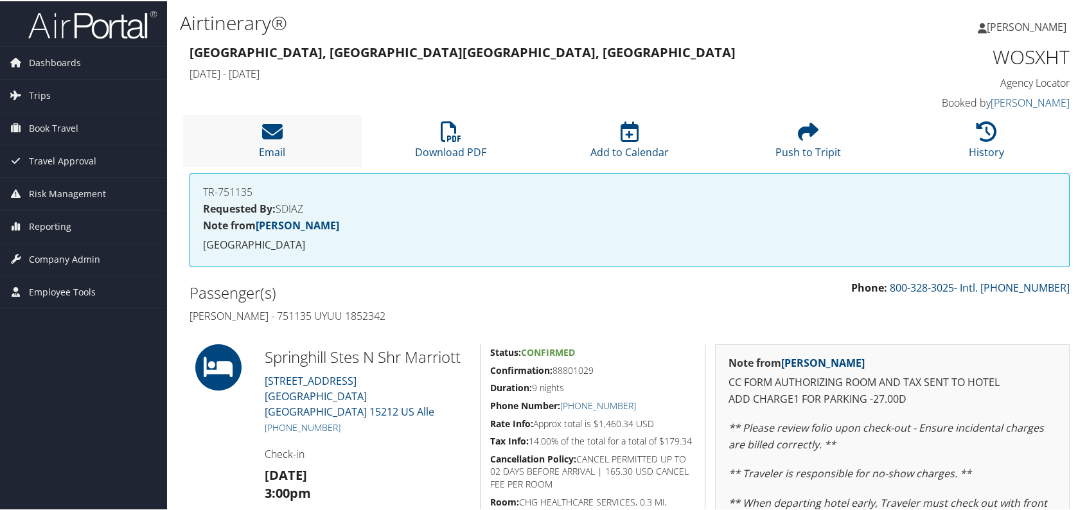
click at [274, 141] on li "Email" at bounding box center [272, 140] width 179 height 52
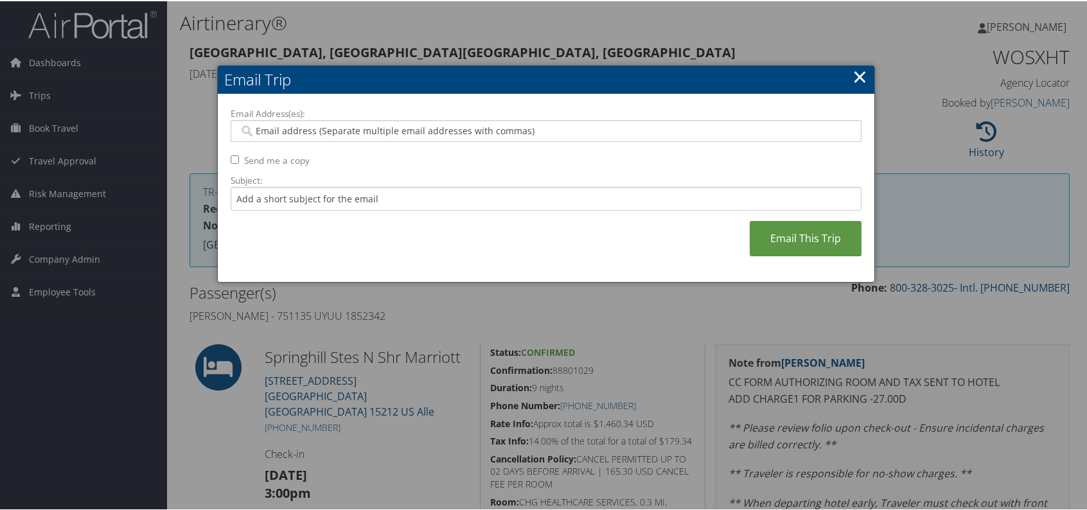
click at [859, 70] on link "×" at bounding box center [859, 75] width 15 height 26
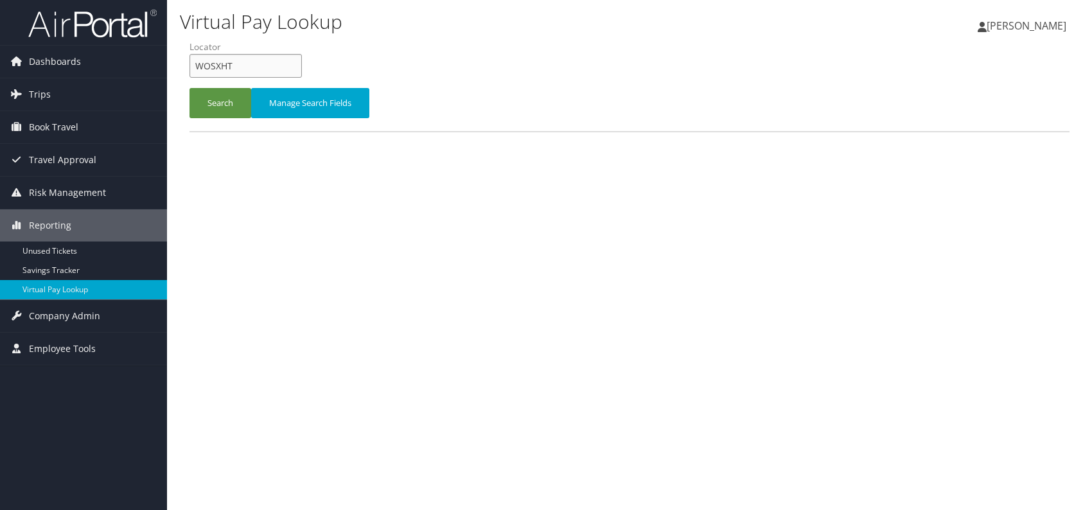
drag, startPoint x: 224, startPoint y: 61, endPoint x: 194, endPoint y: 62, distance: 30.2
click at [194, 62] on input "WOSXHT" at bounding box center [246, 66] width 112 height 24
paste input "CYRQLU"
type input "CYRQLU"
click at [209, 98] on button "Search" at bounding box center [221, 103] width 62 height 30
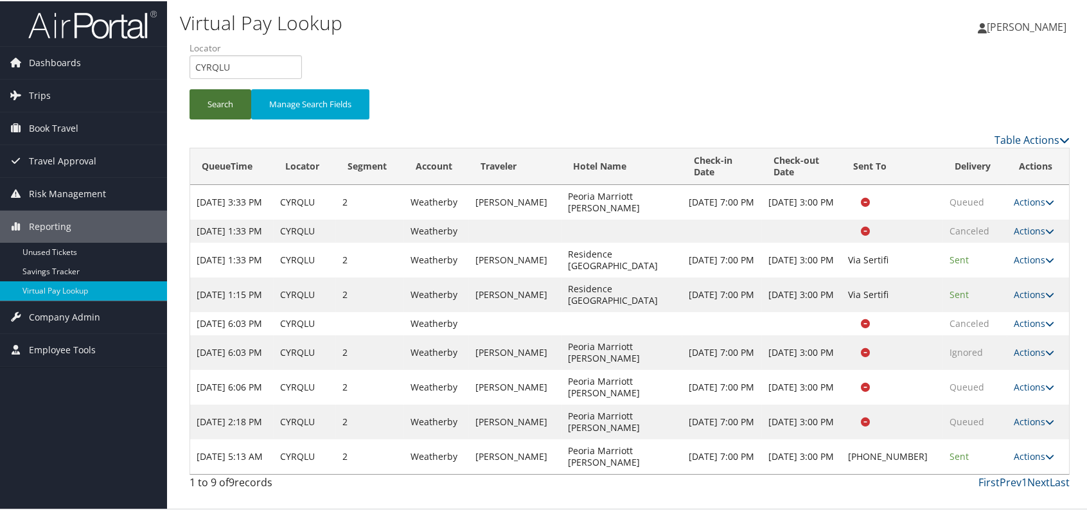
scroll to position [7, 0]
click at [1022, 461] on link "Actions" at bounding box center [1034, 455] width 40 height 12
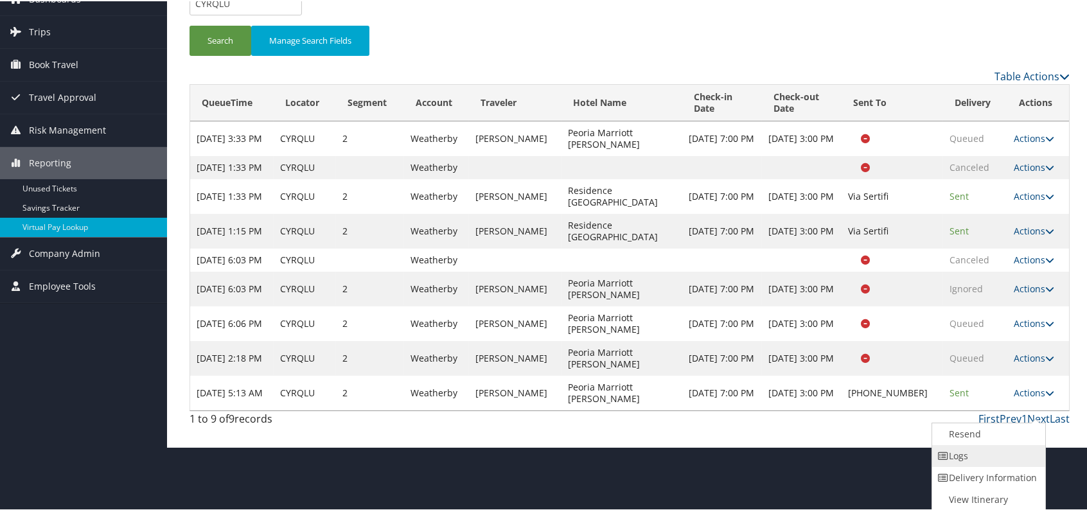
click at [973, 450] on link "Logs" at bounding box center [987, 455] width 110 height 22
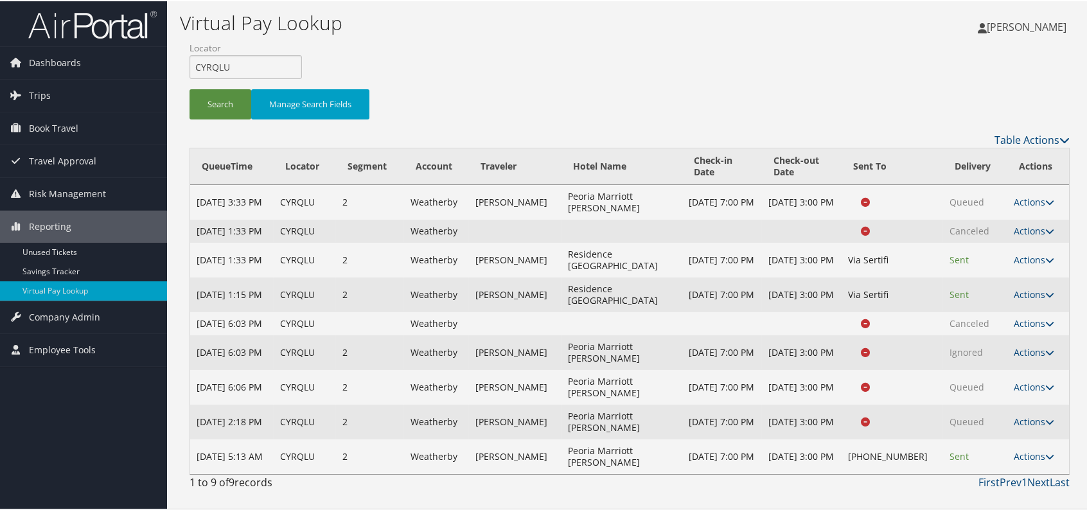
scroll to position [7, 0]
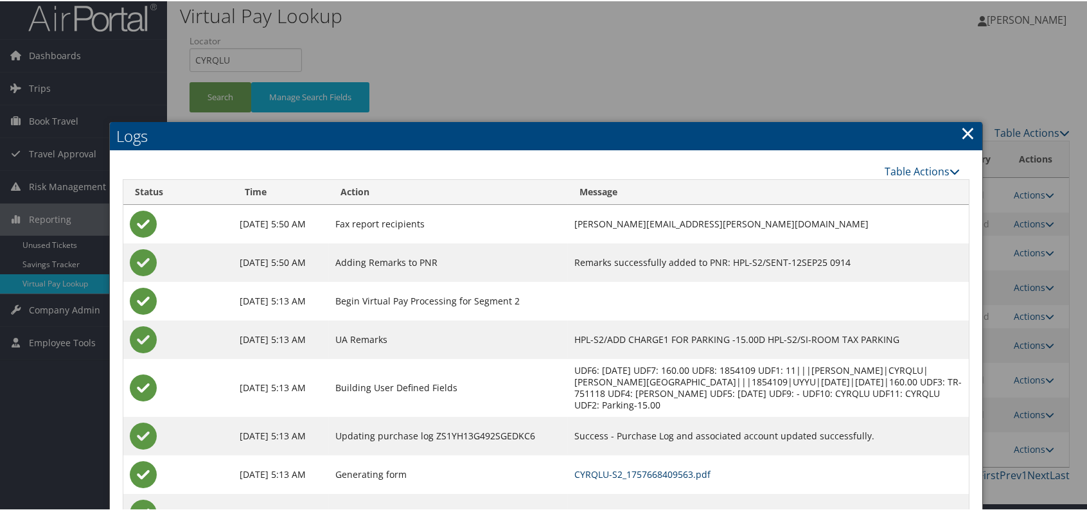
click at [691, 467] on link "CYRQLU-S2_1757668409563.pdf" at bounding box center [642, 473] width 136 height 12
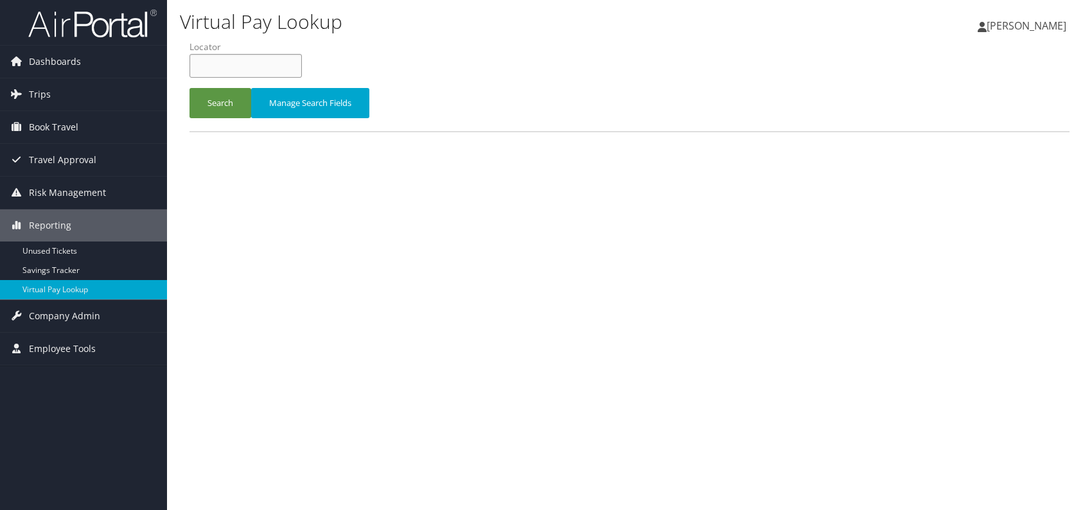
paste input "WSXPMX"
type input "WSXPMX"
click at [214, 98] on button "Search" at bounding box center [221, 103] width 62 height 30
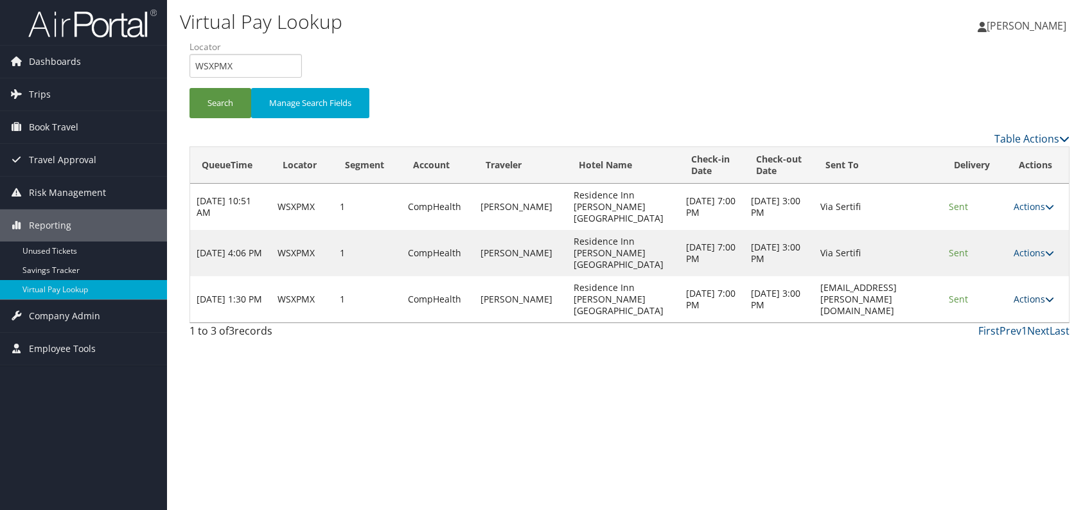
click at [1037, 293] on link "Actions" at bounding box center [1034, 299] width 40 height 12
click at [1002, 308] on link "Logs" at bounding box center [1009, 310] width 81 height 22
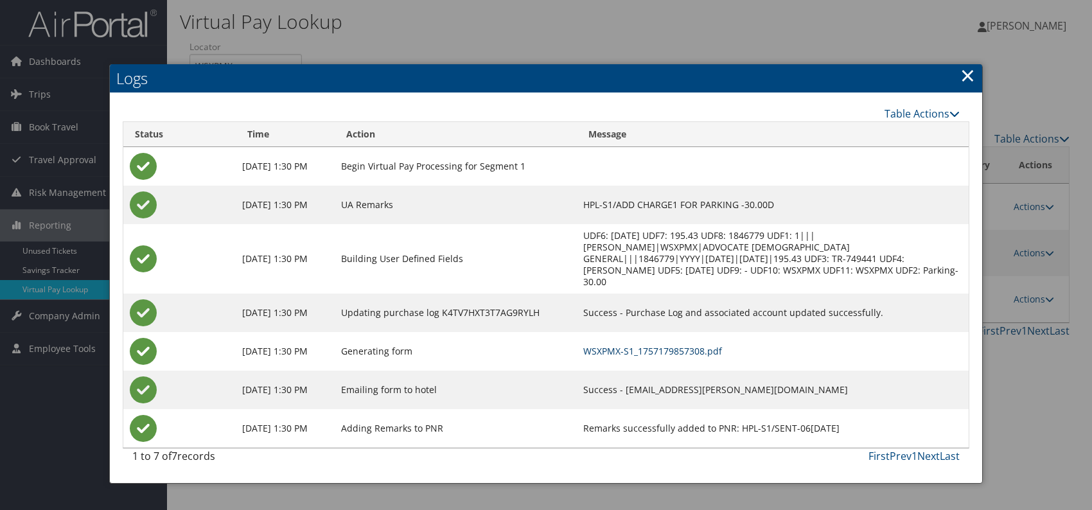
click at [722, 345] on link "WSXPMX-S1_1757179857308.pdf" at bounding box center [652, 351] width 139 height 12
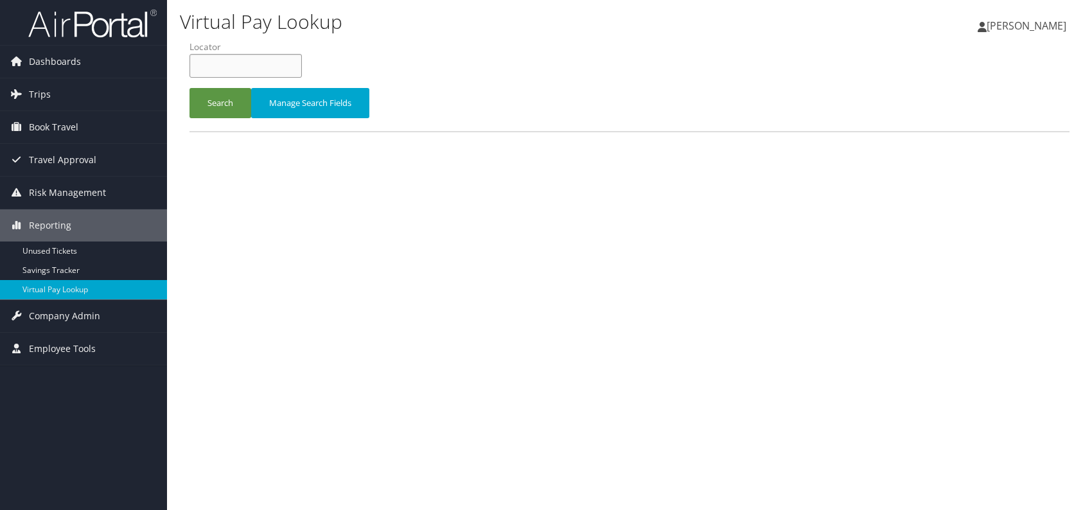
paste input "AHEMPT"
click at [214, 69] on input "AHEMPT" at bounding box center [246, 66] width 112 height 24
click at [216, 67] on input "AHEMPT" at bounding box center [246, 66] width 112 height 24
type input "AHEMPT"
click at [224, 99] on button "Search" at bounding box center [221, 103] width 62 height 30
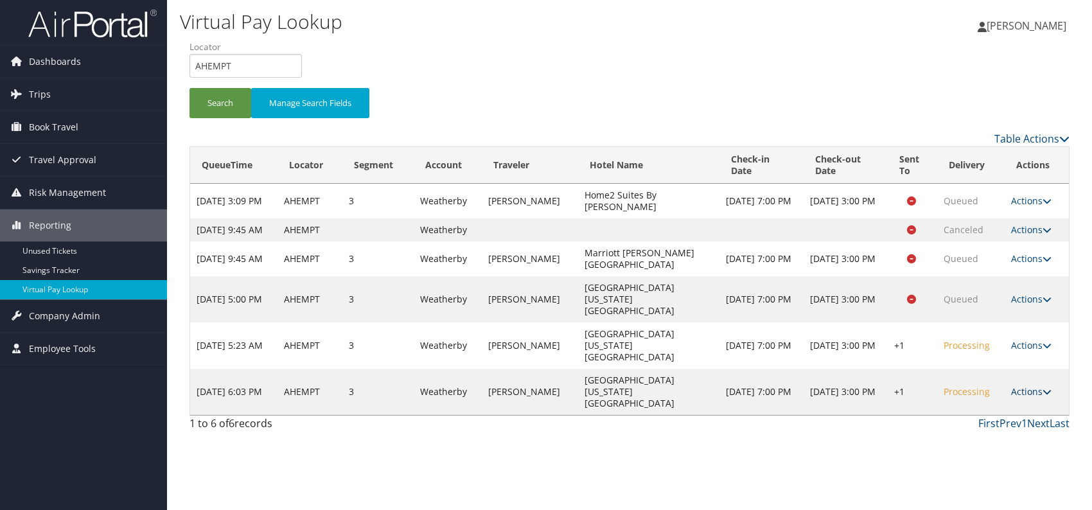
click at [1043, 387] on icon at bounding box center [1047, 391] width 9 height 9
click at [766, 438] on div "Virtual Pay Lookup Romina Kwock Romina Kwock My Settings Travel Agency Contacts…" at bounding box center [629, 255] width 925 height 510
click at [1032, 385] on link "Actions" at bounding box center [1031, 391] width 40 height 12
click at [978, 412] on link "Logs" at bounding box center [993, 414] width 110 height 22
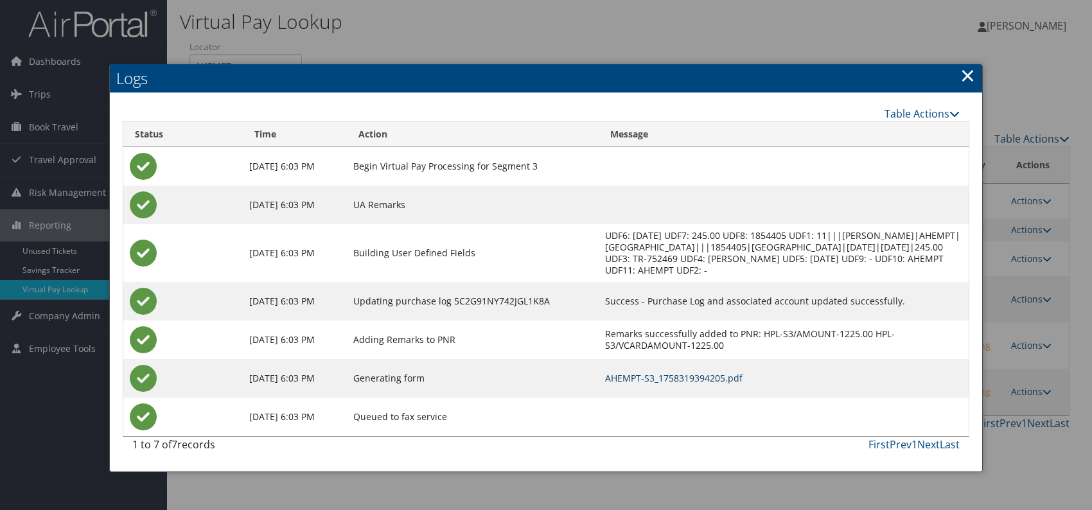
click at [709, 382] on link "AHEMPT-S3_1758319394205.pdf" at bounding box center [673, 378] width 137 height 12
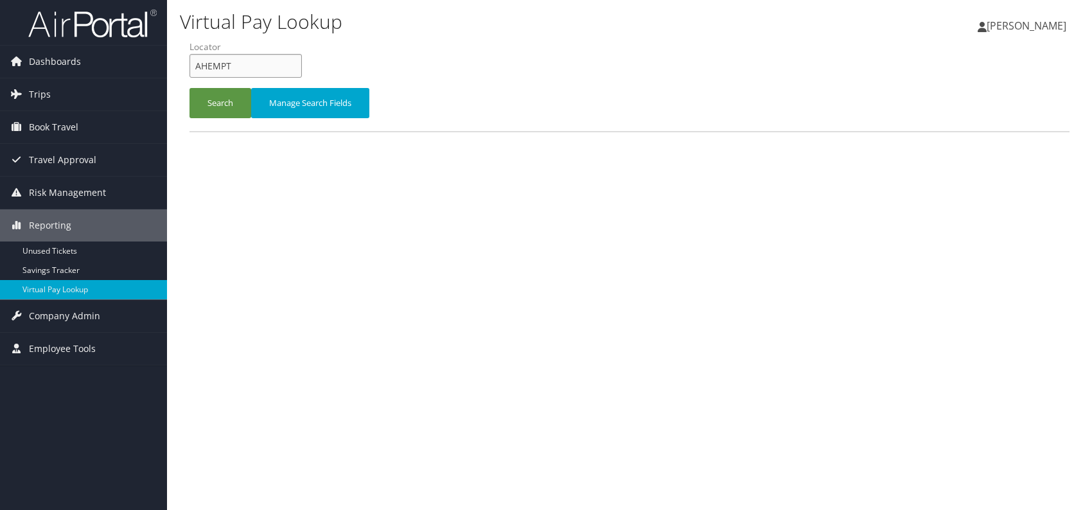
drag, startPoint x: 251, startPoint y: 67, endPoint x: 191, endPoint y: 60, distance: 60.8
click at [191, 60] on input "AHEMPT" at bounding box center [246, 66] width 112 height 24
paste input "INZFHC"
type input "INZFHC"
click at [217, 107] on button "Search" at bounding box center [221, 103] width 62 height 30
